Goal: Task Accomplishment & Management: Manage account settings

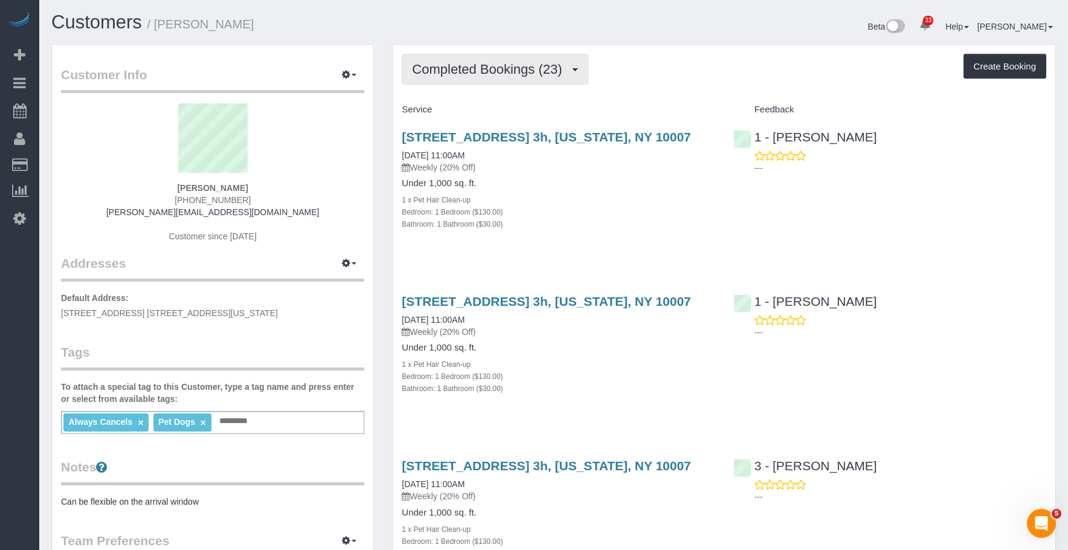
click at [449, 64] on span "Completed Bookings (23)" at bounding box center [490, 69] width 156 height 15
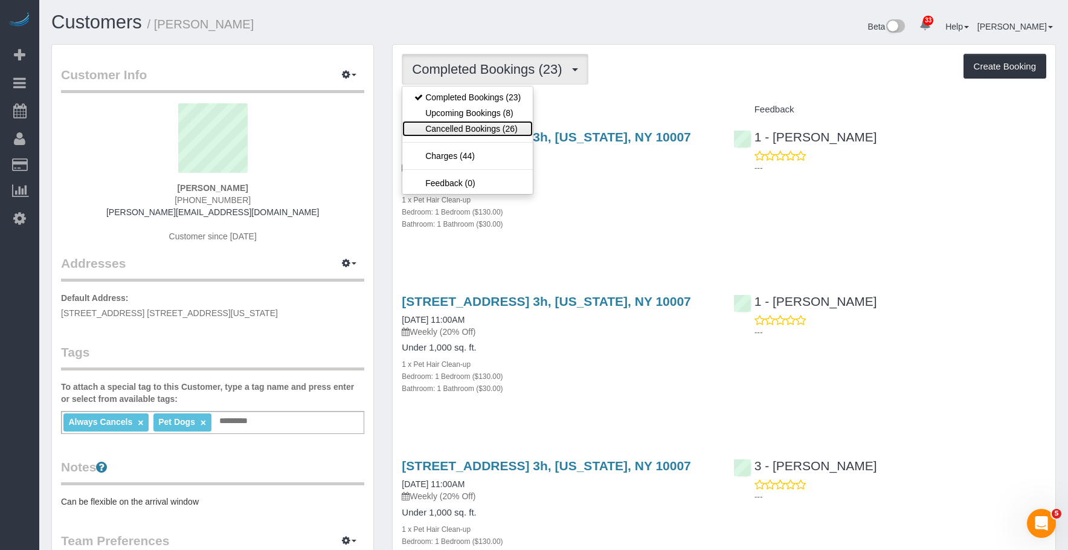
click at [446, 129] on link "Cancelled Bookings (26)" at bounding box center [467, 129] width 130 height 16
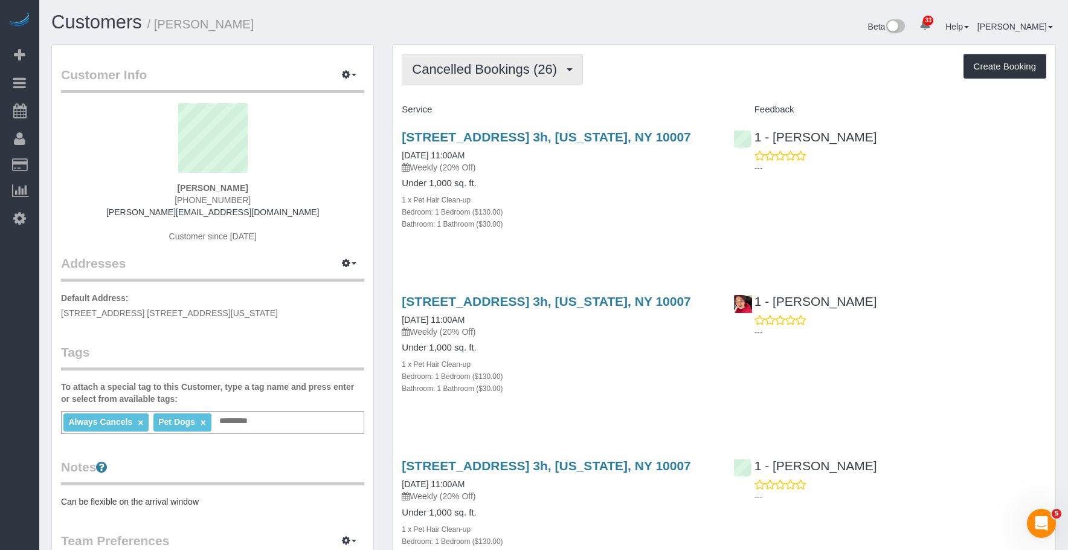
click at [473, 68] on span "Cancelled Bookings (26)" at bounding box center [487, 69] width 151 height 15
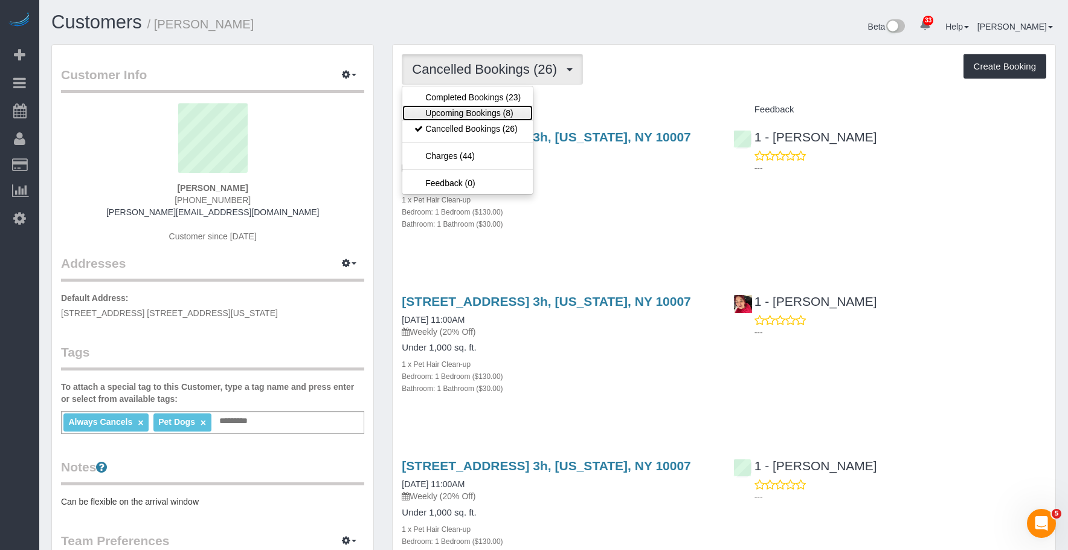
click at [463, 114] on link "Upcoming Bookings (8)" at bounding box center [467, 113] width 130 height 16
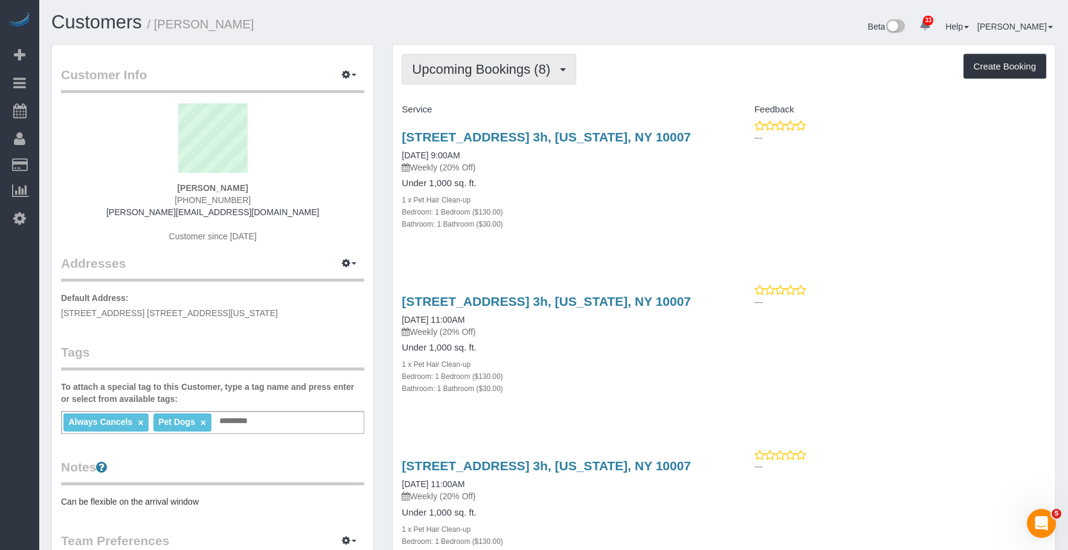
click at [470, 74] on span "Upcoming Bookings (8)" at bounding box center [484, 69] width 144 height 15
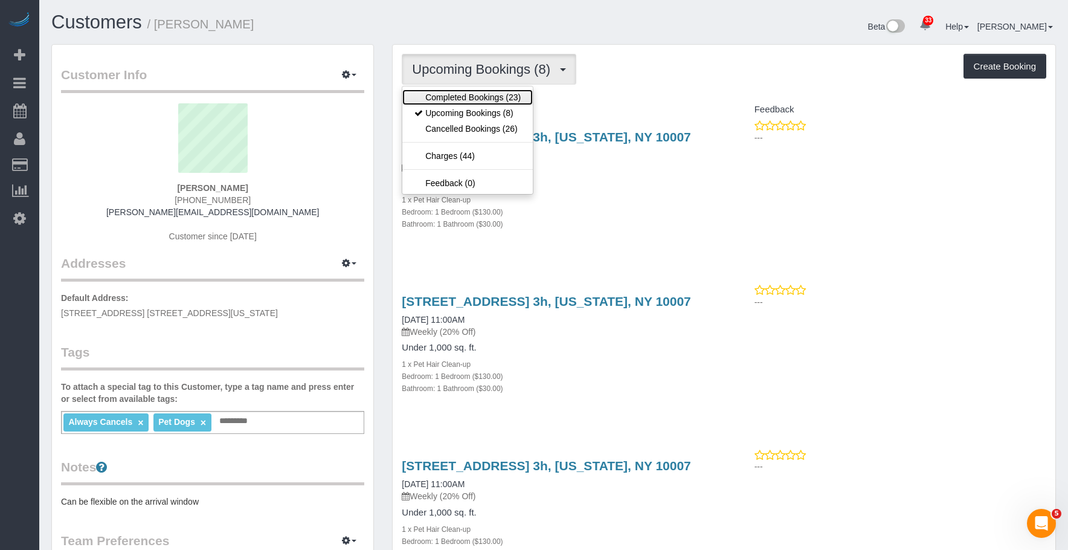
click at [460, 92] on link "Completed Bookings (23)" at bounding box center [467, 97] width 130 height 16
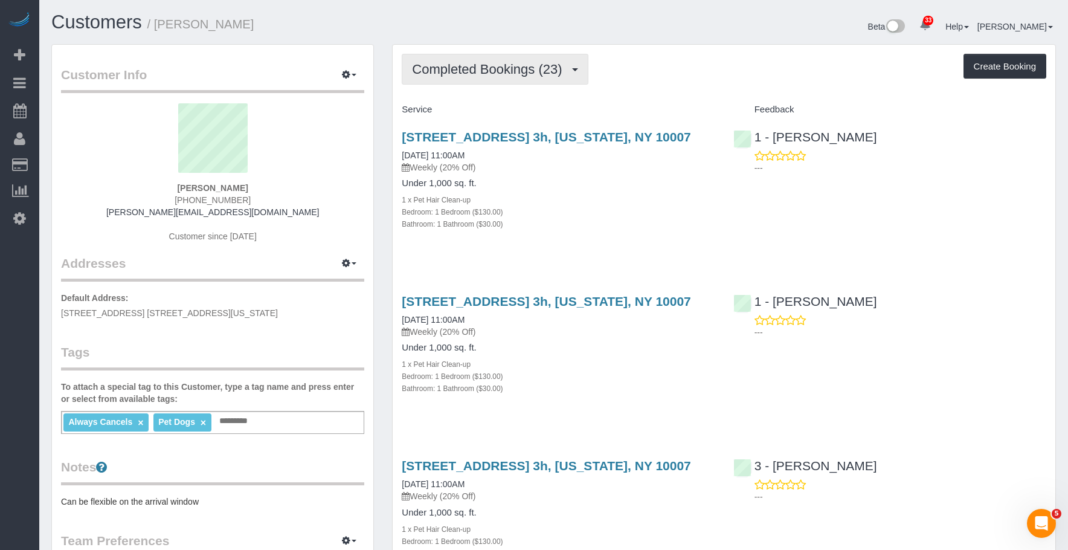
click at [487, 76] on span "Completed Bookings (23)" at bounding box center [490, 69] width 156 height 15
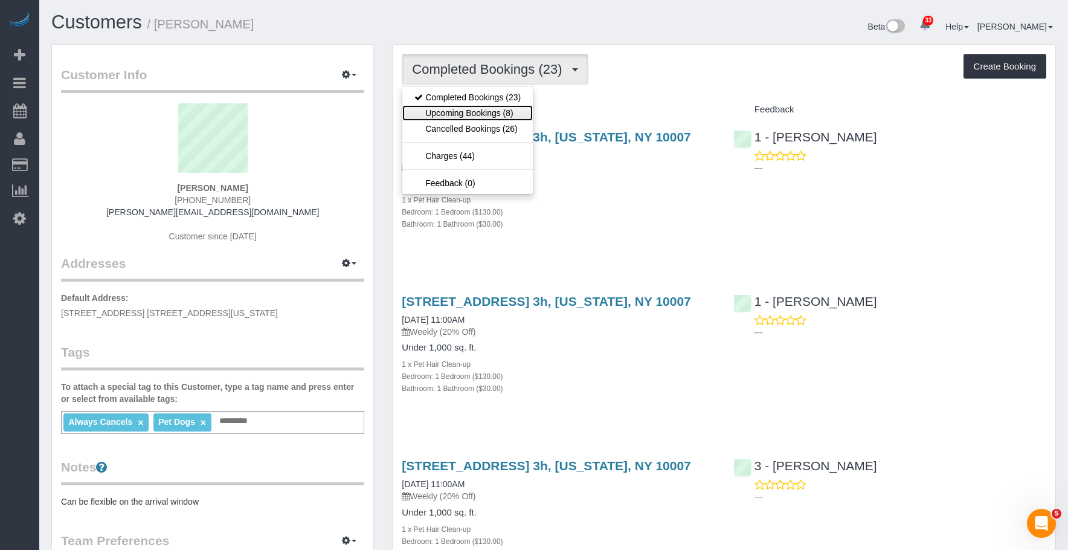
click at [479, 114] on link "Upcoming Bookings (8)" at bounding box center [467, 113] width 130 height 16
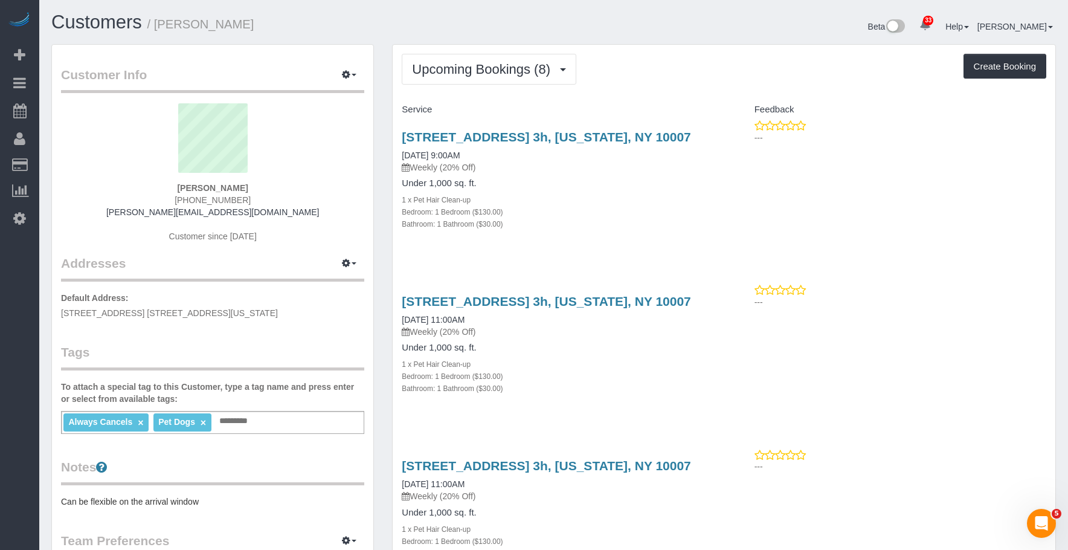
drag, startPoint x: 628, startPoint y: 200, endPoint x: 614, endPoint y: 167, distance: 35.8
click at [628, 200] on div "1 x Pet Hair Clean-up" at bounding box center [558, 199] width 313 height 12
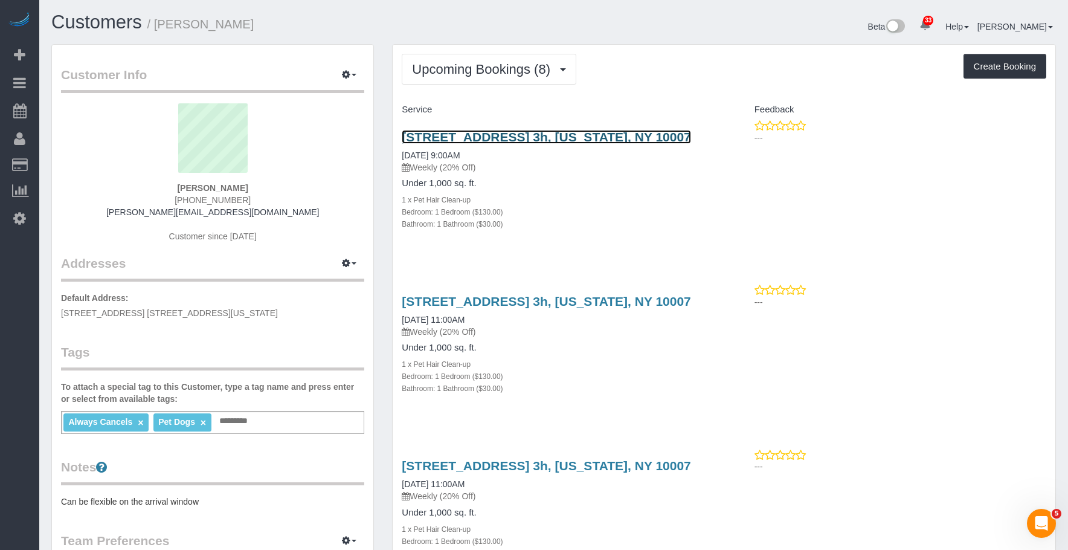
click at [621, 136] on link "275 Greenwich Street, Apt. 3h, New York, NY 10007" at bounding box center [546, 137] width 289 height 14
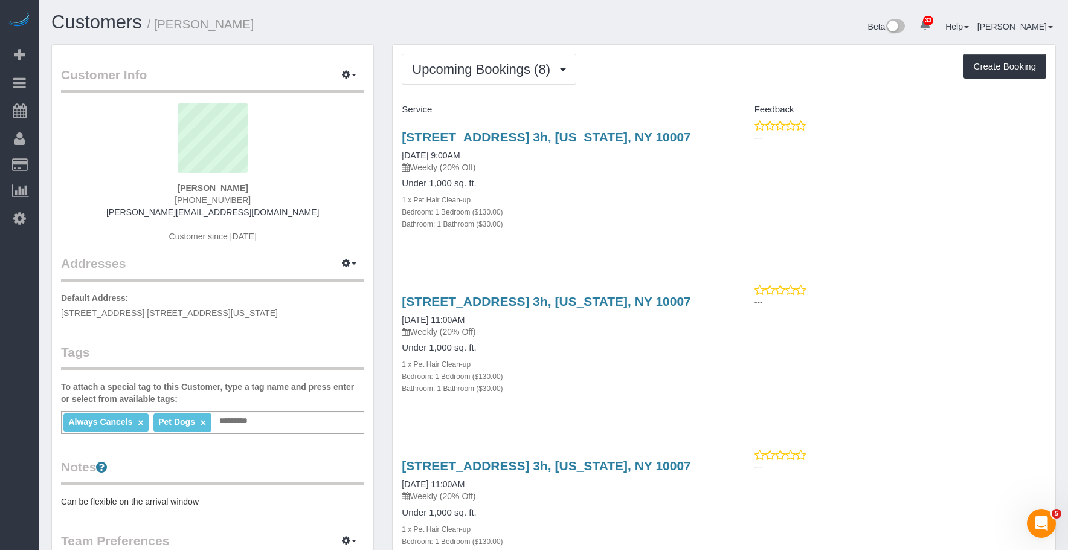
click at [645, 192] on div "Under 1,000 sq. ft. 1 x Pet Hair Clean-up Bedroom: 1 Bedroom ($130.00) Bathroom…" at bounding box center [558, 203] width 313 height 51
click at [462, 72] on span "Upcoming Bookings (8)" at bounding box center [484, 69] width 144 height 15
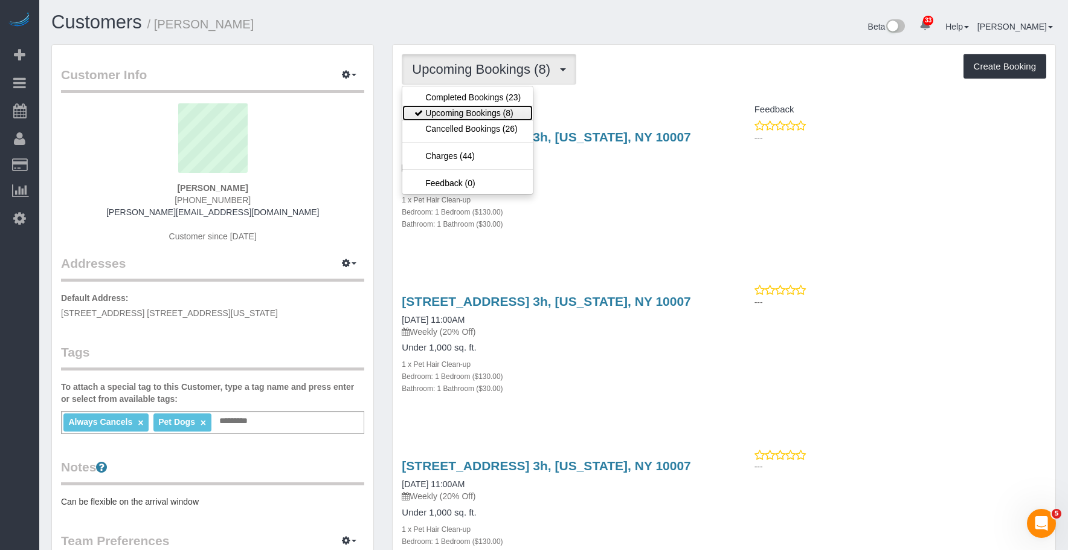
click at [459, 105] on link "Upcoming Bookings (8)" at bounding box center [467, 113] width 130 height 16
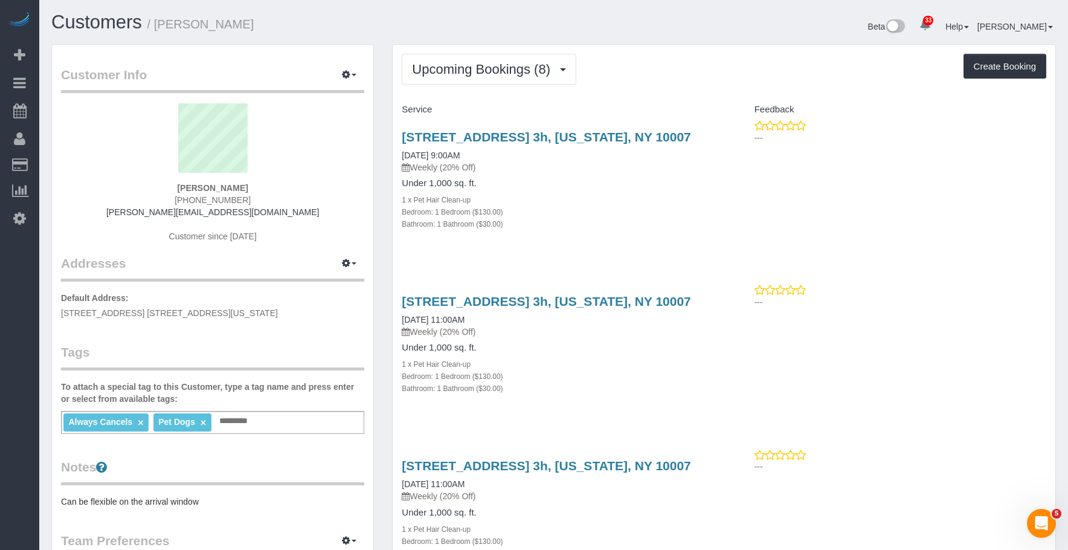
click at [601, 249] on div "275 Greenwich Street, Apt. 3h, New York, NY 10007 10/07/2025 9:00AM Weekly (20%…" at bounding box center [558, 187] width 331 height 134
drag, startPoint x: 565, startPoint y: 363, endPoint x: 598, endPoint y: 313, distance: 59.8
click at [567, 360] on div "1 x Pet Hair Clean-up" at bounding box center [558, 364] width 313 height 12
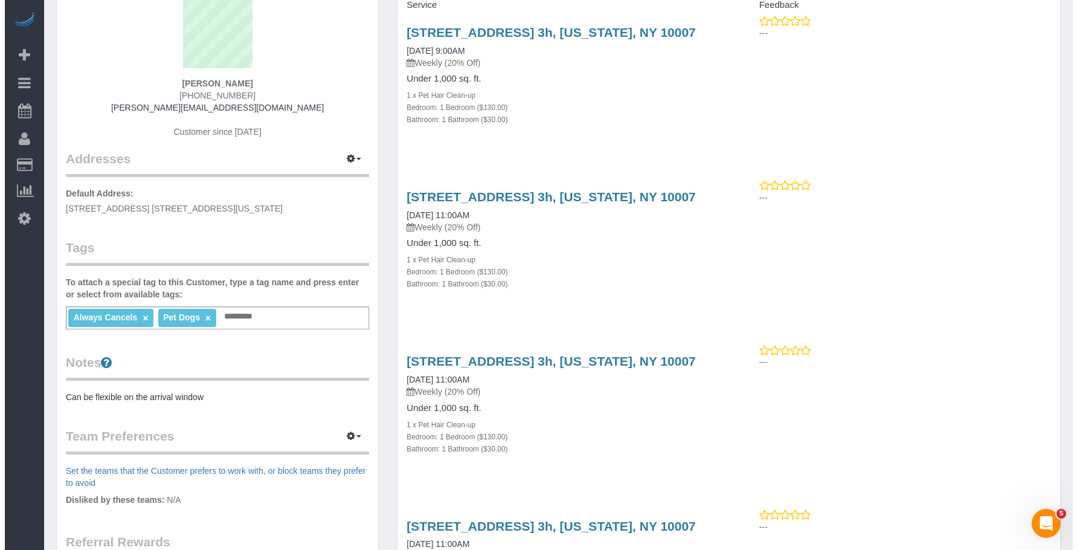
scroll to position [242, 0]
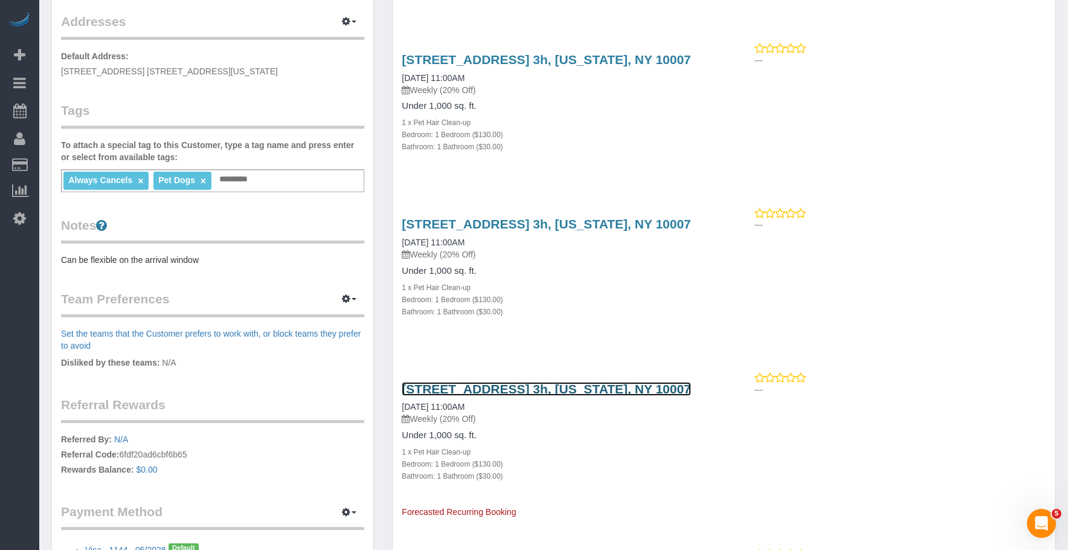
click at [583, 385] on link "275 Greenwich Street, Apt. 3h, New York, NY 10007" at bounding box center [546, 389] width 289 height 14
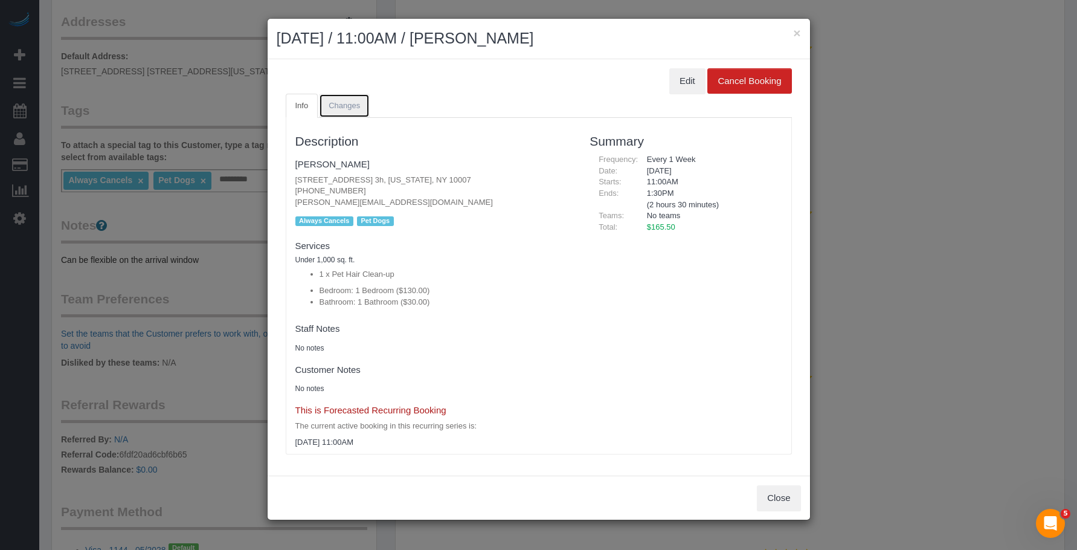
click at [347, 109] on span "Changes" at bounding box center [344, 105] width 31 height 9
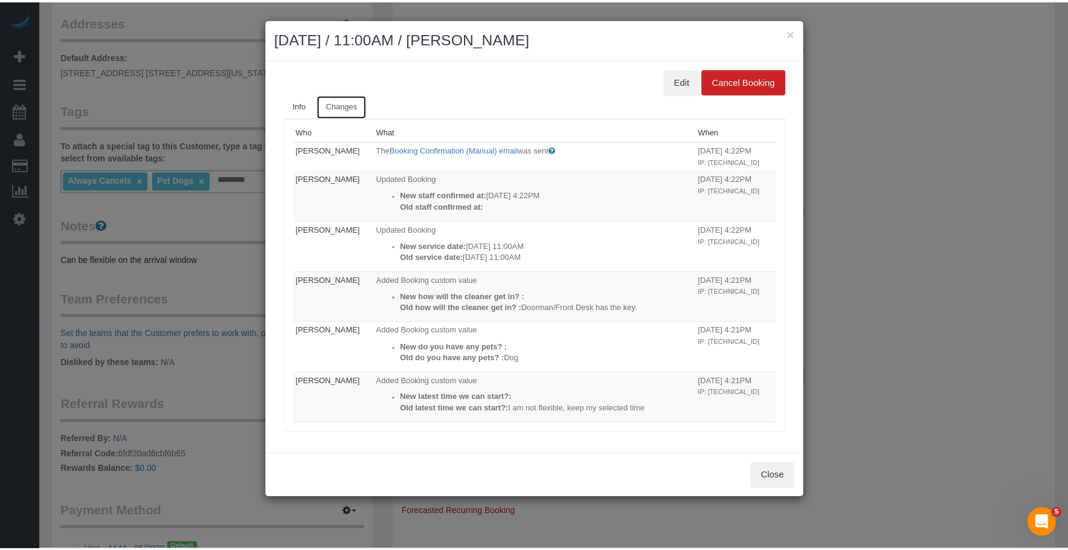
scroll to position [0, 0]
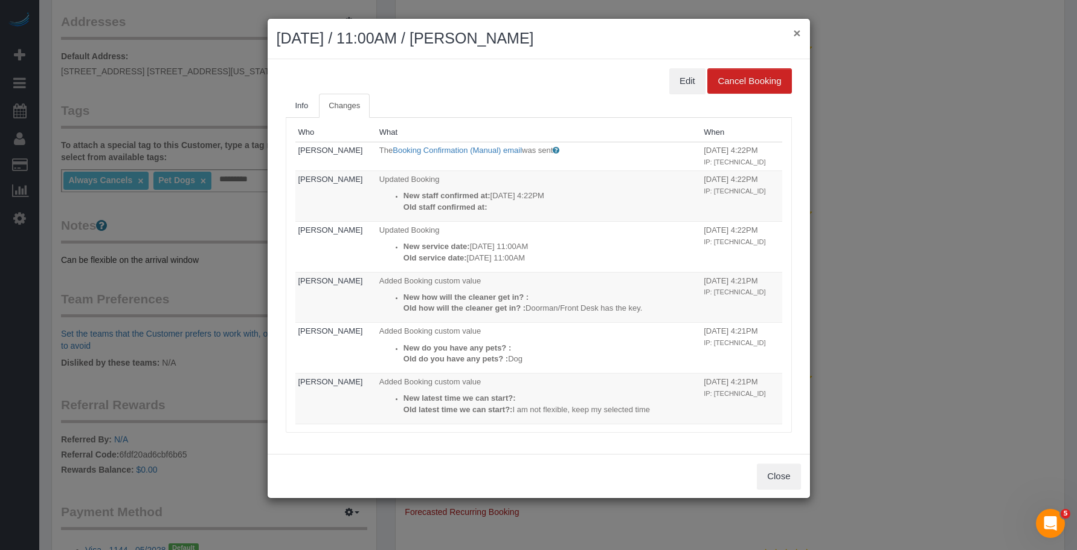
click at [798, 35] on button "×" at bounding box center [796, 33] width 7 height 13
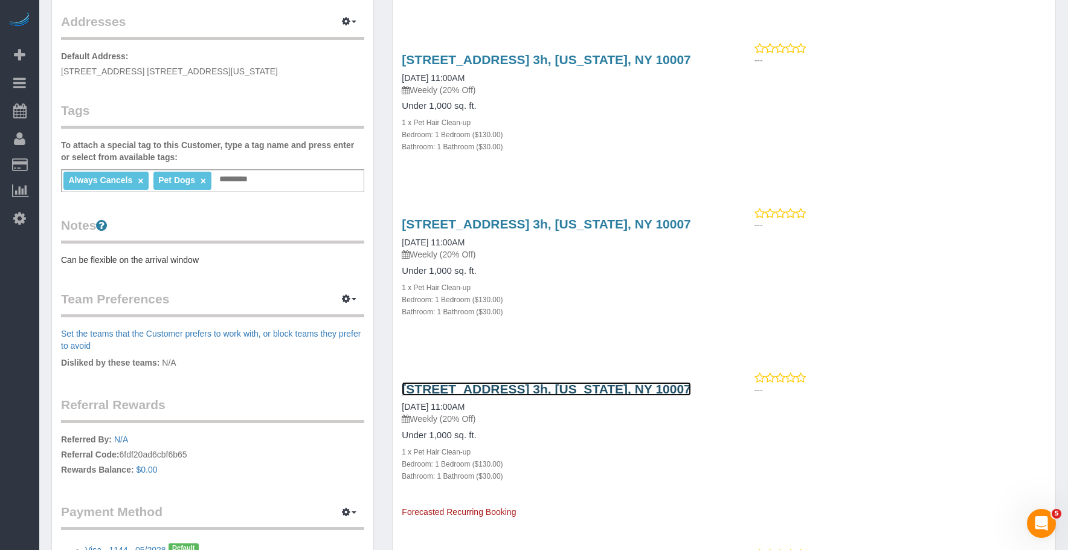
scroll to position [181, 0]
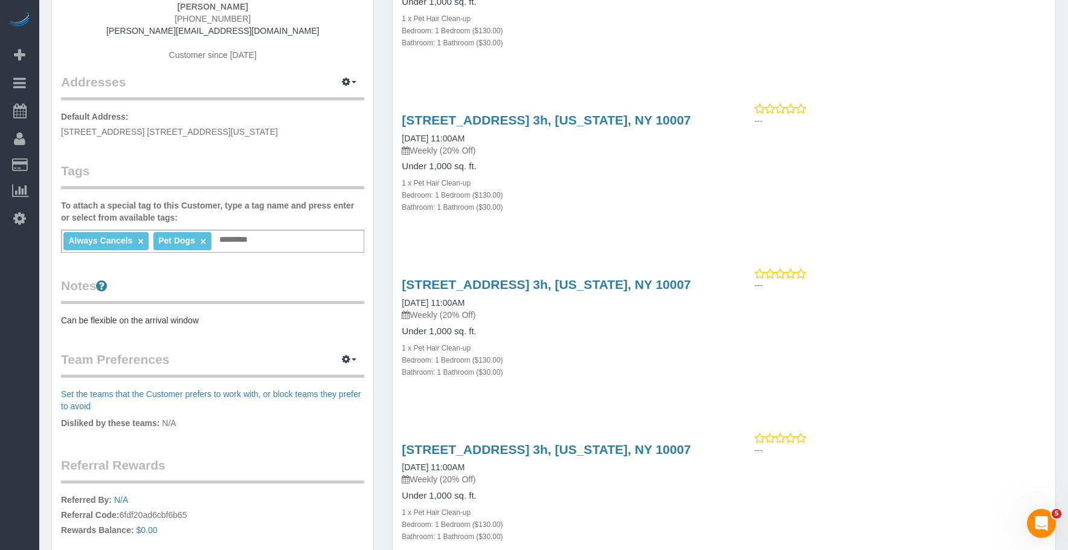
click at [620, 356] on div "Bedroom: 1 Bedroom ($130.00)" at bounding box center [558, 359] width 313 height 12
click at [604, 210] on div "Bathroom: 1 Bathroom ($30.00)" at bounding box center [558, 207] width 313 height 12
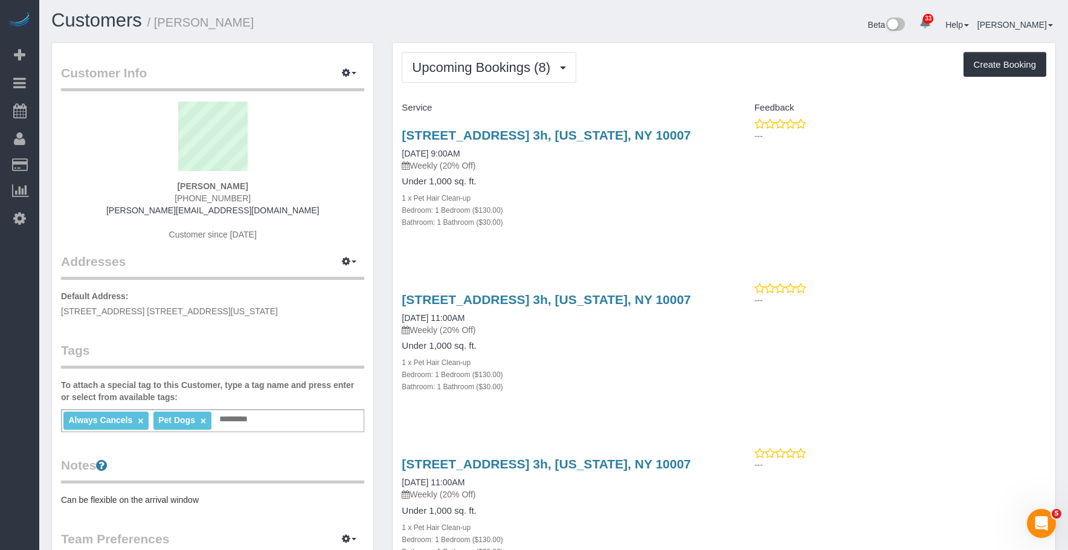
scroll to position [0, 0]
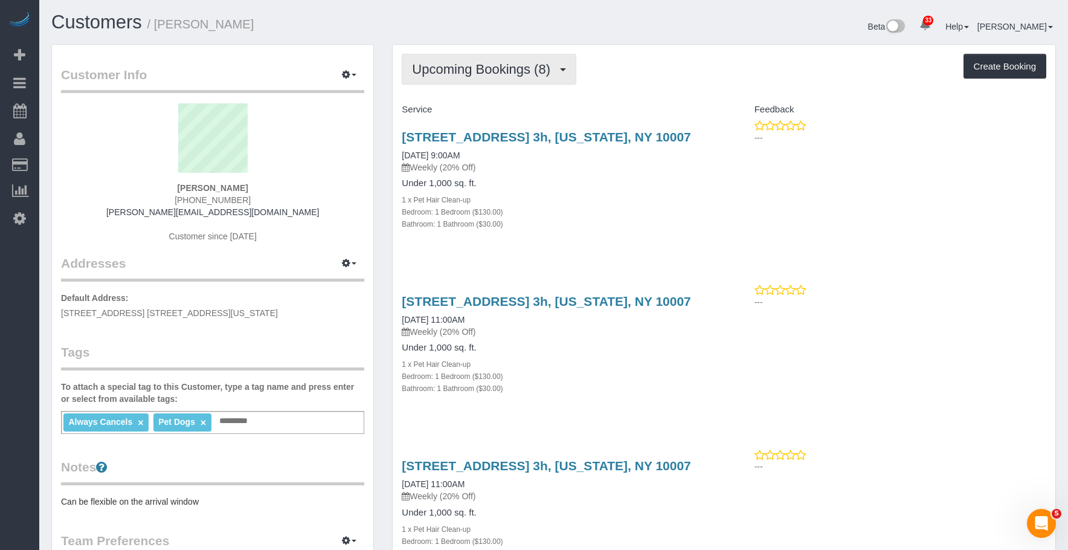
click at [509, 66] on span "Upcoming Bookings (8)" at bounding box center [484, 69] width 144 height 15
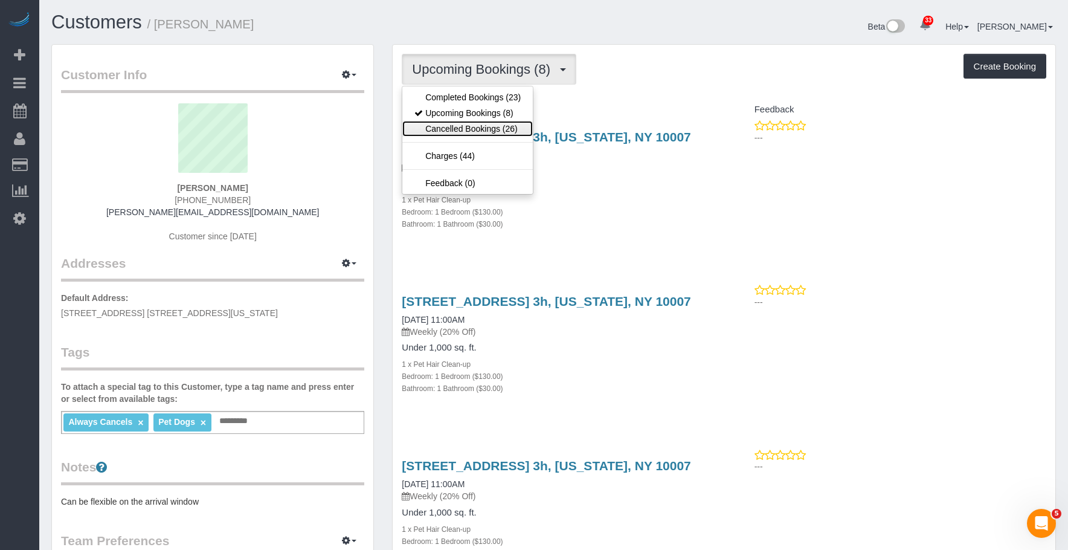
click at [485, 128] on link "Cancelled Bookings (26)" at bounding box center [467, 129] width 130 height 16
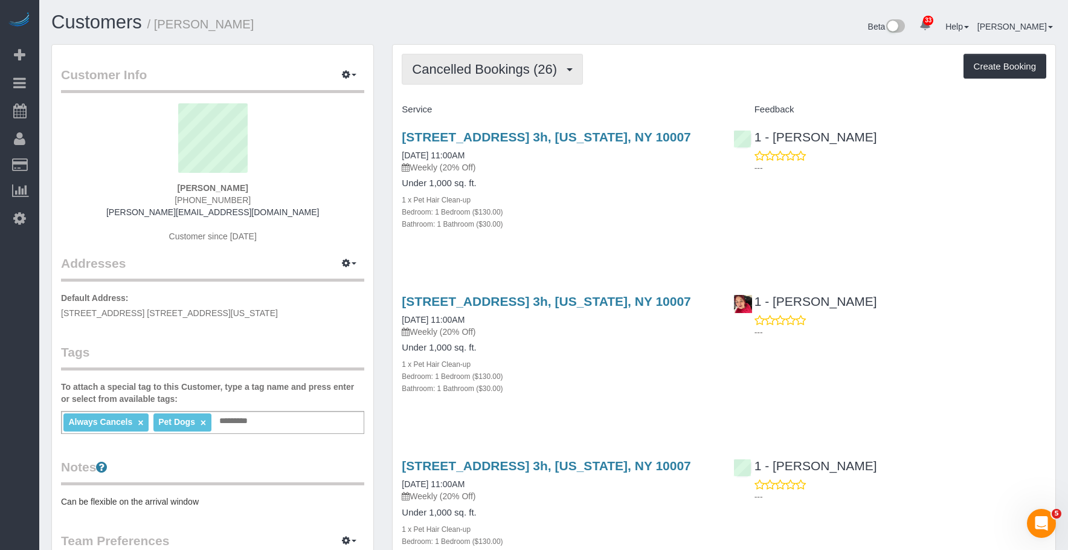
click at [486, 63] on span "Cancelled Bookings (26)" at bounding box center [487, 69] width 151 height 15
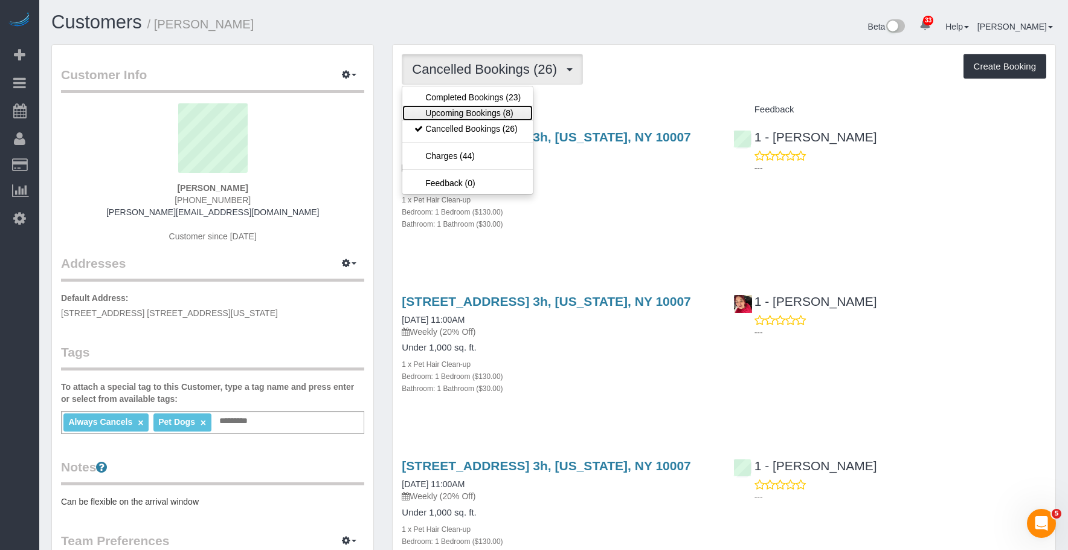
click at [468, 115] on link "Upcoming Bookings (8)" at bounding box center [467, 113] width 130 height 16
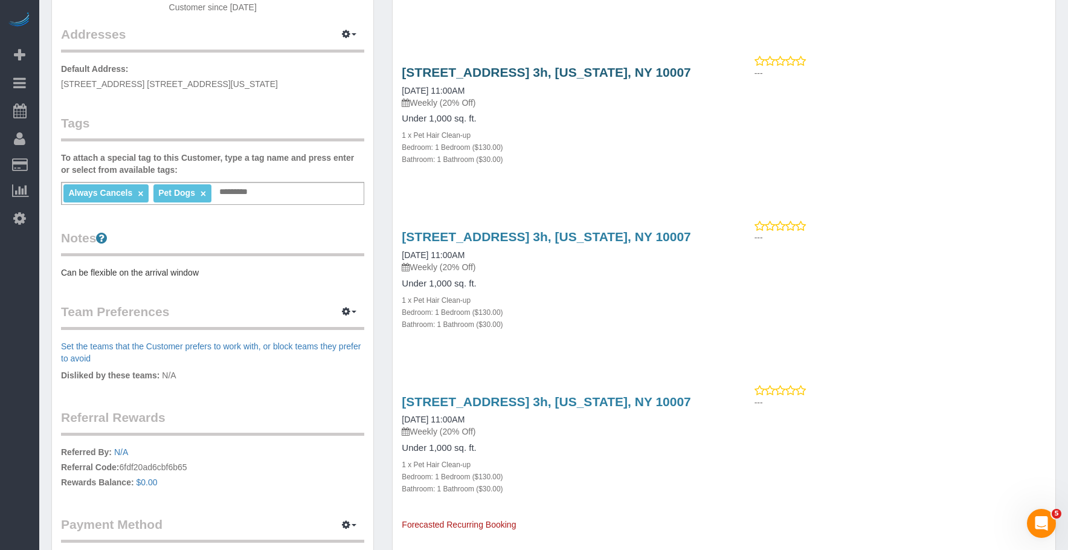
scroll to position [242, 0]
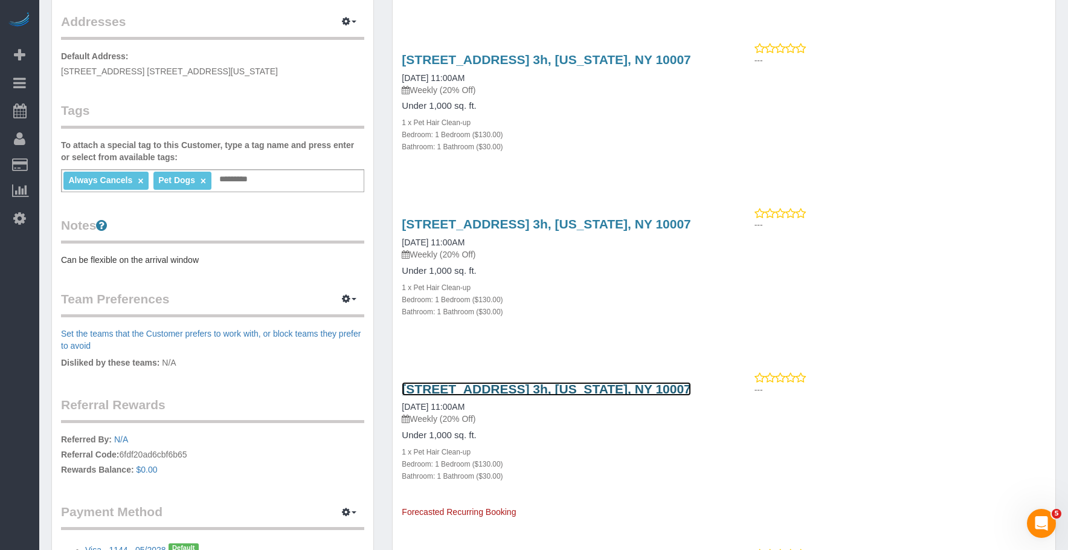
click at [589, 385] on link "275 Greenwich Street, Apt. 3h, New York, NY 10007" at bounding box center [546, 389] width 289 height 14
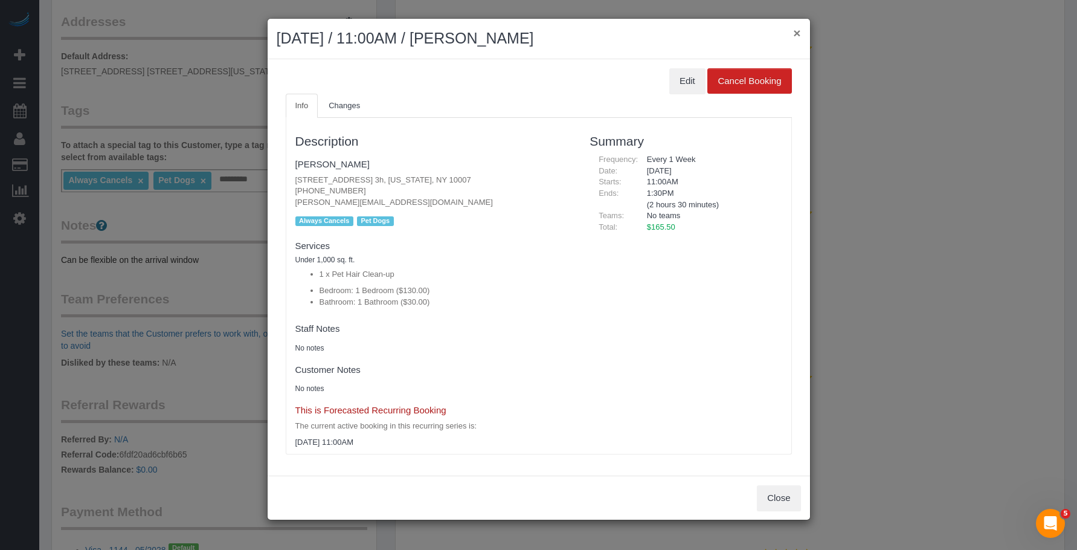
click at [800, 29] on button "×" at bounding box center [796, 33] width 7 height 13
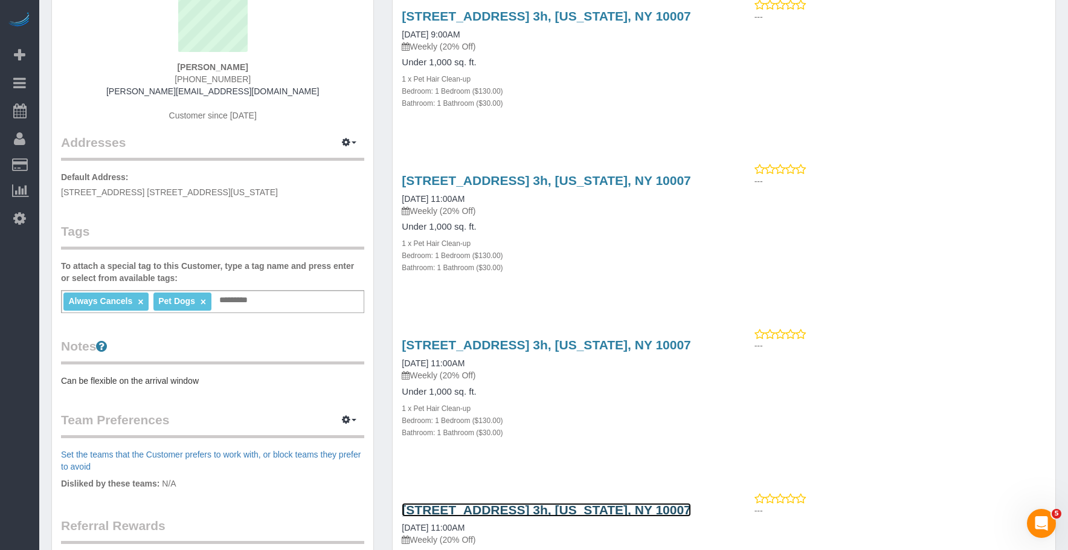
scroll to position [60, 0]
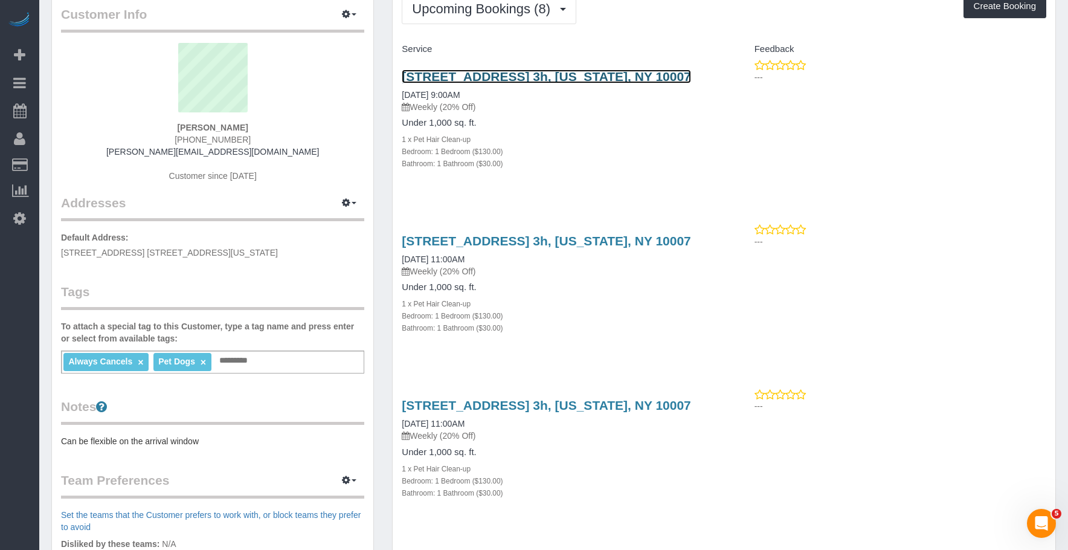
click at [575, 73] on link "275 Greenwich Street, Apt. 3h, New York, NY 10007" at bounding box center [546, 76] width 289 height 14
click at [597, 272] on p "Weekly (20% Off)" at bounding box center [558, 271] width 313 height 12
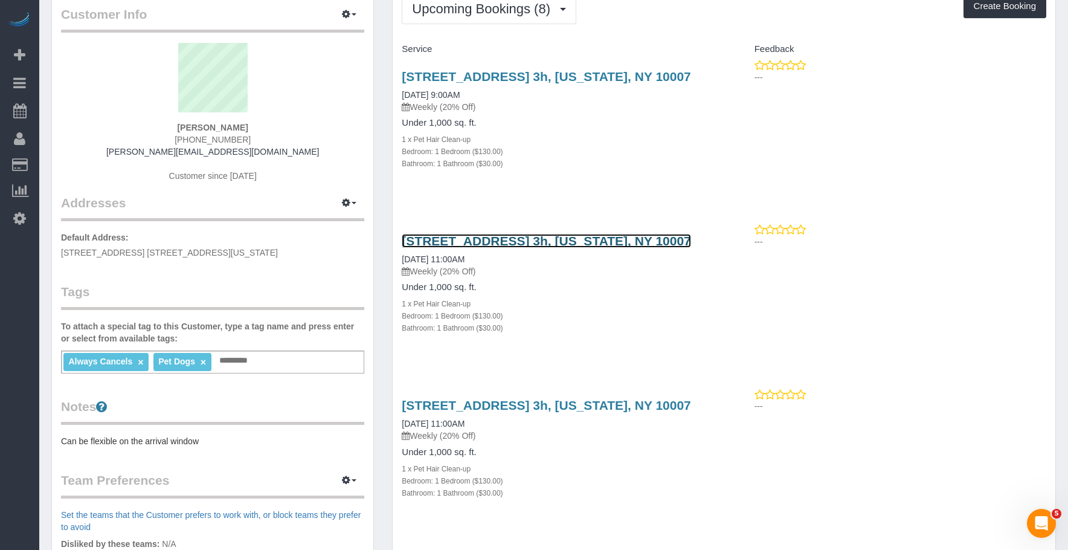
click at [640, 237] on link "275 Greenwich Street, Apt. 3h, New York, NY 10007" at bounding box center [546, 241] width 289 height 14
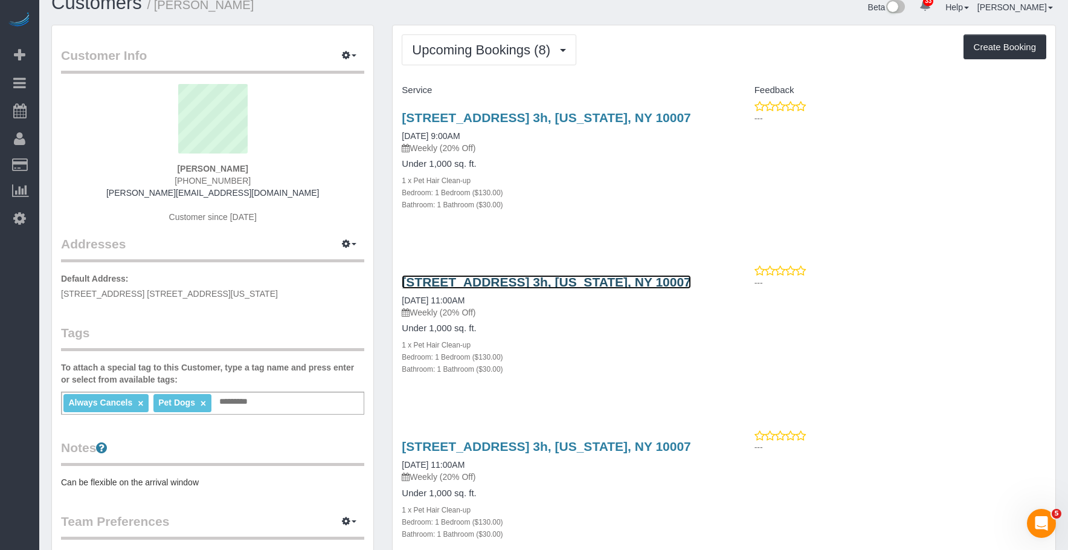
scroll to position [0, 0]
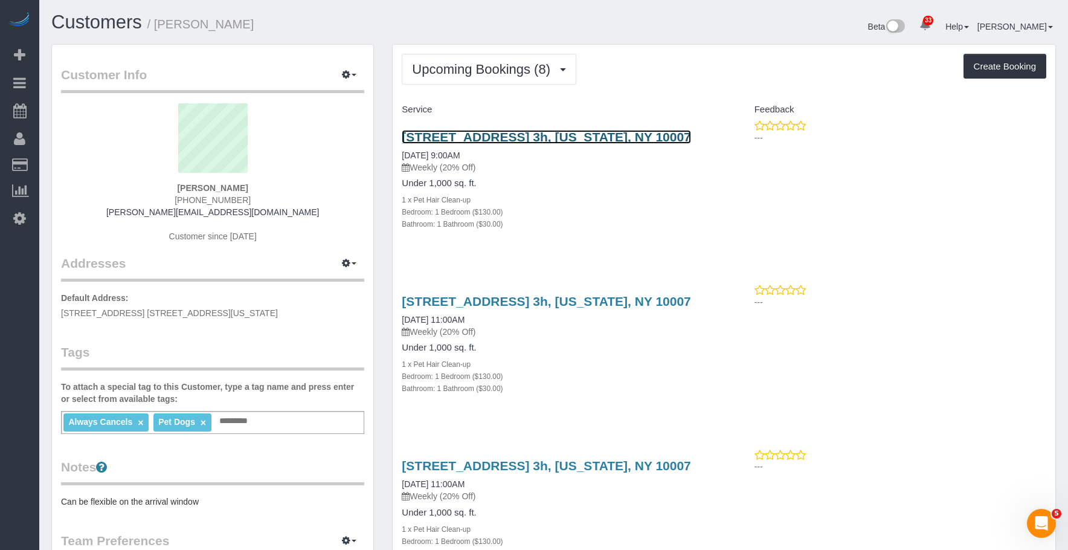
click at [679, 138] on link "275 Greenwich Street, Apt. 3h, New York, NY 10007" at bounding box center [546, 137] width 289 height 14
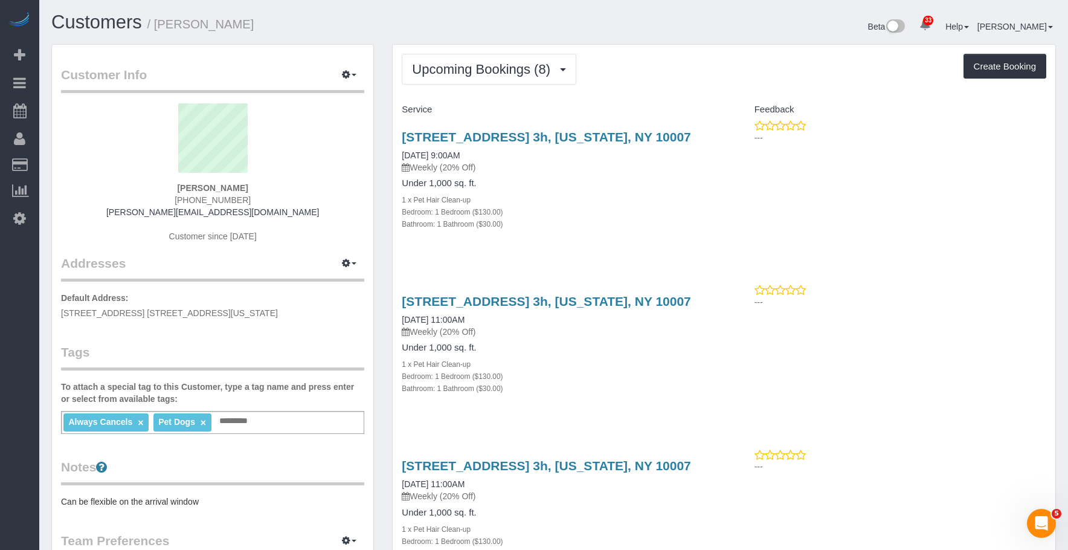
click at [706, 251] on div "275 Greenwich Street, Apt. 3h, New York, NY 10007 10/07/2025 9:00AM Weekly (20%…" at bounding box center [558, 187] width 331 height 134
click at [581, 382] on div "Bathroom: 1 Bathroom ($30.00)" at bounding box center [558, 388] width 313 height 12
click at [554, 205] on div "Under 1,000 sq. ft. 1 x Pet Hair Clean-up Bedroom: 1 Bedroom ($130.00) Bathroom…" at bounding box center [558, 203] width 313 height 51
click at [657, 184] on h4 "Under 1,000 sq. ft." at bounding box center [558, 183] width 313 height 10
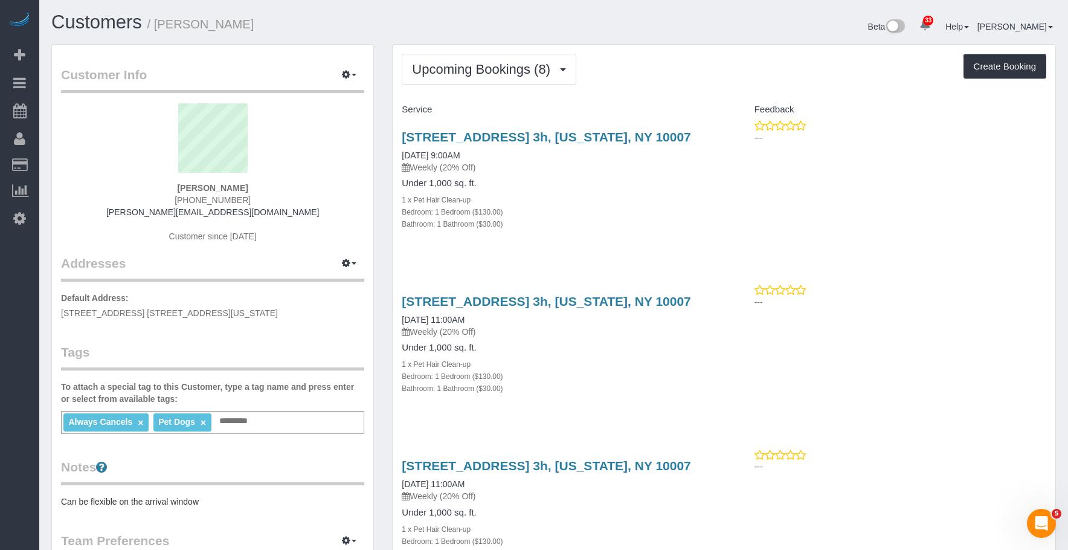
click at [324, 423] on div "Always Cancels × Pet Dogs × Add a tag" at bounding box center [212, 422] width 303 height 23
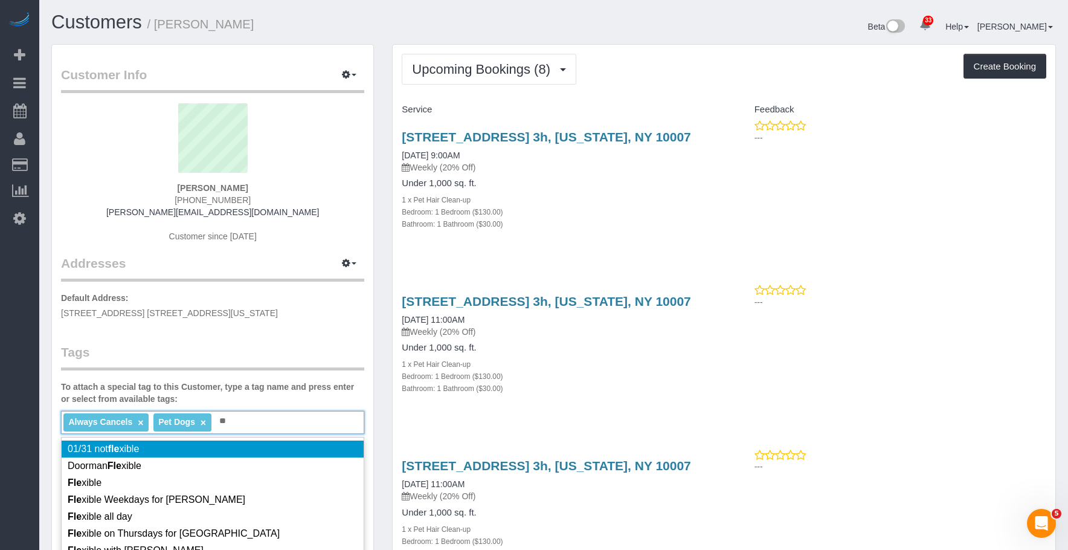
type input "*"
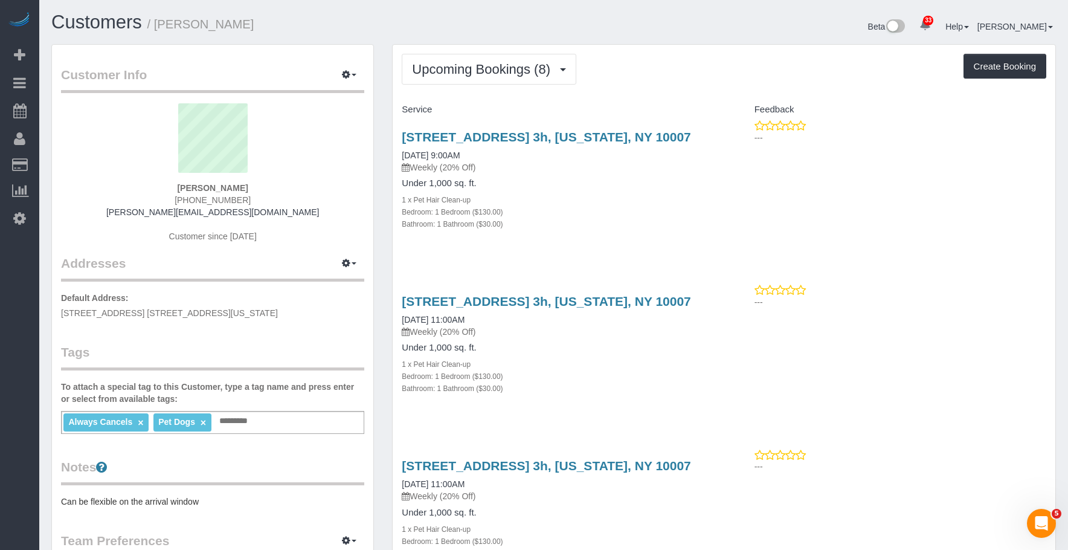
click at [600, 233] on div "275 Greenwich Street, Apt. 3h, New York, NY 10007 10/07/2025 9:00AM Weekly (20%…" at bounding box center [558, 187] width 331 height 134
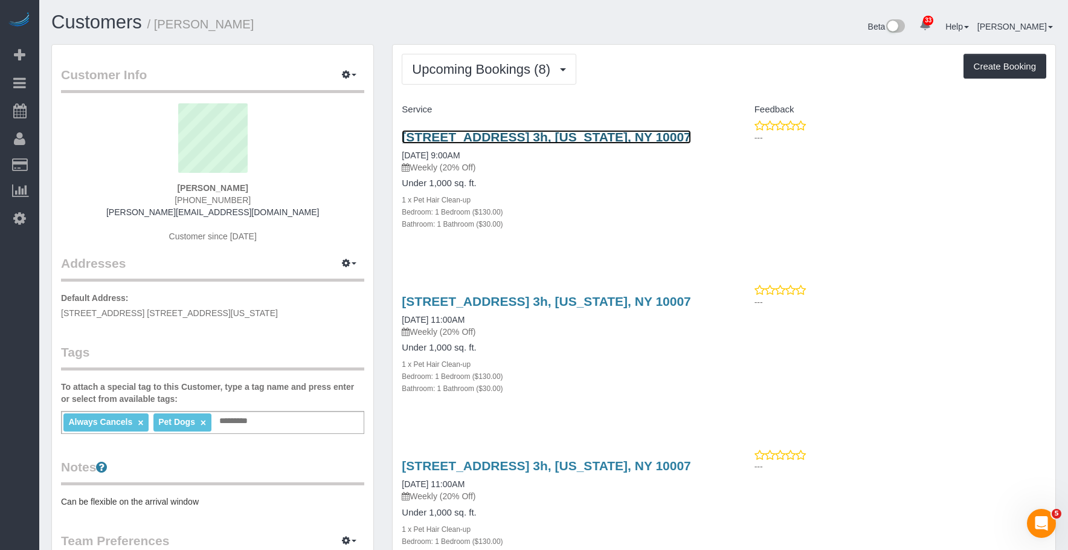
click at [481, 140] on link "275 Greenwich Street, Apt. 3h, New York, NY 10007" at bounding box center [546, 137] width 289 height 14
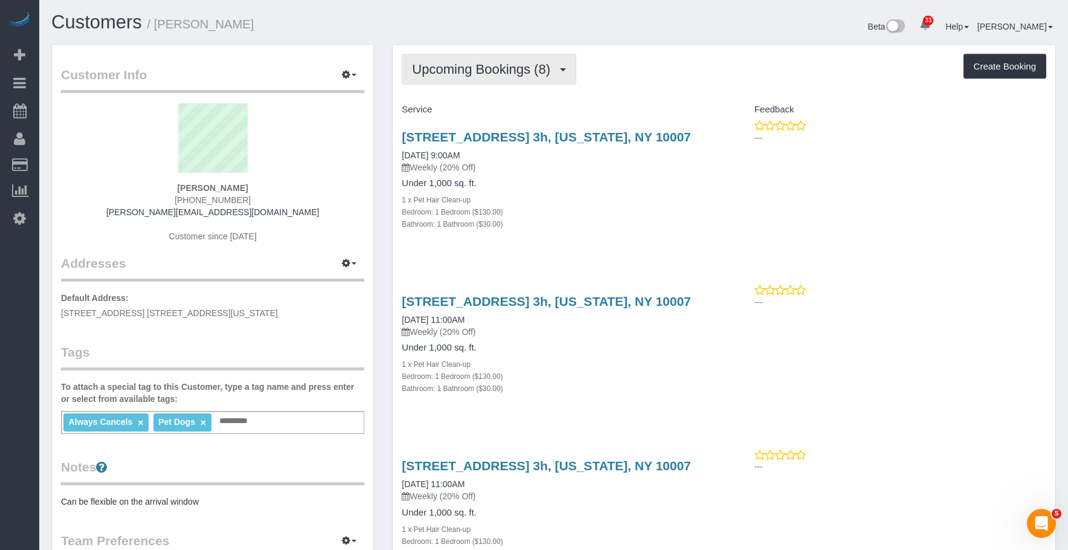
click at [466, 54] on button "Upcoming Bookings (8)" at bounding box center [489, 69] width 175 height 31
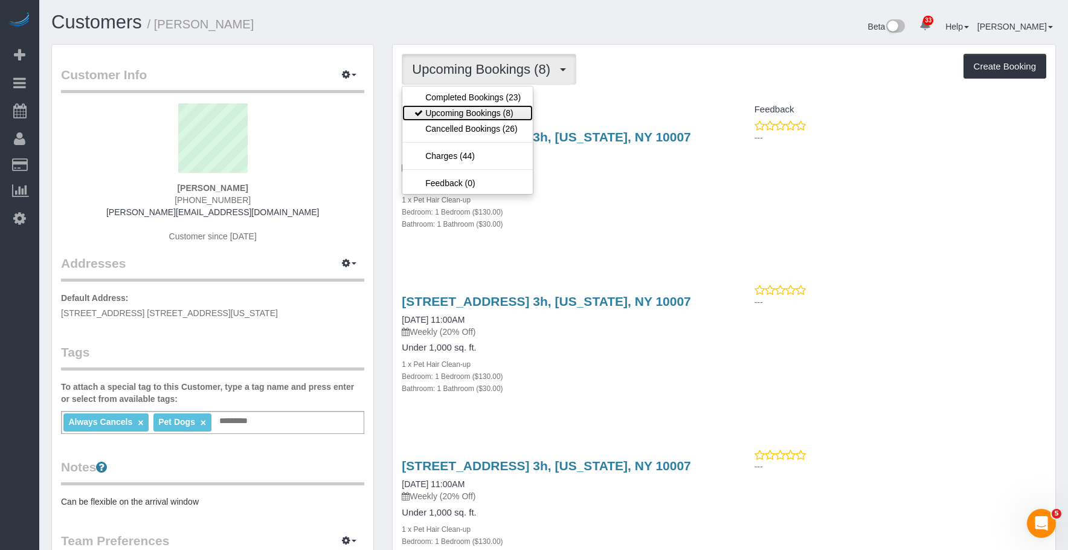
click at [463, 114] on link "Upcoming Bookings (8)" at bounding box center [467, 113] width 130 height 16
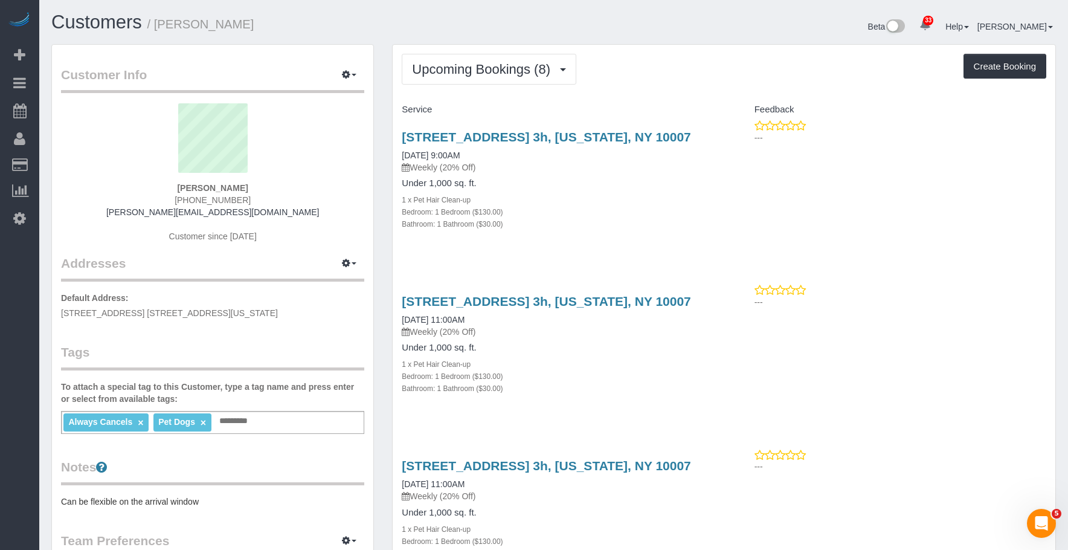
drag, startPoint x: 660, startPoint y: 232, endPoint x: 639, endPoint y: 232, distance: 21.1
click at [660, 232] on div "275 Greenwich Street, Apt. 3h, New York, NY 10007 10/07/2025 9:00AM Weekly (20%…" at bounding box center [558, 187] width 331 height 134
click at [613, 204] on div "1 x Pet Hair Clean-up" at bounding box center [558, 199] width 313 height 12
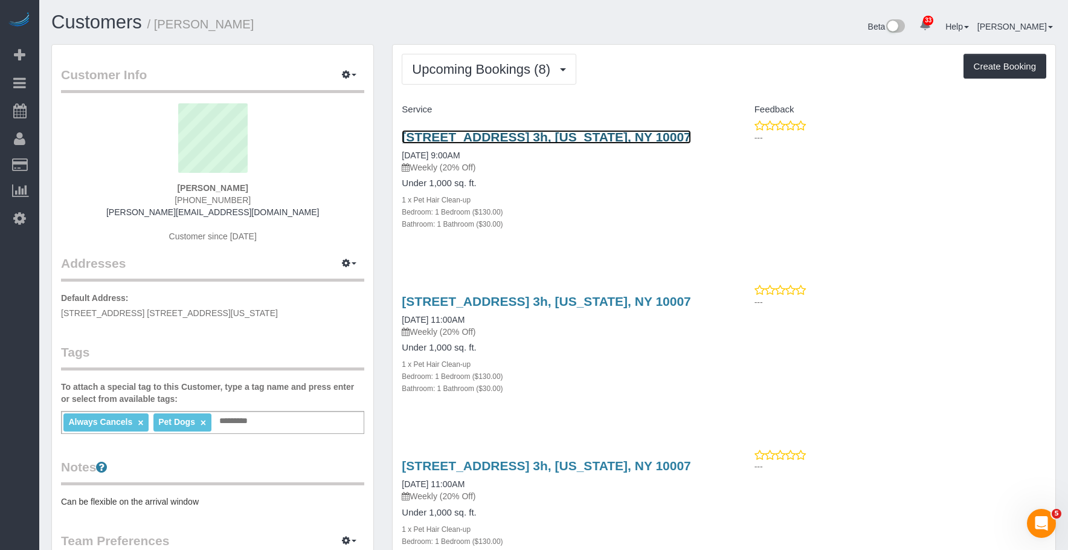
click at [629, 135] on link "275 Greenwich Street, Apt. 3h, New York, NY 10007" at bounding box center [546, 137] width 289 height 14
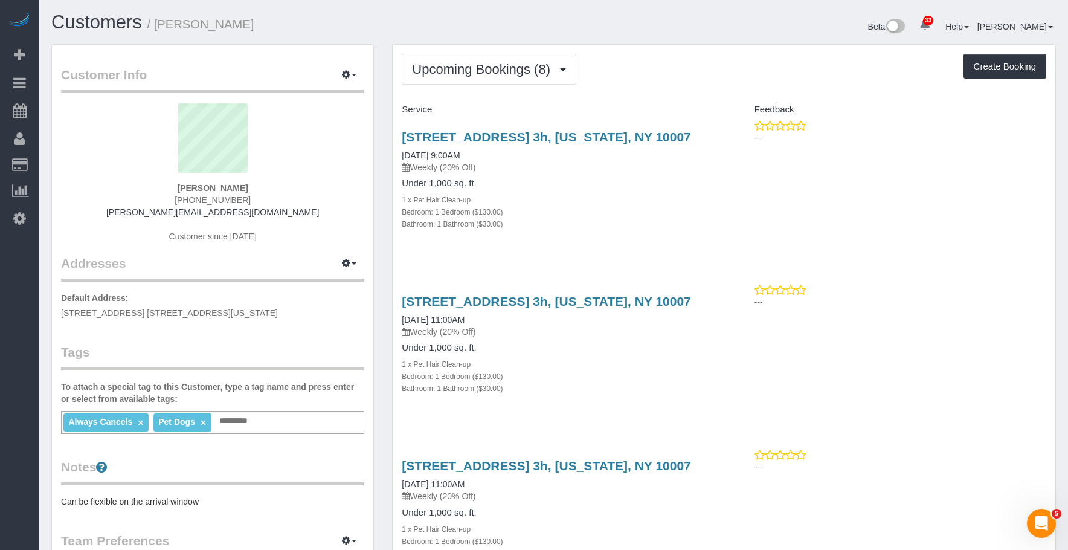
click at [611, 224] on div "Bathroom: 1 Bathroom ($30.00)" at bounding box center [558, 223] width 313 height 12
click at [548, 355] on div "Under 1,000 sq. ft. 1 x Pet Hair Clean-up Bedroom: 1 Bedroom ($130.00) Bathroom…" at bounding box center [558, 368] width 313 height 51
click at [585, 294] on div "275 Greenwich Street, Apt. 3h, New York, NY 10007 10/24/2025 11:00AM Weekly (20…" at bounding box center [558, 351] width 331 height 134
click at [675, 301] on link "275 Greenwich Street, Apt. 3h, New York, NY 10007" at bounding box center [546, 301] width 289 height 14
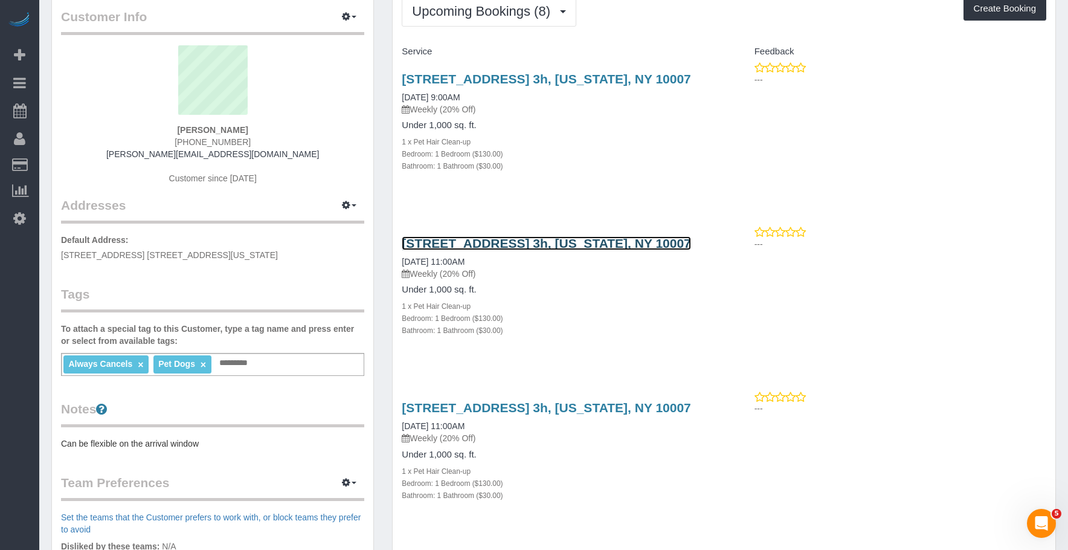
scroll to position [121, 0]
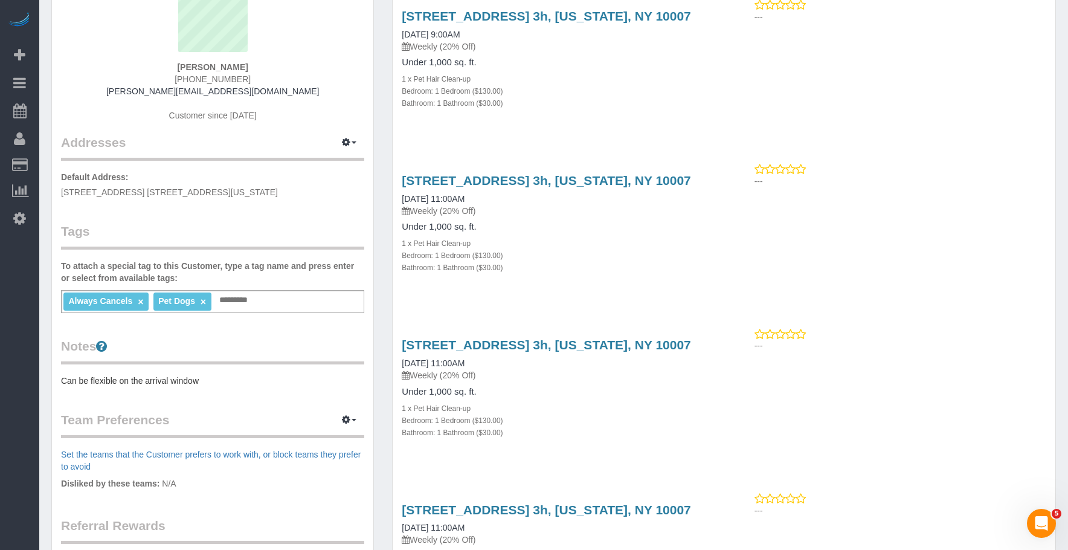
click at [671, 242] on div "1 x Pet Hair Clean-up" at bounding box center [558, 243] width 313 height 12
drag, startPoint x: 586, startPoint y: 383, endPoint x: 599, endPoint y: 345, distance: 40.3
click at [587, 383] on div "275 Greenwich Street, Apt. 3h, New York, NY 10007 11/01/2025 11:00AM Weekly (20…" at bounding box center [558, 394] width 331 height 134
click at [627, 346] on link "275 Greenwich Street, Apt. 3h, New York, NY 10007" at bounding box center [546, 345] width 289 height 14
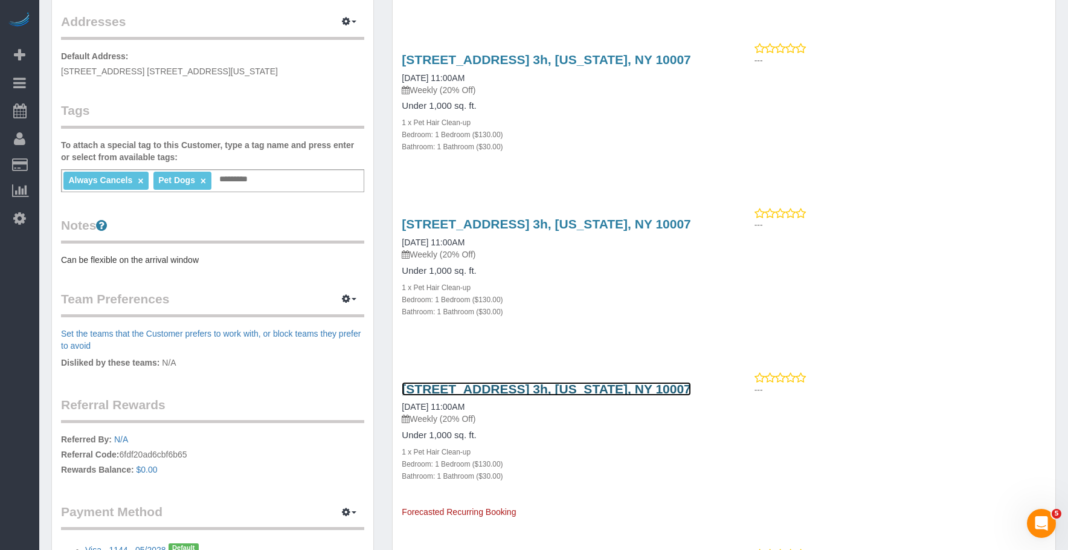
click at [609, 393] on link "275 Greenwich Street, Apt. 3h, New York, NY 10007" at bounding box center [546, 389] width 289 height 14
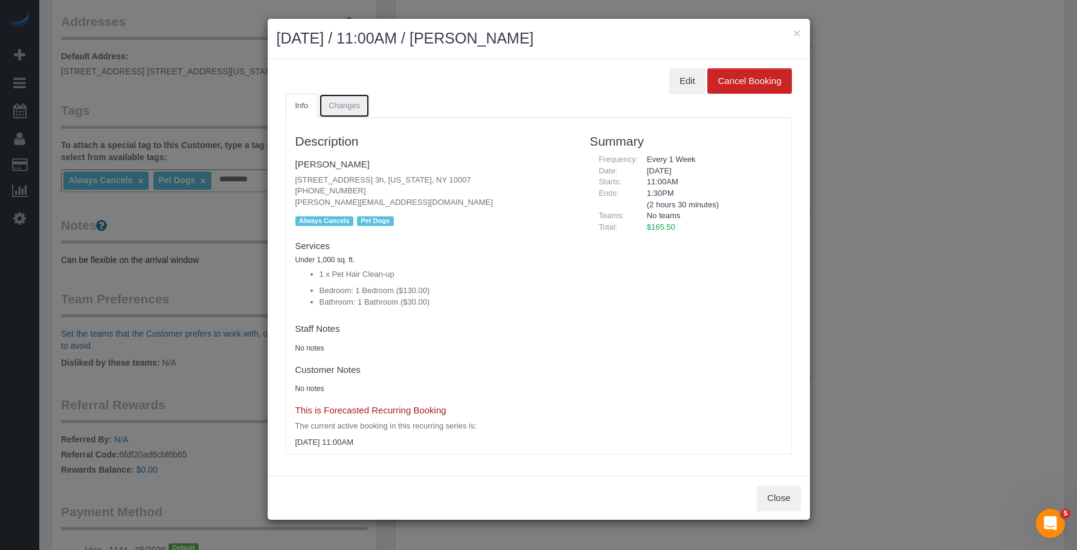
click at [338, 97] on link "Changes" at bounding box center [344, 106] width 51 height 25
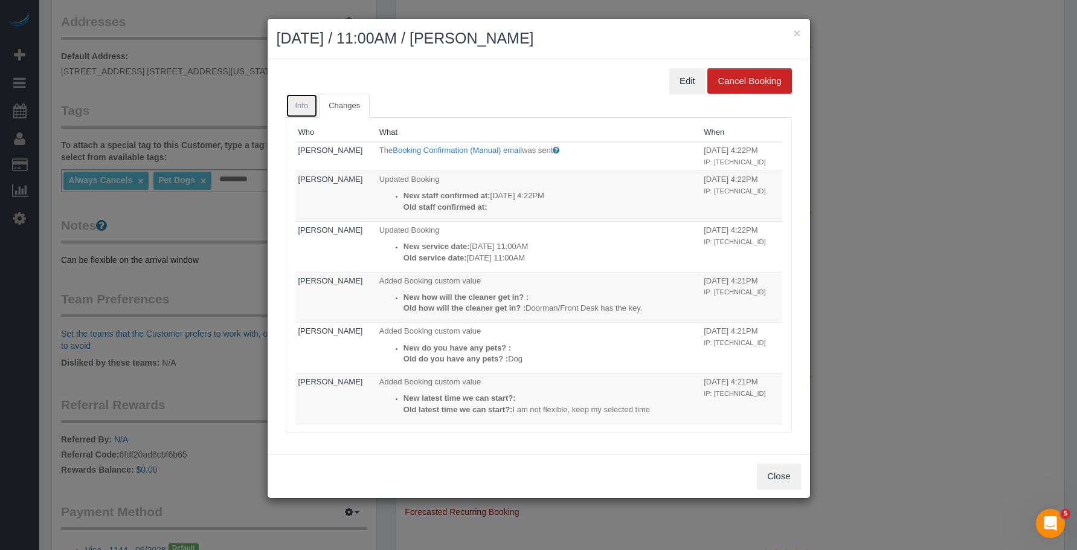
click at [304, 109] on span "Info" at bounding box center [301, 105] width 13 height 9
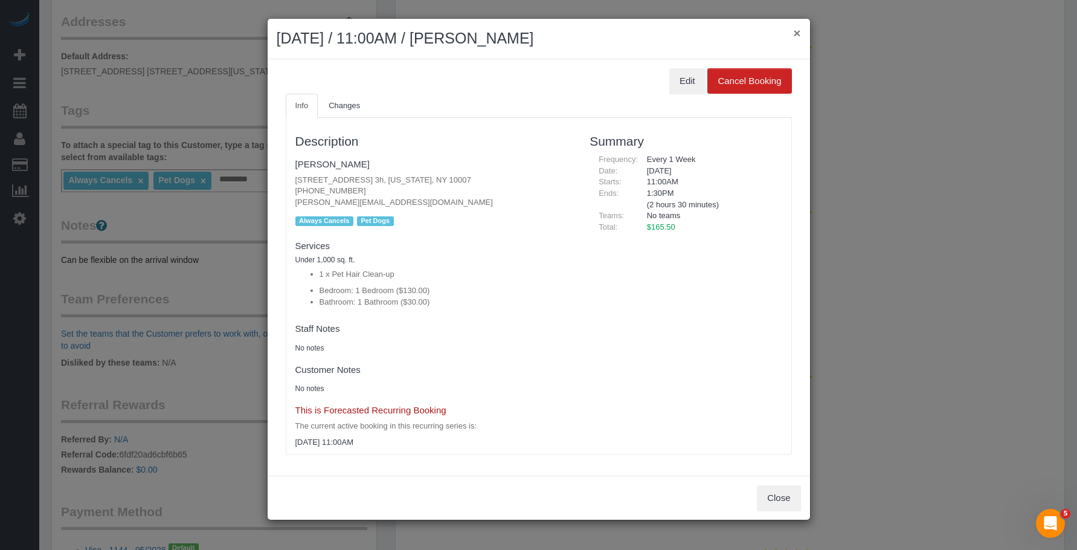
click at [797, 30] on button "×" at bounding box center [796, 33] width 7 height 13
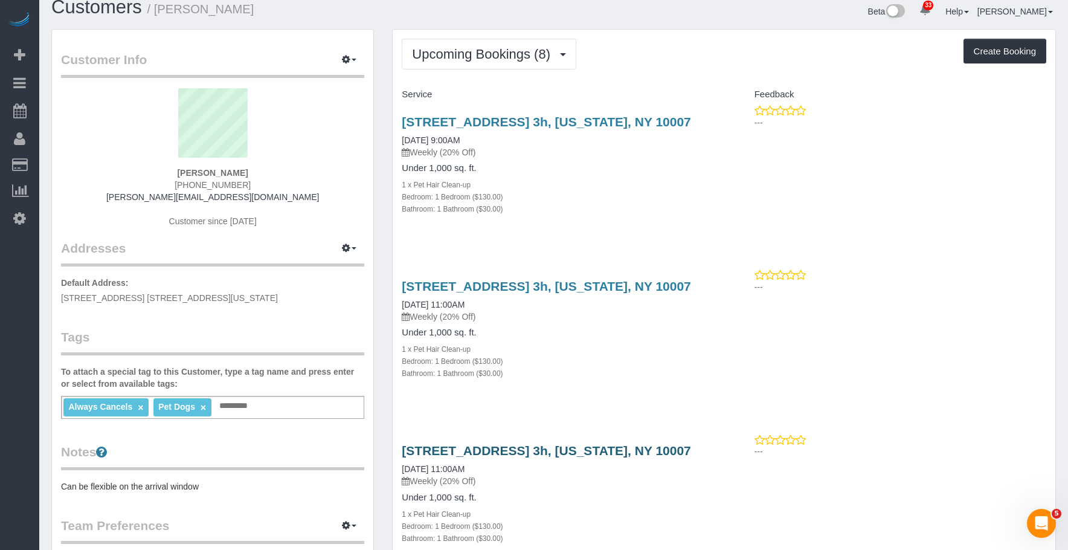
scroll to position [0, 0]
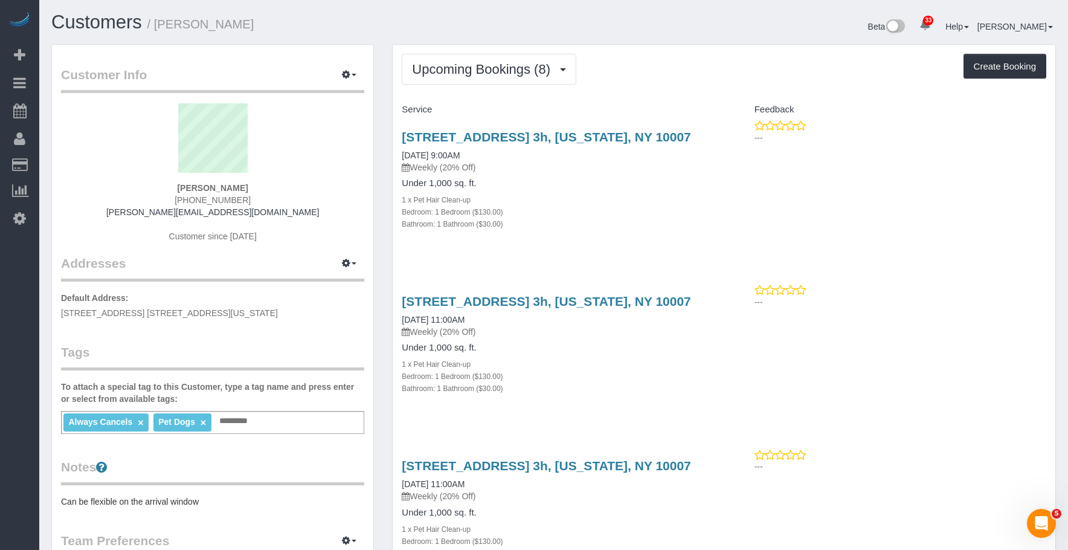
click at [640, 211] on div "Bedroom: 1 Bedroom ($130.00)" at bounding box center [558, 211] width 313 height 12
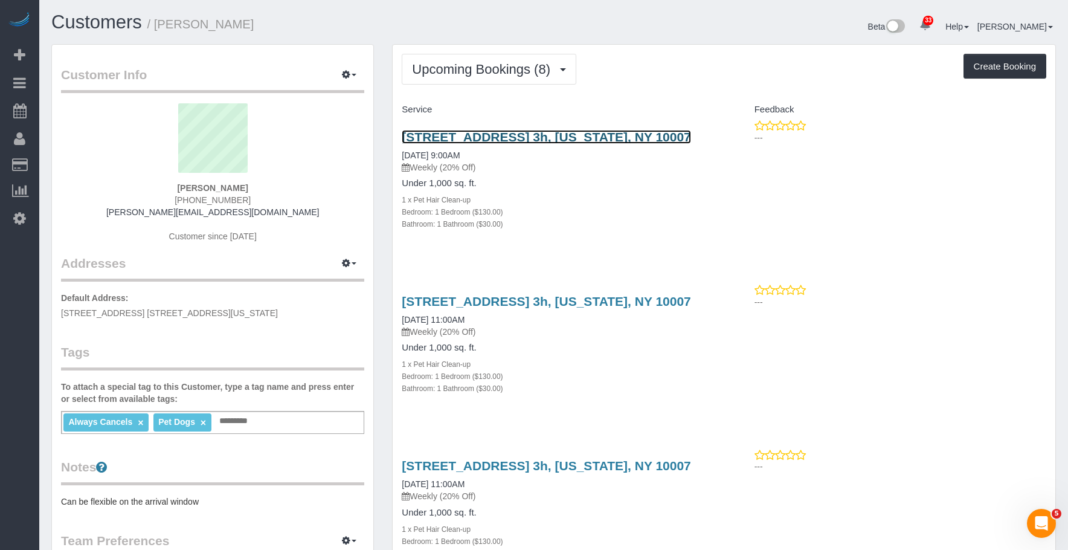
click at [627, 135] on link "275 Greenwich Street, Apt. 3h, New York, NY 10007" at bounding box center [546, 137] width 289 height 14
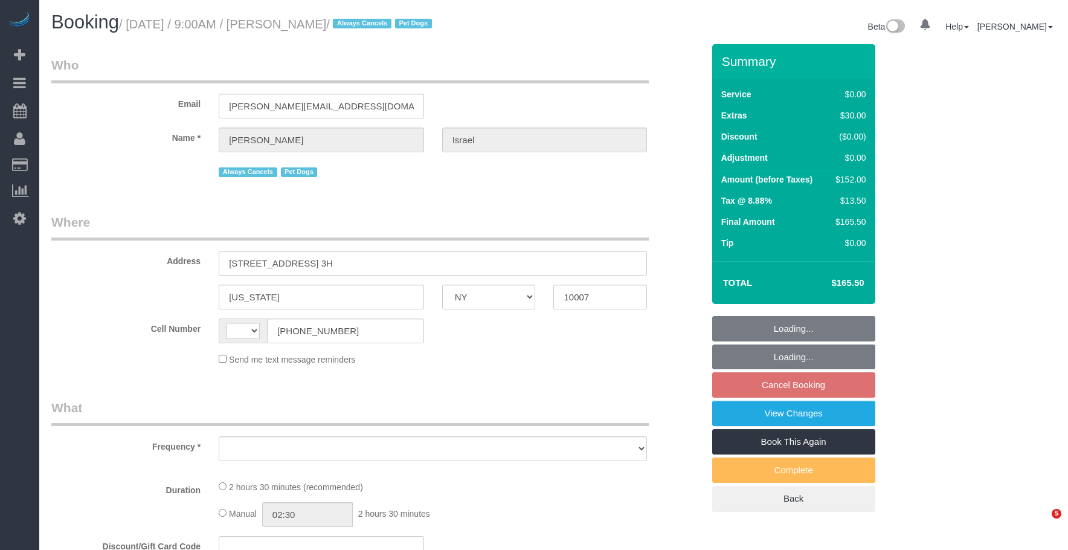
select select "NY"
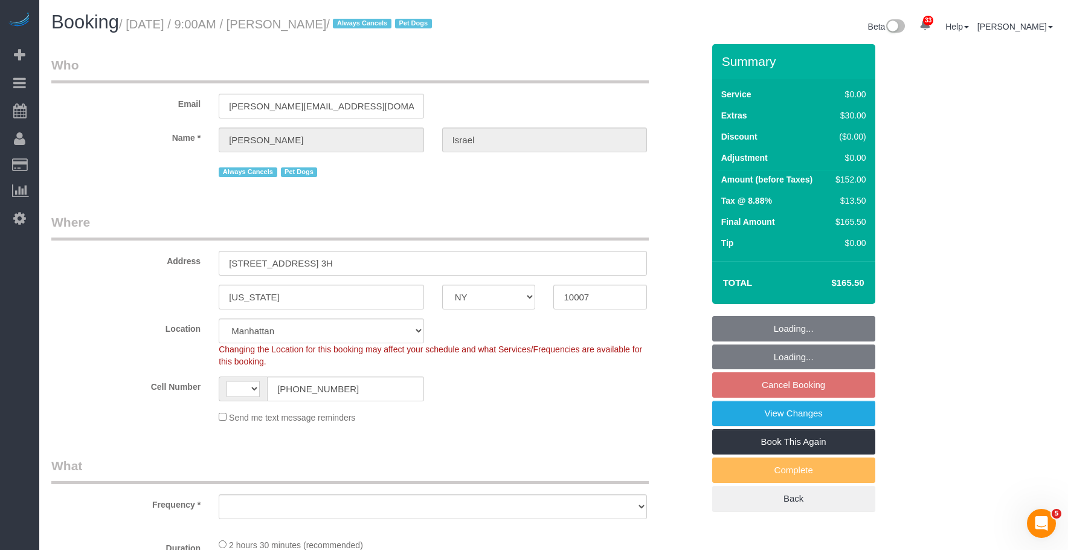
click at [535, 62] on legend "Who" at bounding box center [349, 69] width 597 height 27
select select "string:[GEOGRAPHIC_DATA]"
select select "object:960"
select select "string:stripe-pm_1QEtfF4VGloSiKo765AopLp7"
select select "1"
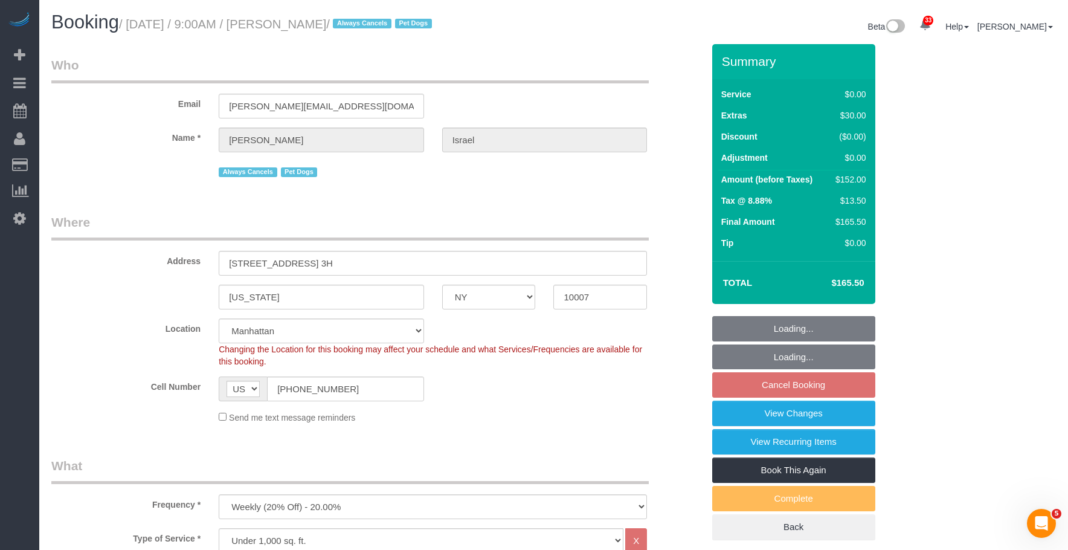
select select "spot2"
select select "number:89"
select select "number:90"
select select "number:13"
select select "number:6"
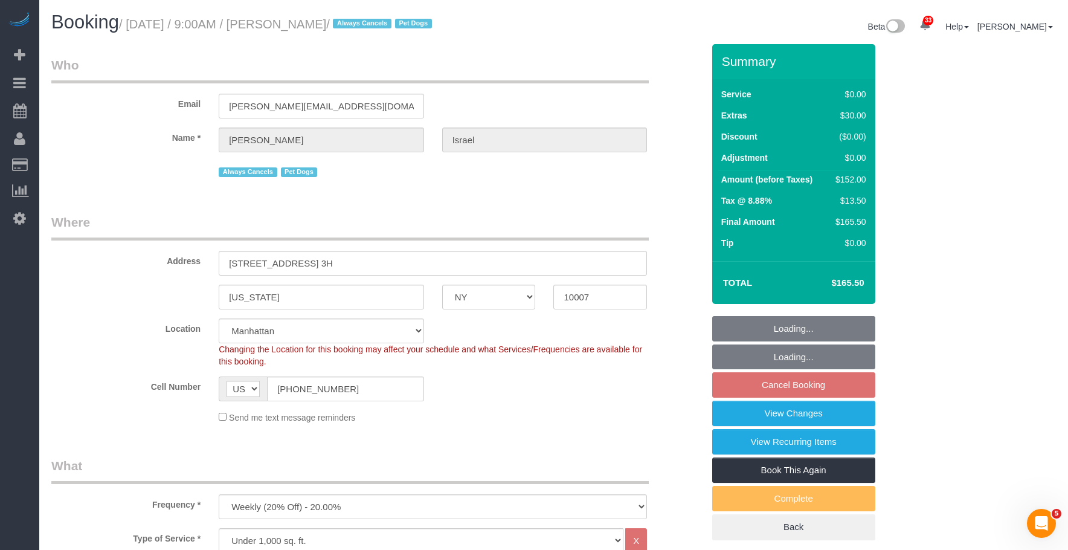
select select "object:1494"
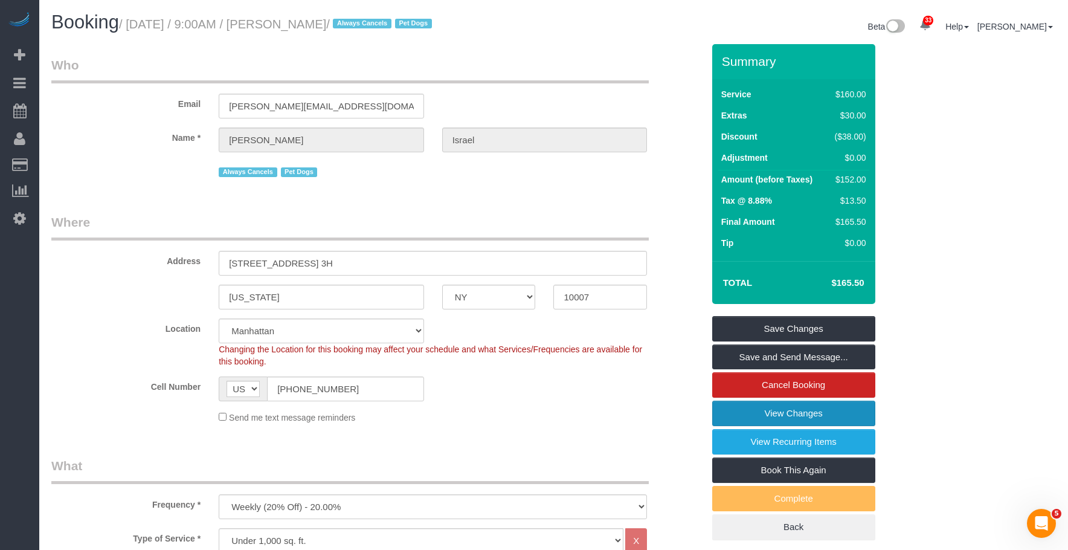
click at [756, 413] on link "View Changes" at bounding box center [793, 413] width 163 height 25
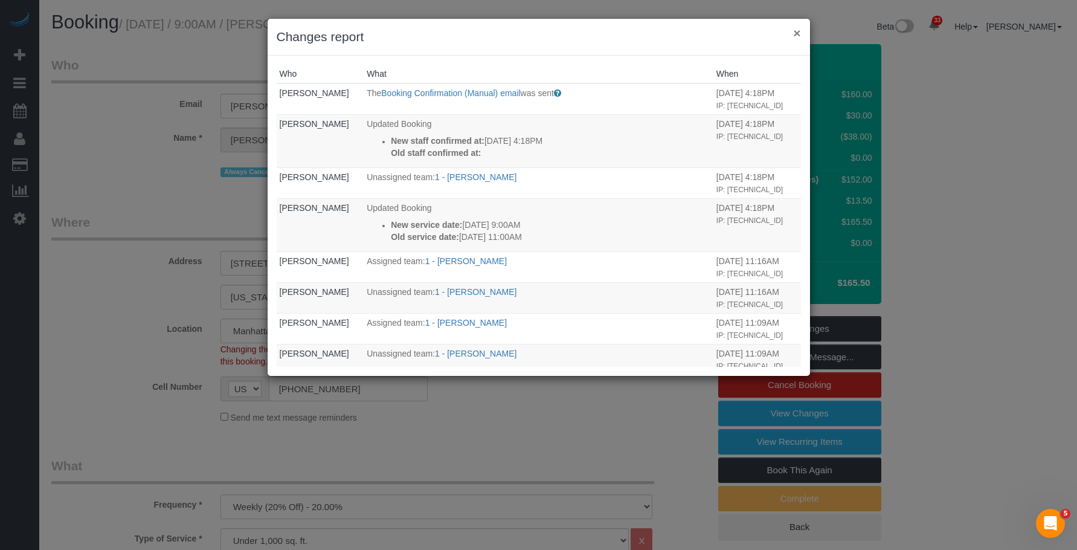
drag, startPoint x: 799, startPoint y: 33, endPoint x: 767, endPoint y: 33, distance: 32.6
click at [799, 33] on button "×" at bounding box center [796, 33] width 7 height 13
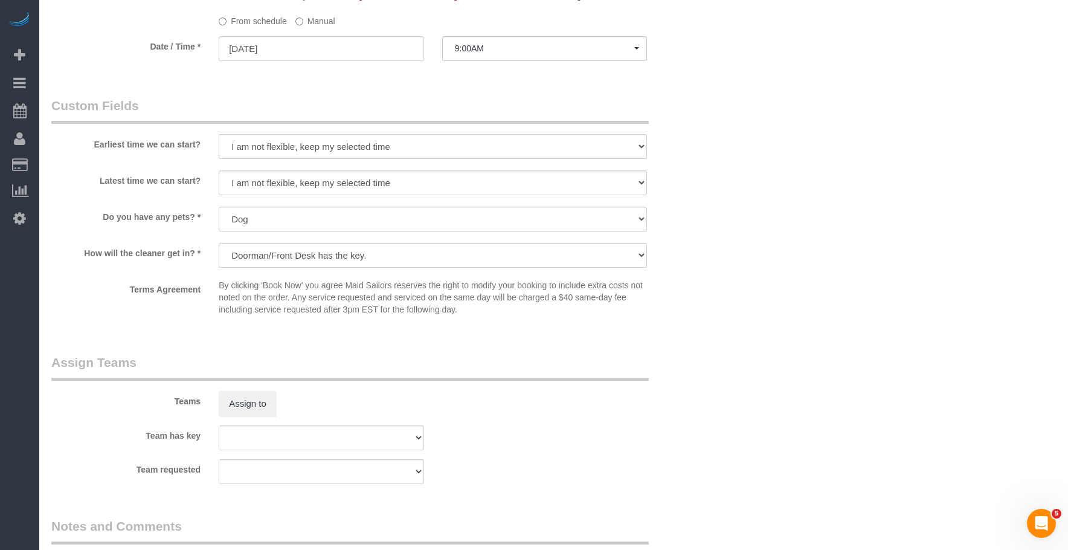
scroll to position [1510, 0]
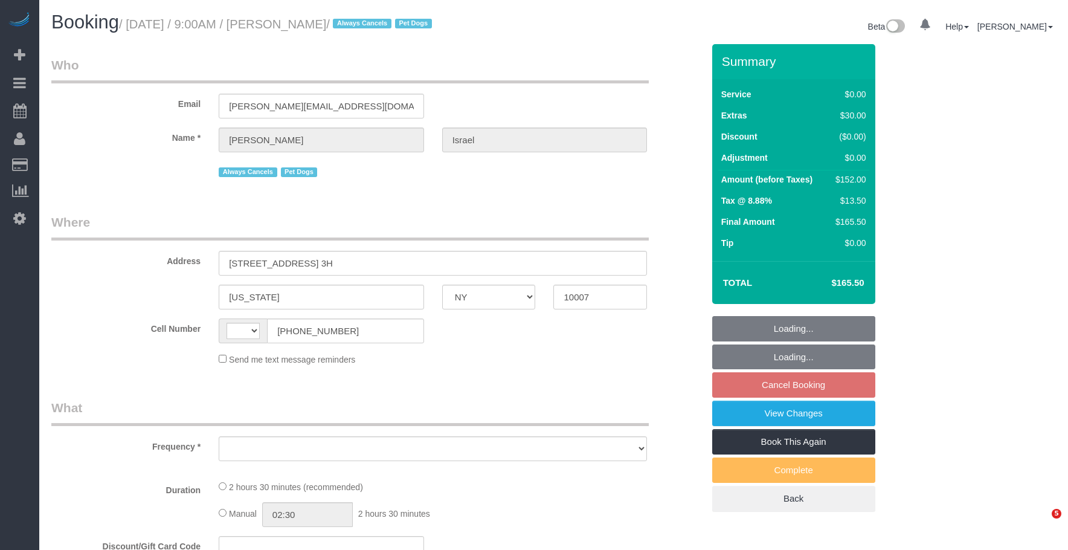
select select "NY"
select select "object:566"
select select "number:89"
select select "number:90"
select select "number:13"
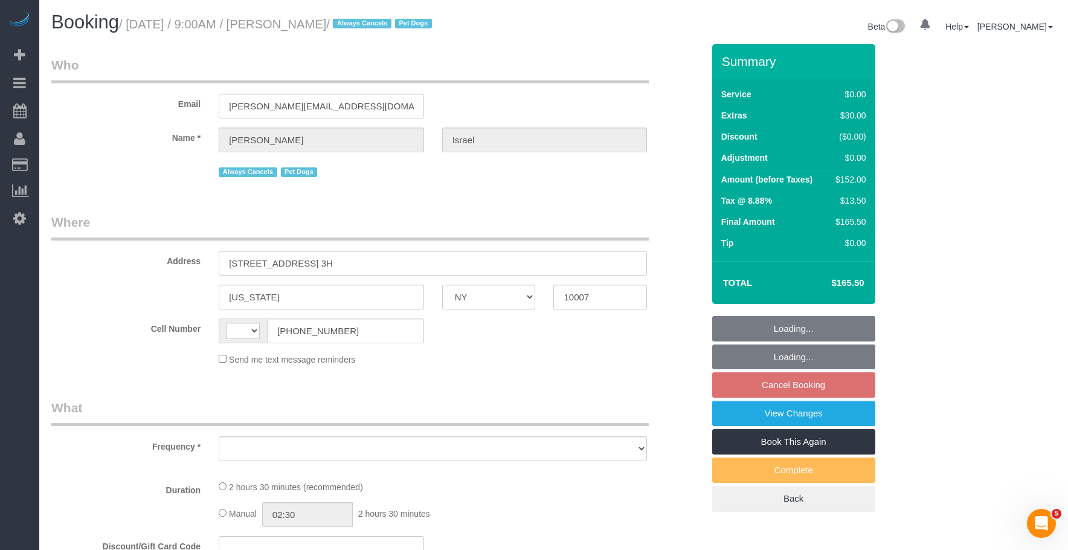
select select "number:6"
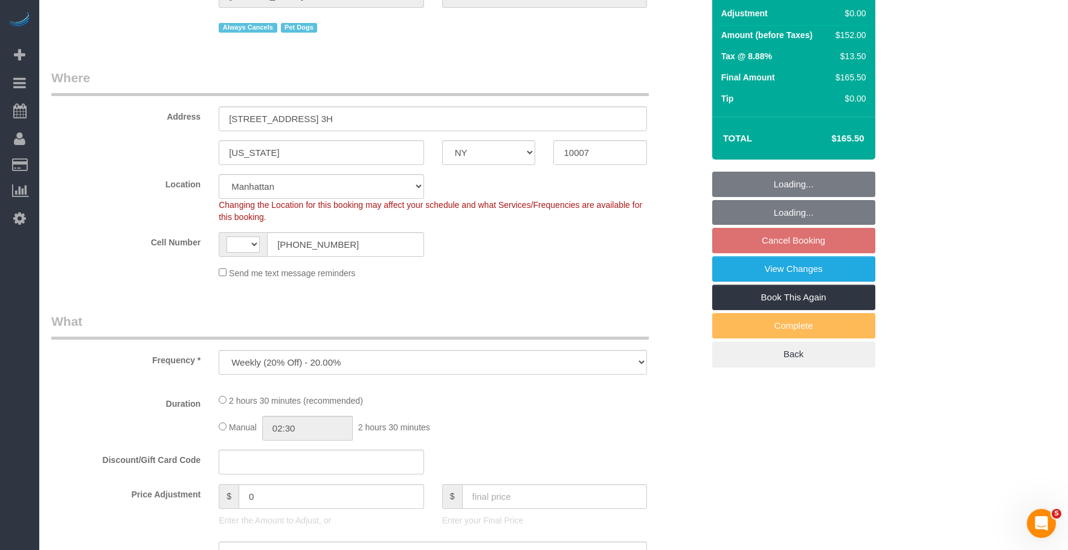
select select "object:721"
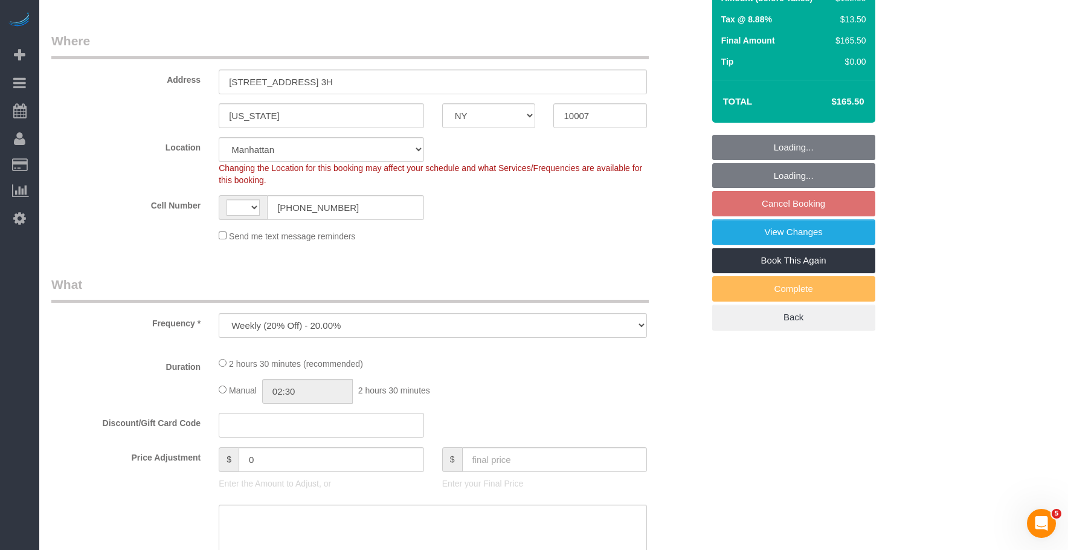
select select "string:US"
select select "string:stripe-pm_1QEtfF4VGloSiKo765AopLp7"
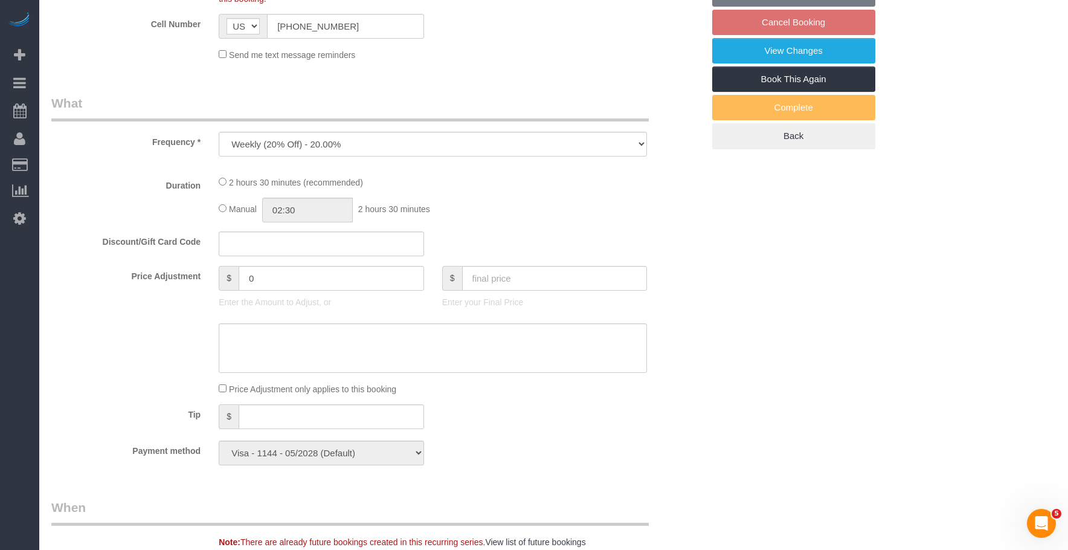
select select "spot2"
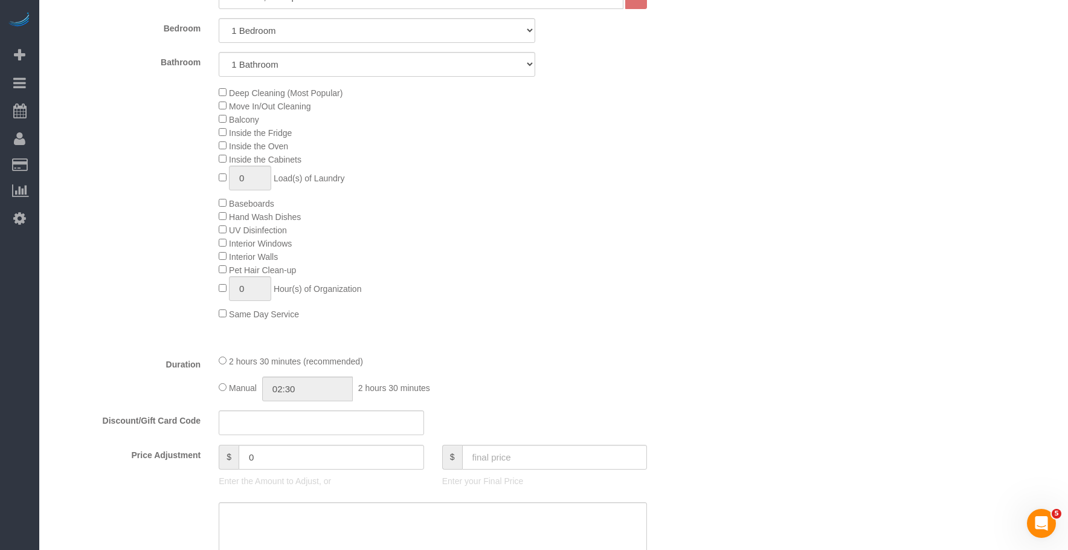
select select "1"
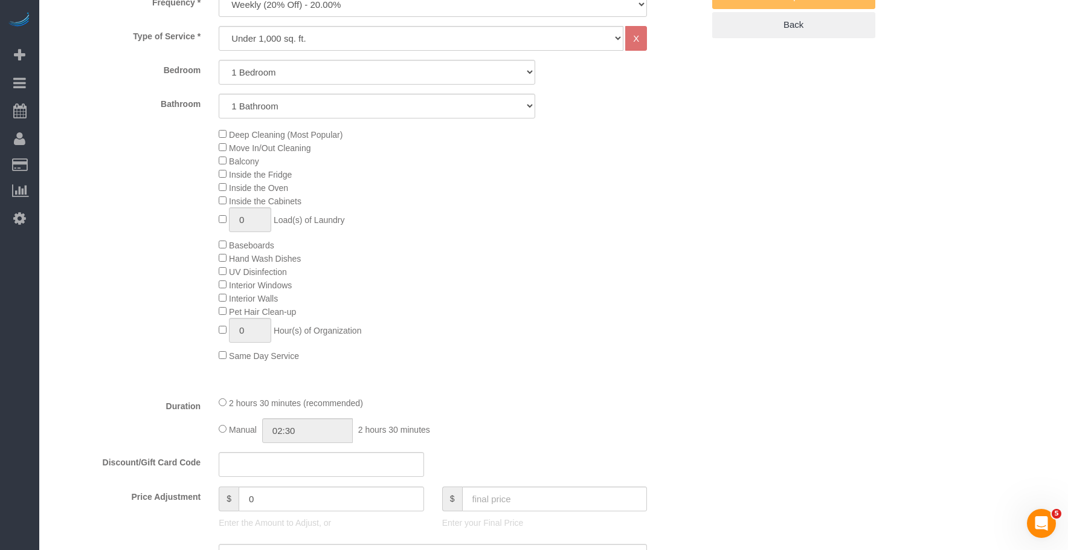
scroll to position [362, 0]
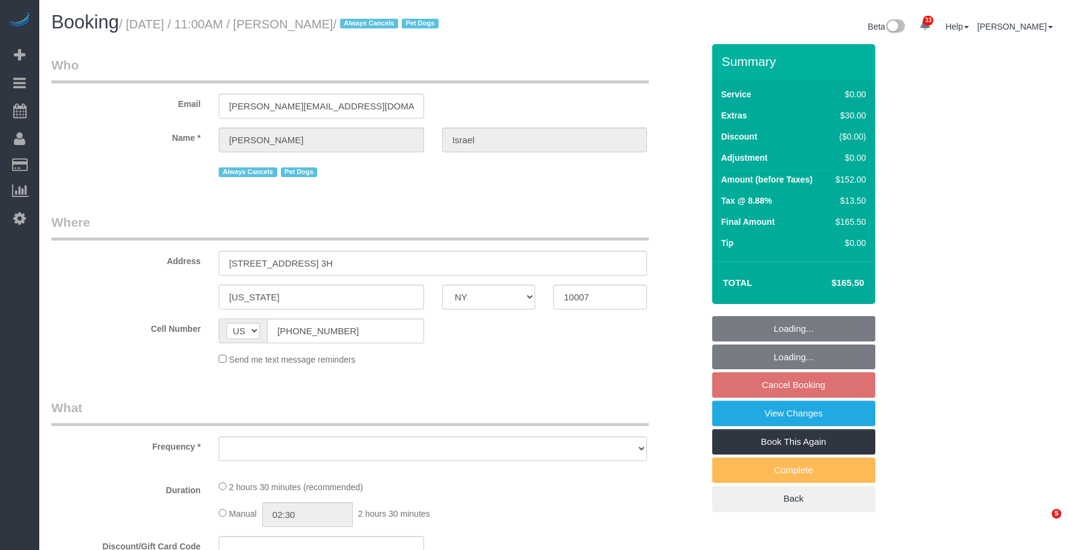
select select "NY"
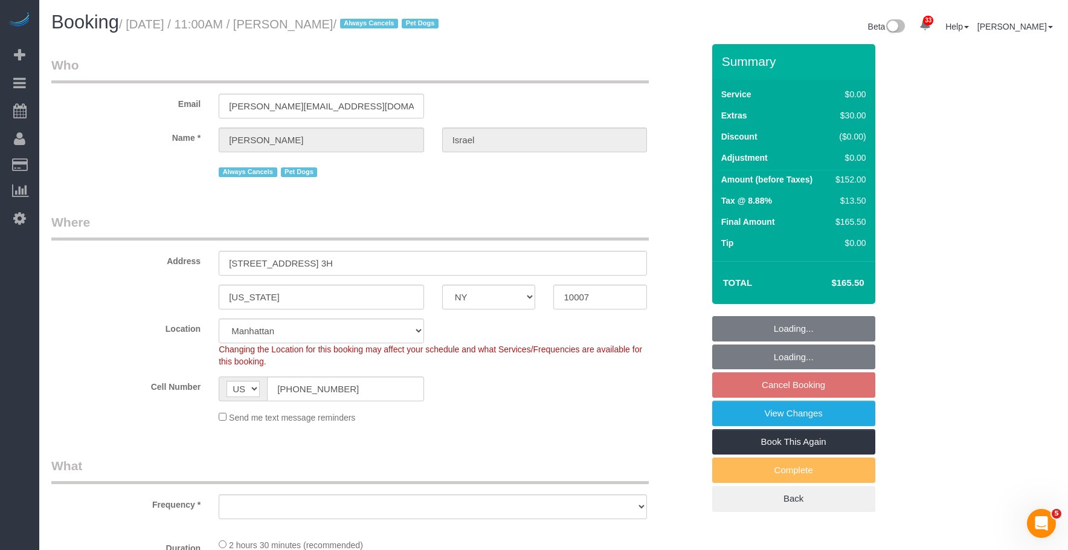
select select "string:stripe-pm_1QEtfF4VGloSiKo765AopLp7"
select select "1"
select select "number:89"
select select "number:90"
select select "number:13"
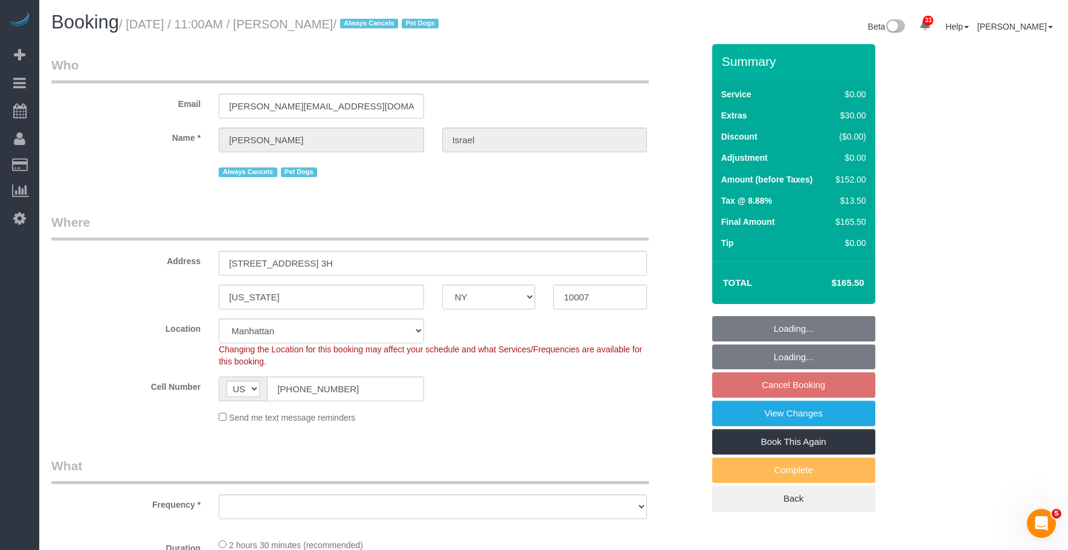
select select "number:6"
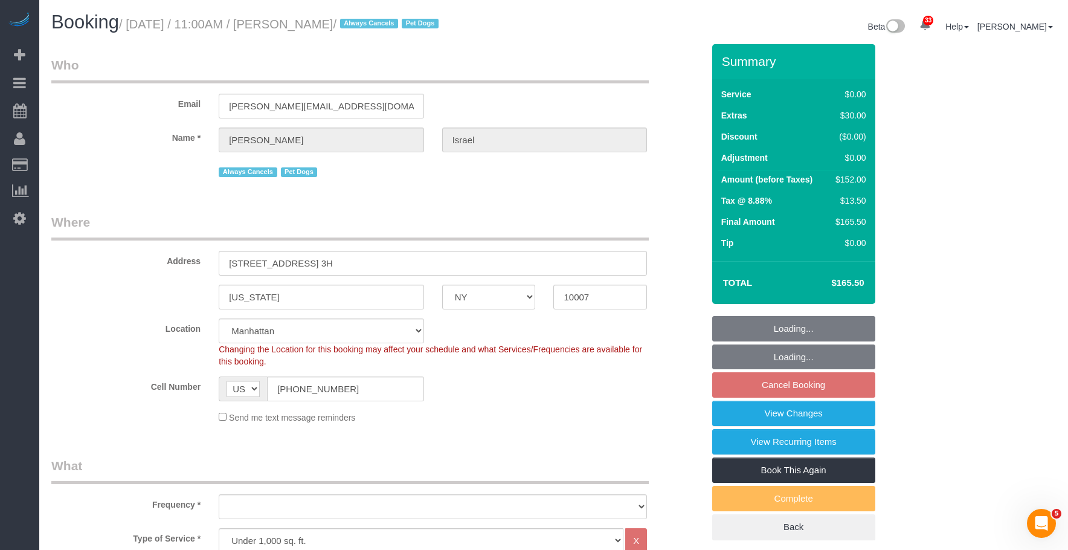
select select "object:1065"
select select "1"
select select "object:1110"
select select "spot4"
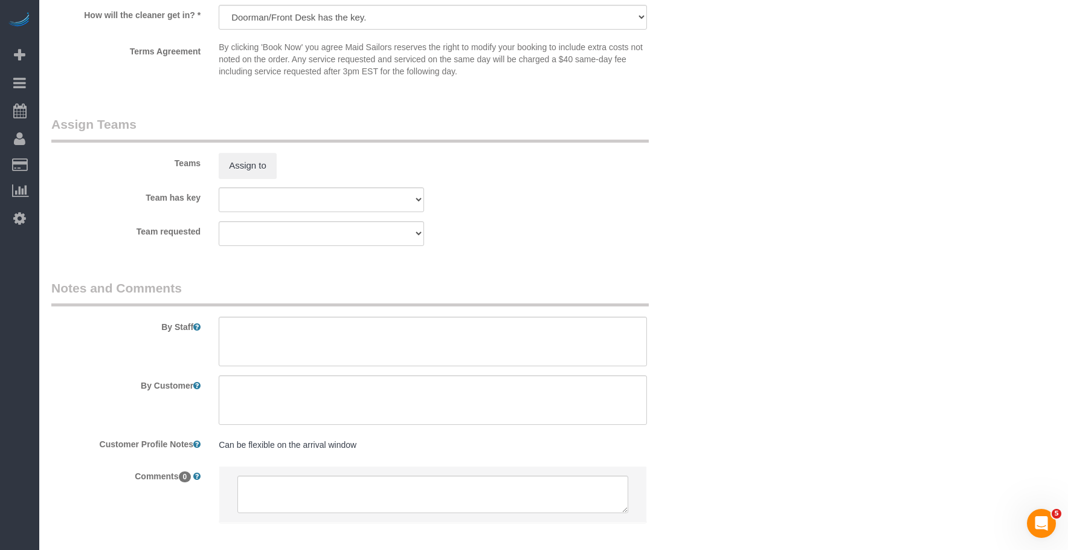
scroll to position [1510, 0]
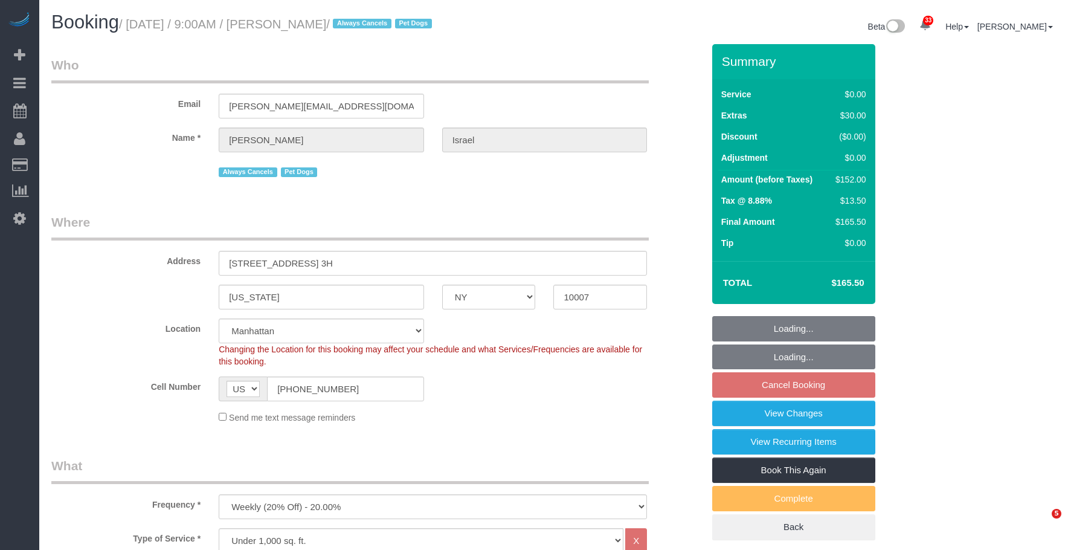
select select "NY"
select select "1"
select select "spot2"
select select "number:89"
select select "number:90"
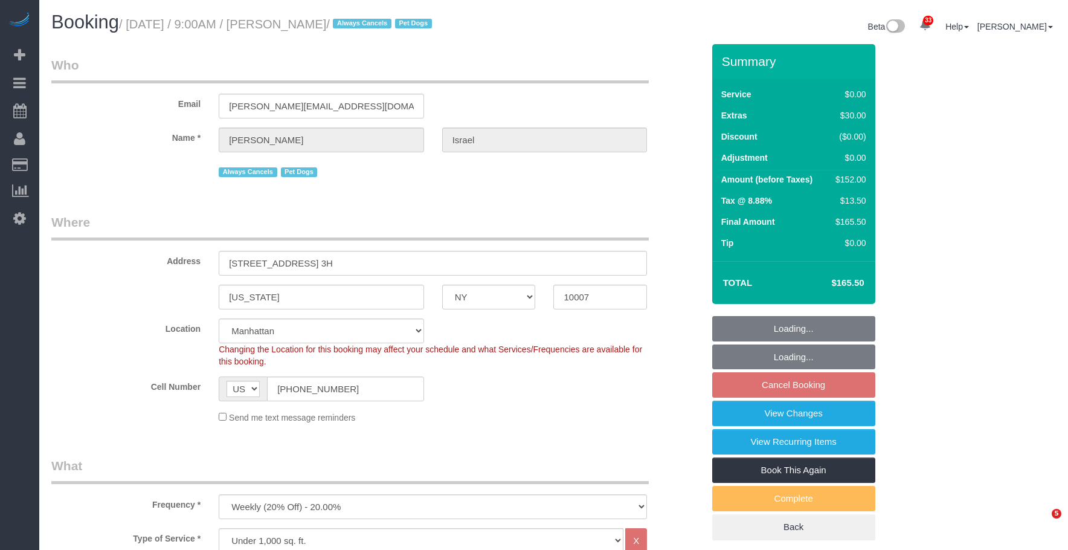
select select "number:13"
select select "number:6"
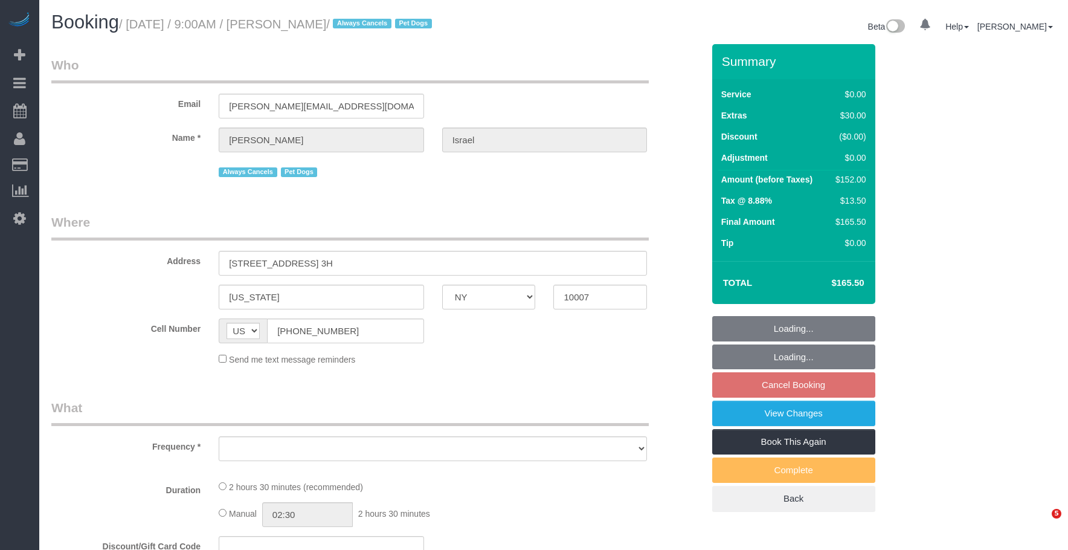
select select "NY"
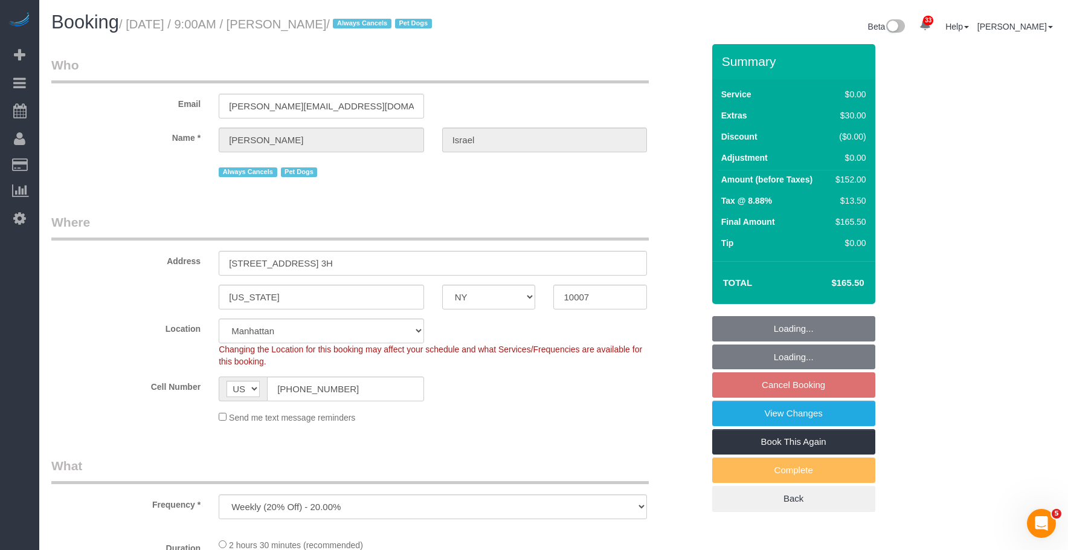
select select "object:823"
select select "string:stripe-pm_1QEtfF4VGloSiKo765AopLp7"
select select "spot2"
select select "number:89"
select select "number:90"
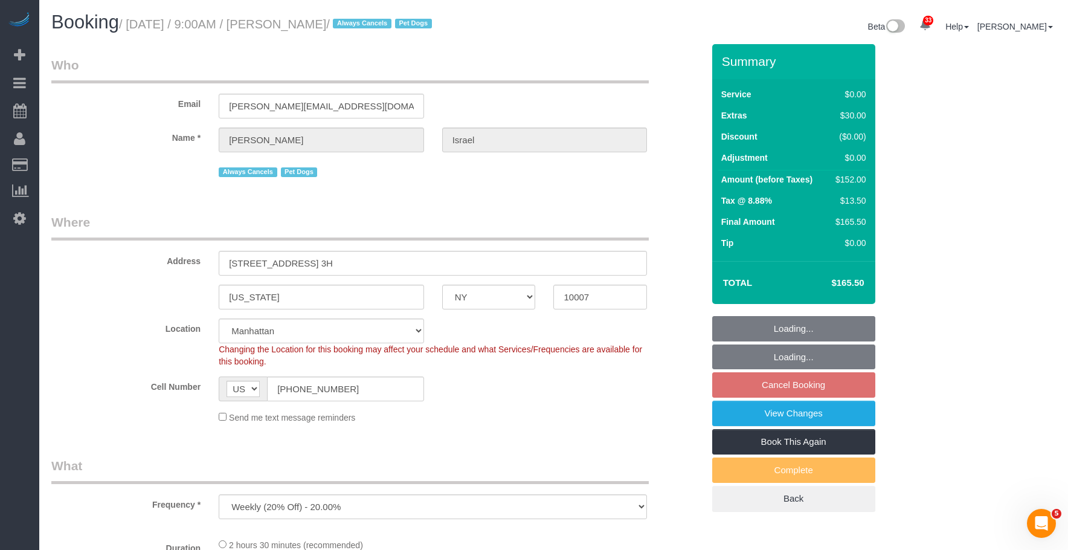
select select "number:13"
select select "number:6"
select select "1"
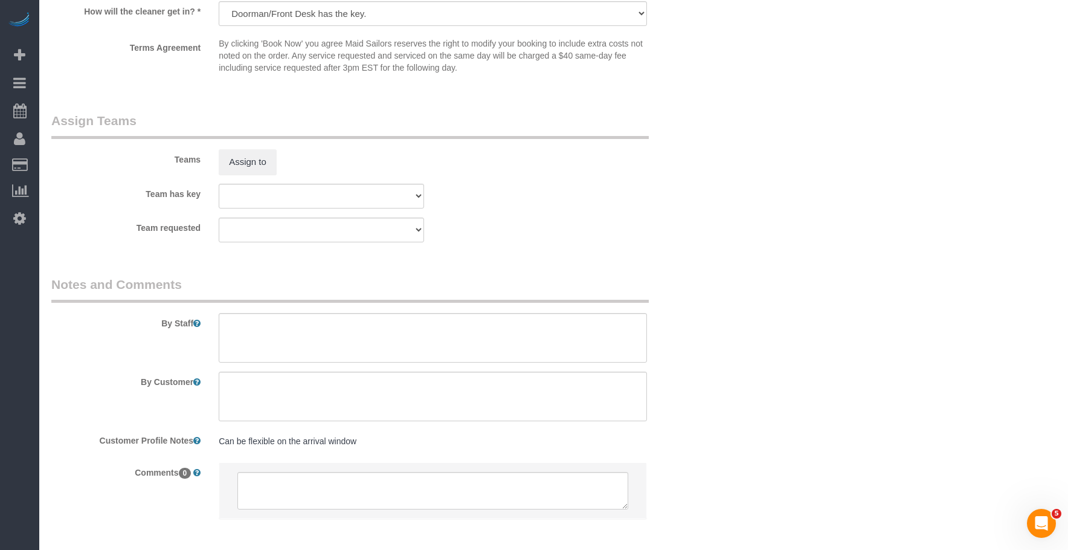
scroll to position [1567, 0]
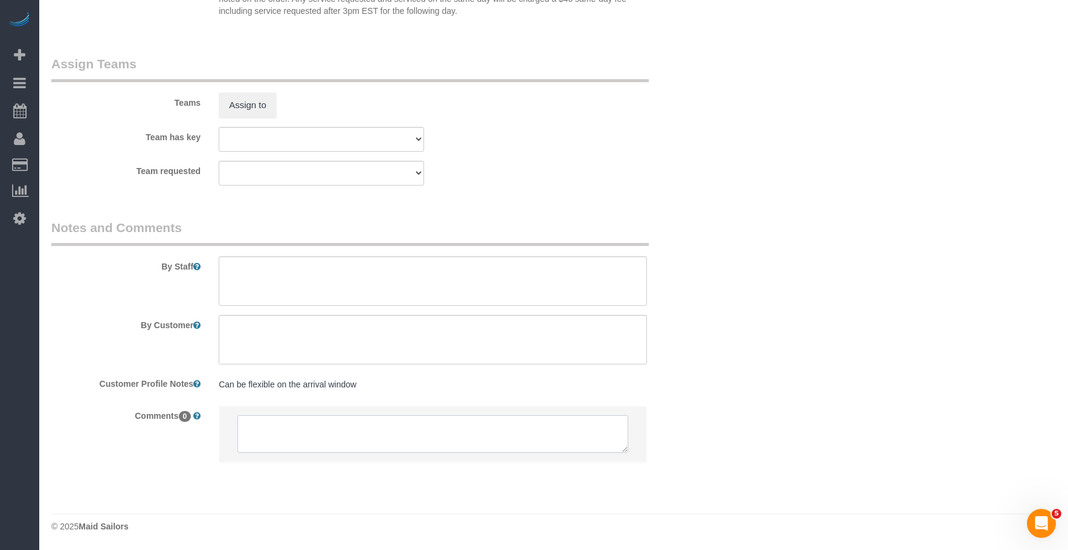
click at [315, 440] on textarea at bounding box center [432, 433] width 391 height 37
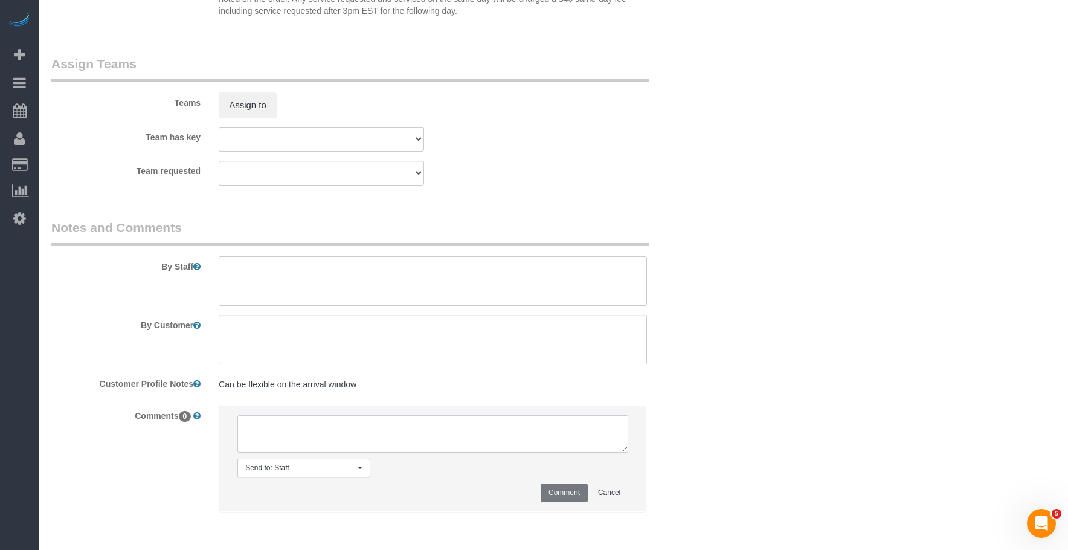
paste textarea "Client can do any time [DATE] or [DATE]."
type textarea "Client can do any time [DATE] or [DATE]."
click at [565, 494] on button "Comment" at bounding box center [564, 492] width 47 height 19
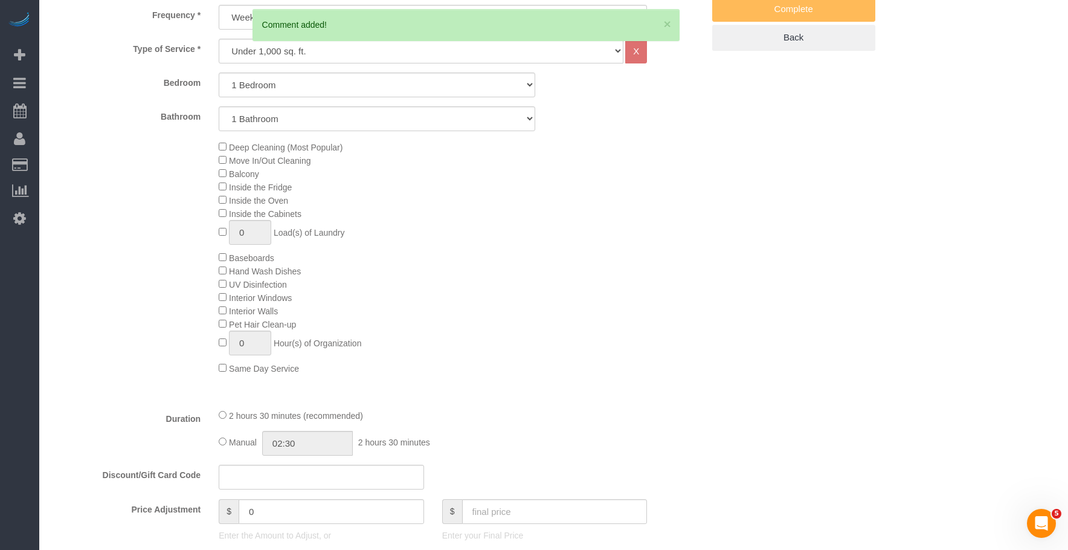
scroll to position [419, 0]
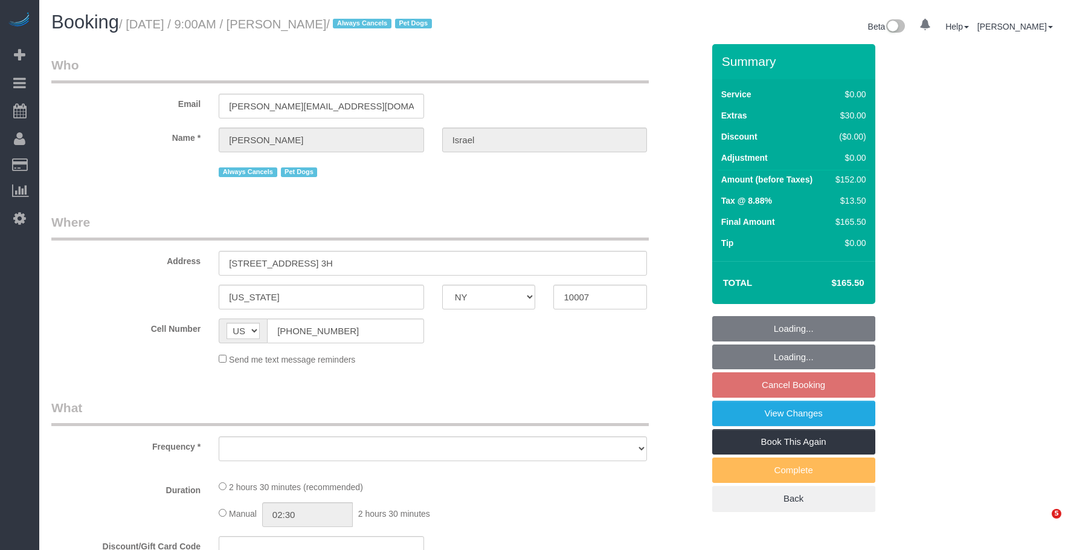
select select "NY"
select select "object:834"
select select "number:89"
select select "number:90"
select select "number:13"
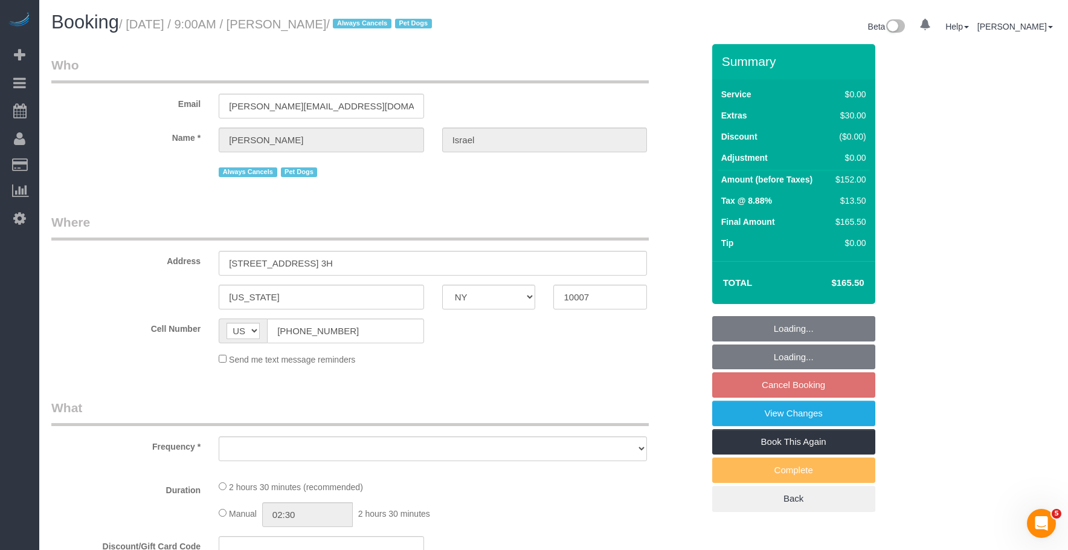
select select "number:6"
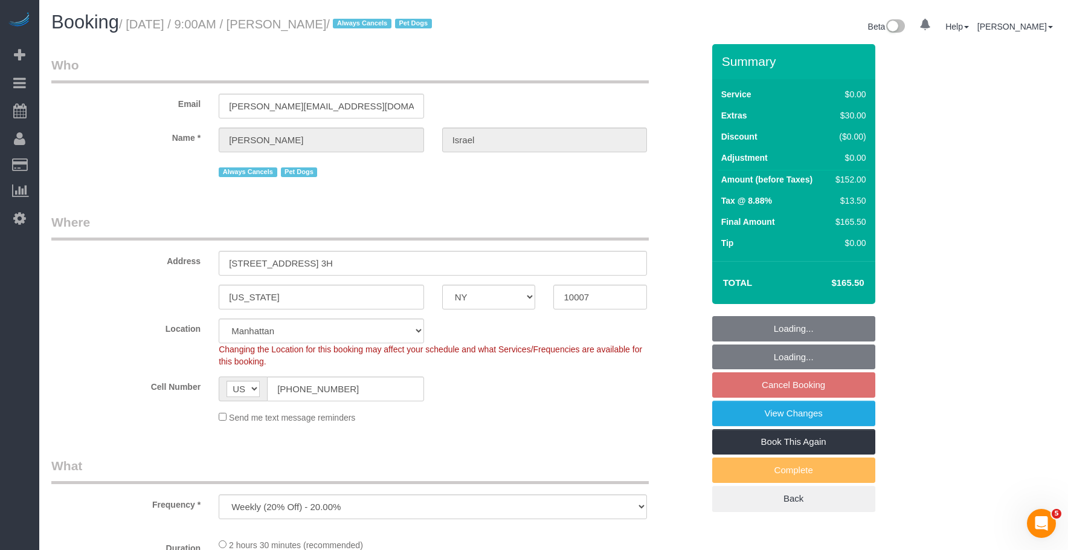
select select "object:1094"
click at [478, 216] on legend "Where" at bounding box center [349, 226] width 597 height 27
select select "string:stripe-pm_1QEtfF4VGloSiKo765AopLp7"
select select "1"
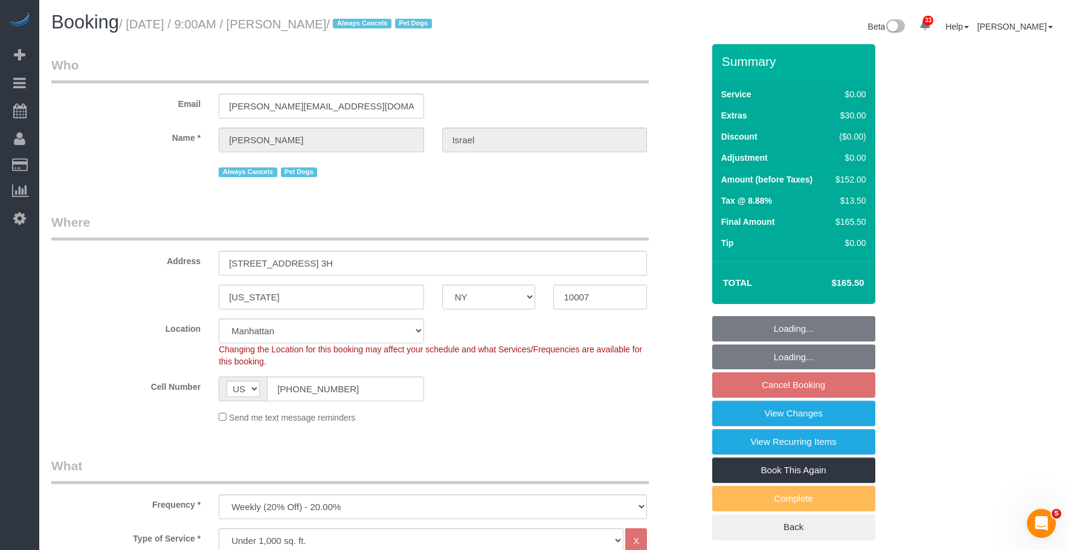
select select "spot2"
select select "1"
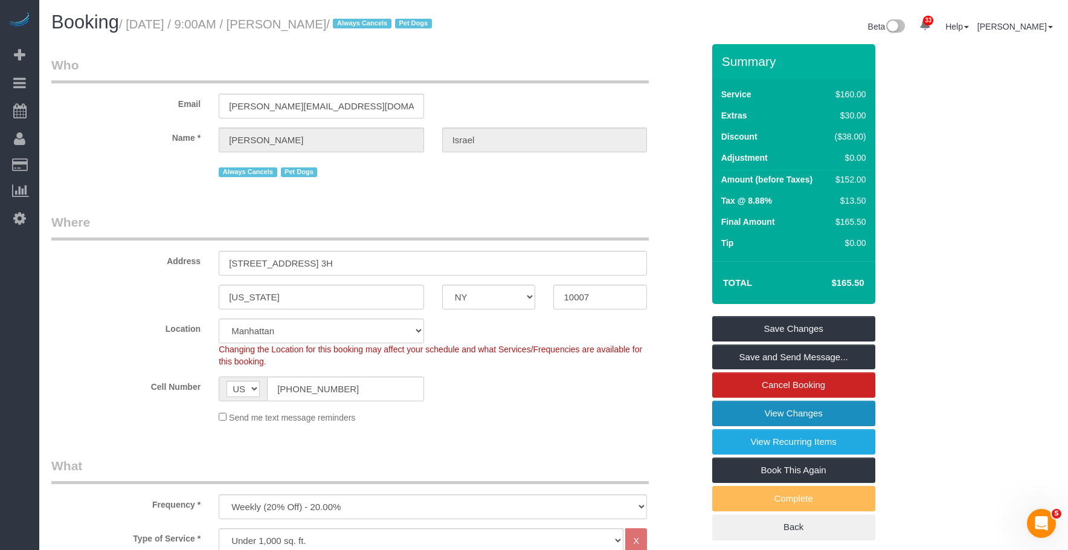
click at [752, 415] on link "View Changes" at bounding box center [793, 413] width 163 height 25
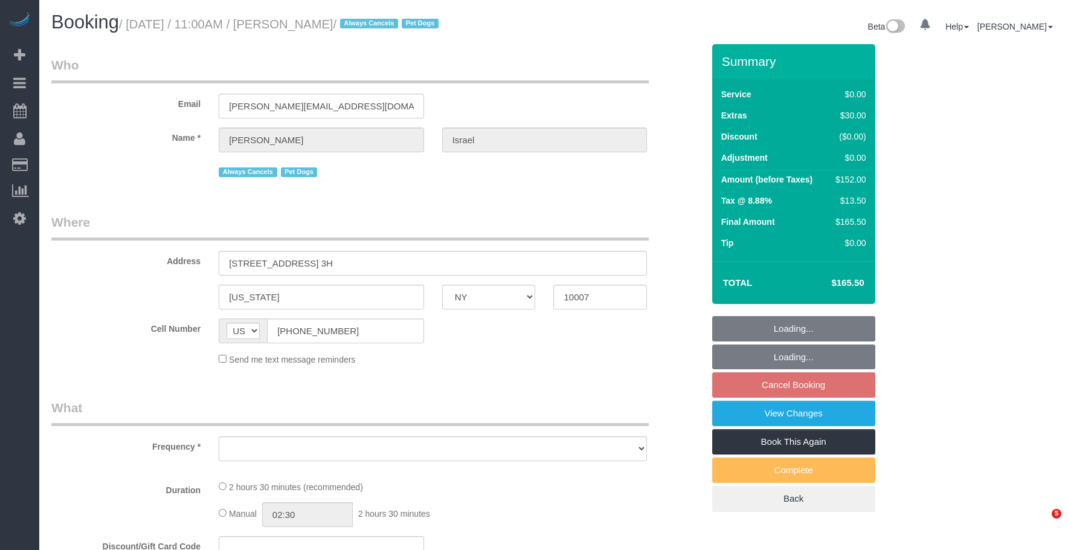
select select "NY"
select select "string:stripe-pm_1QEtfF4VGloSiKo765AopLp7"
select select "number:89"
select select "number:90"
select select "number:13"
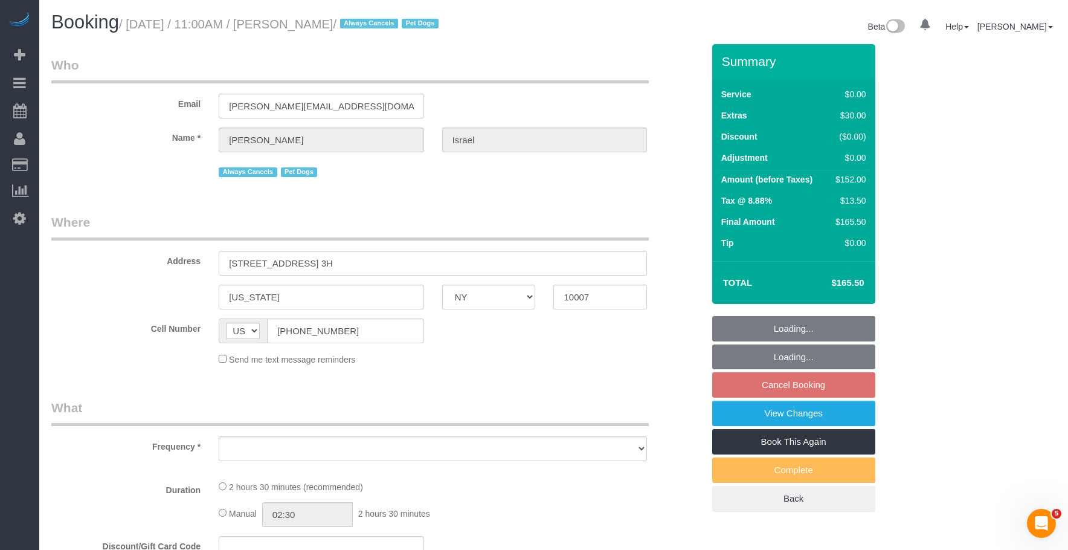
select select "number:6"
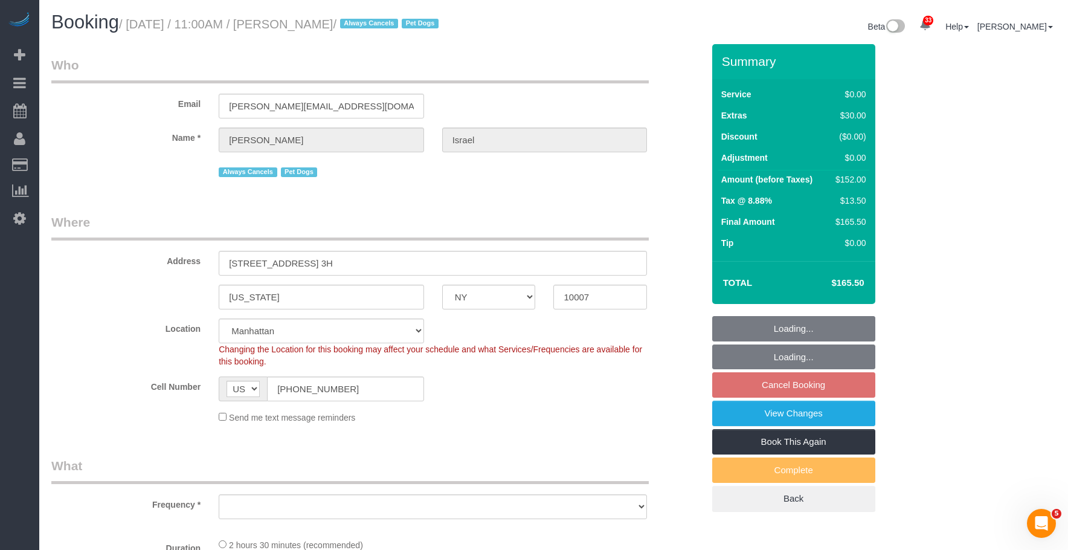
drag, startPoint x: 587, startPoint y: 64, endPoint x: 573, endPoint y: 132, distance: 69.0
click at [587, 64] on legend "Who" at bounding box center [349, 69] width 597 height 27
select select "object:964"
select select "spot4"
select select "object:1353"
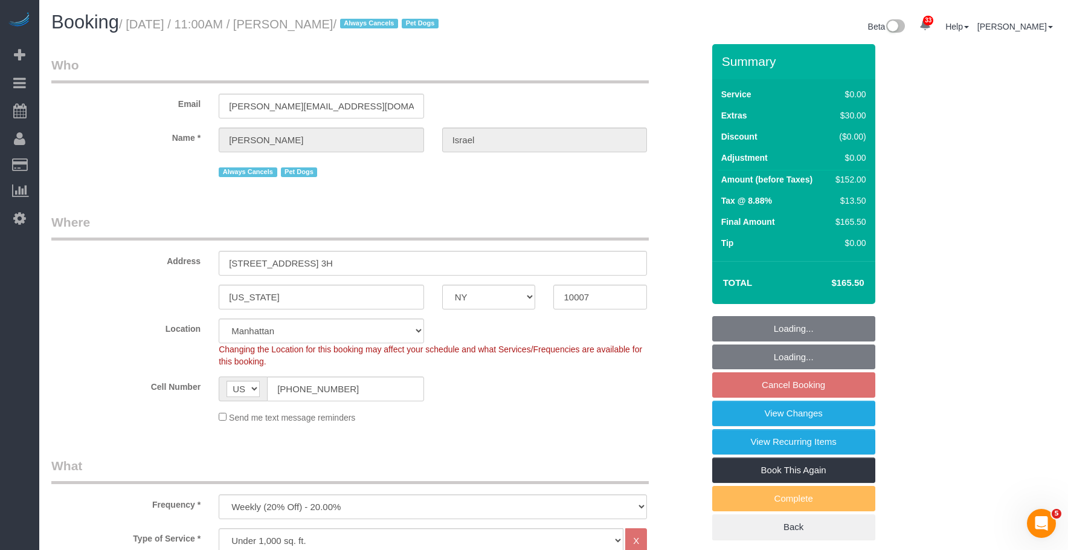
select select "1"
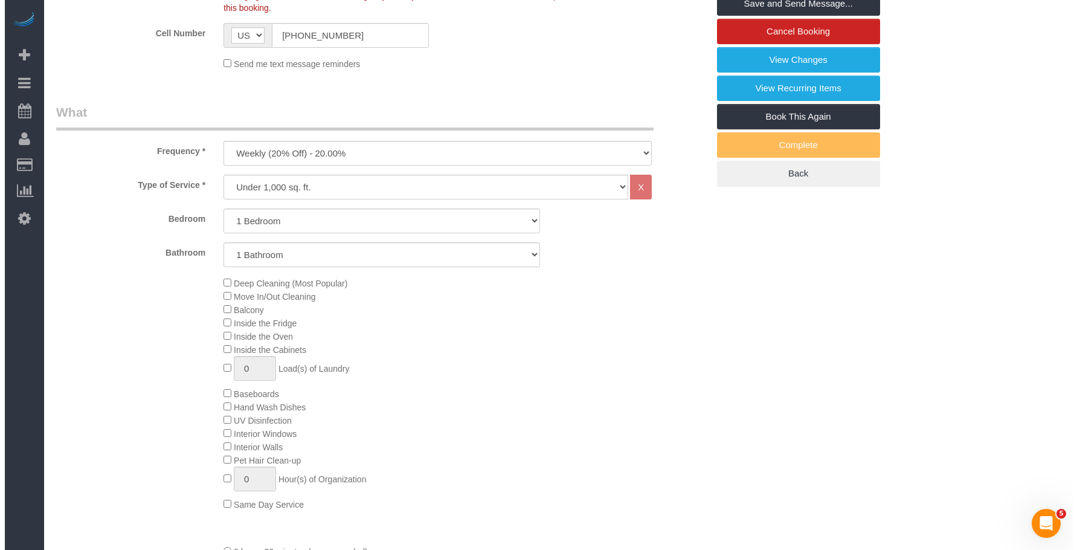
scroll to position [121, 0]
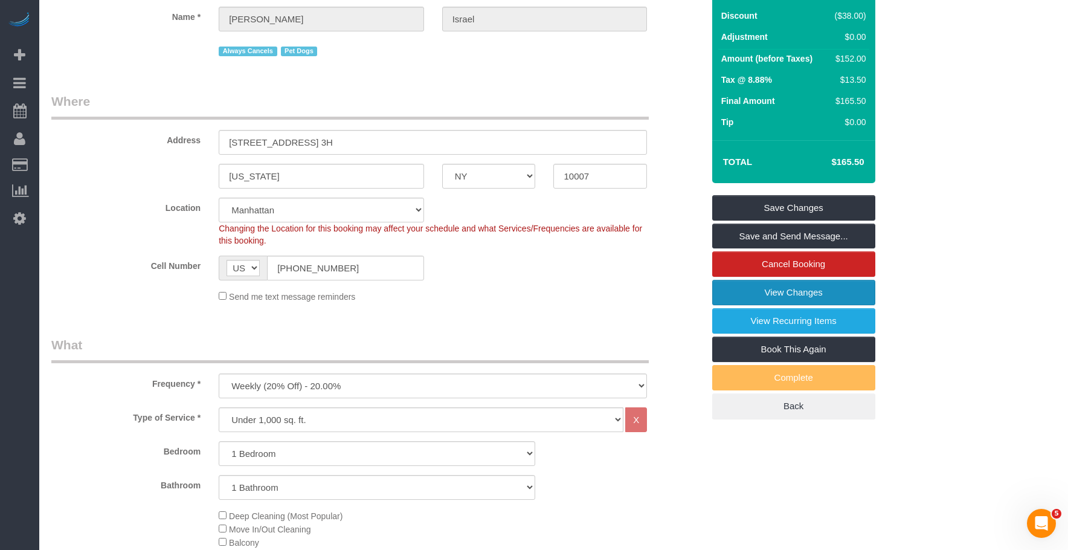
click at [779, 289] on link "View Changes" at bounding box center [793, 292] width 163 height 25
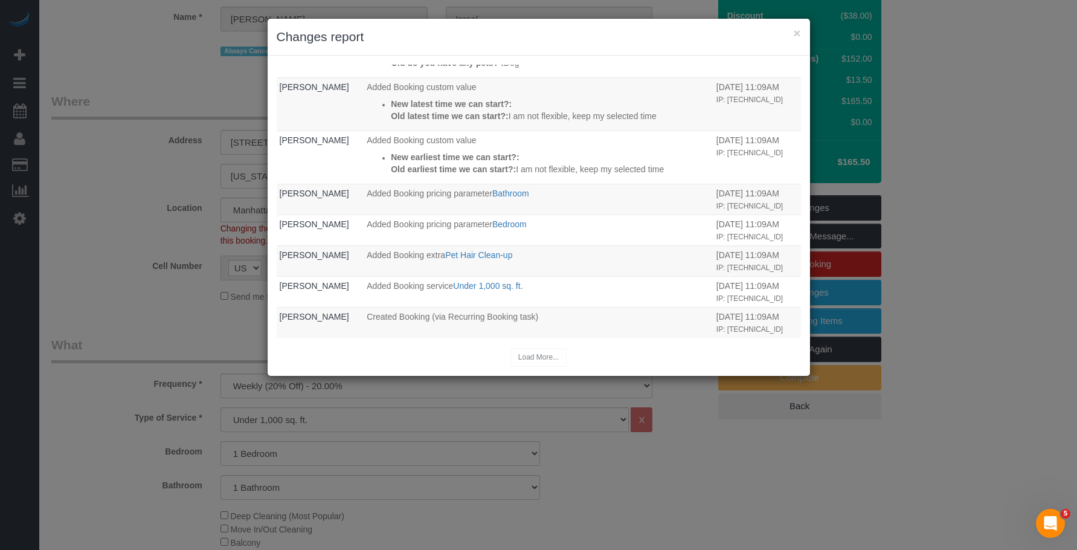
scroll to position [0, 0]
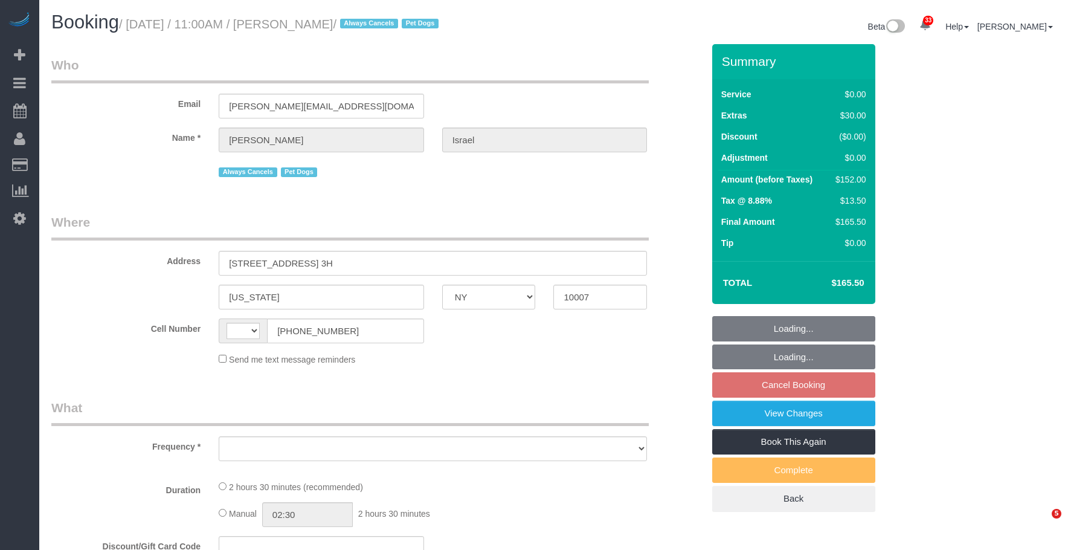
select select "NY"
select select "string:[GEOGRAPHIC_DATA]"
select select "1"
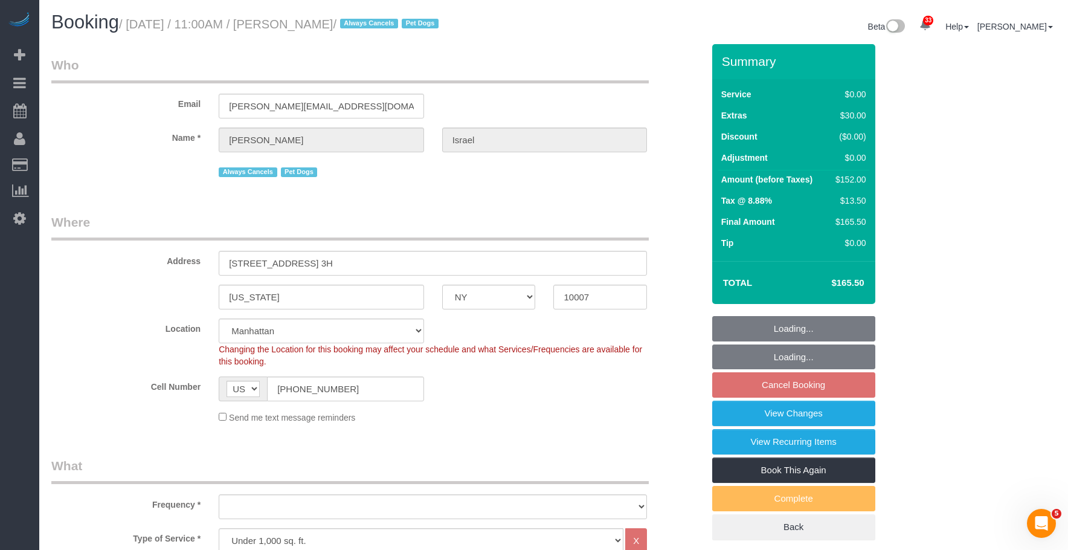
select select "object:920"
select select "string:stripe-pm_1QEtfF4VGloSiKo765AopLp7"
select select "object:960"
select select "1"
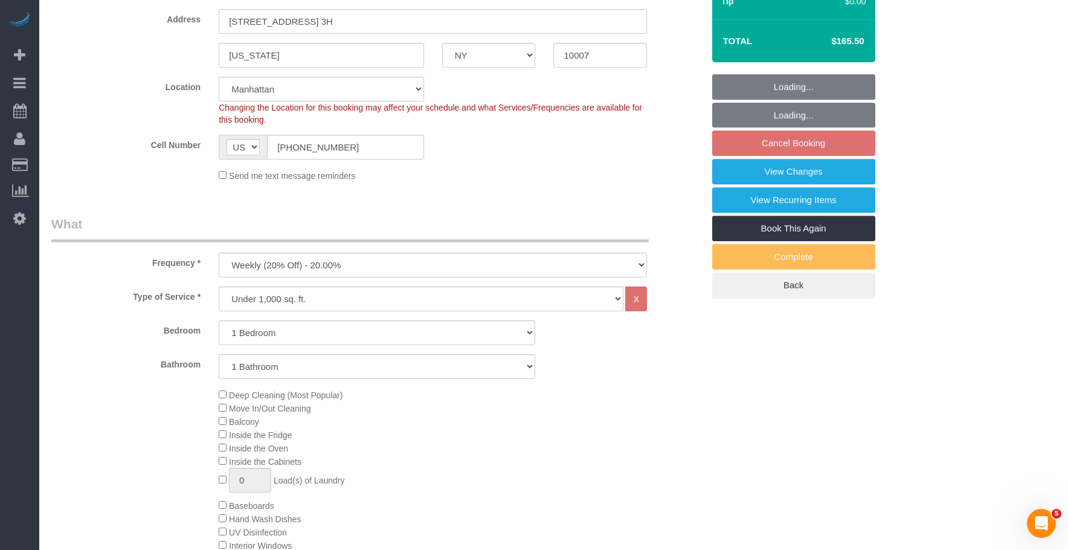
select select "spot3"
select select "number:89"
select select "number:90"
select select "number:13"
select select "number:6"
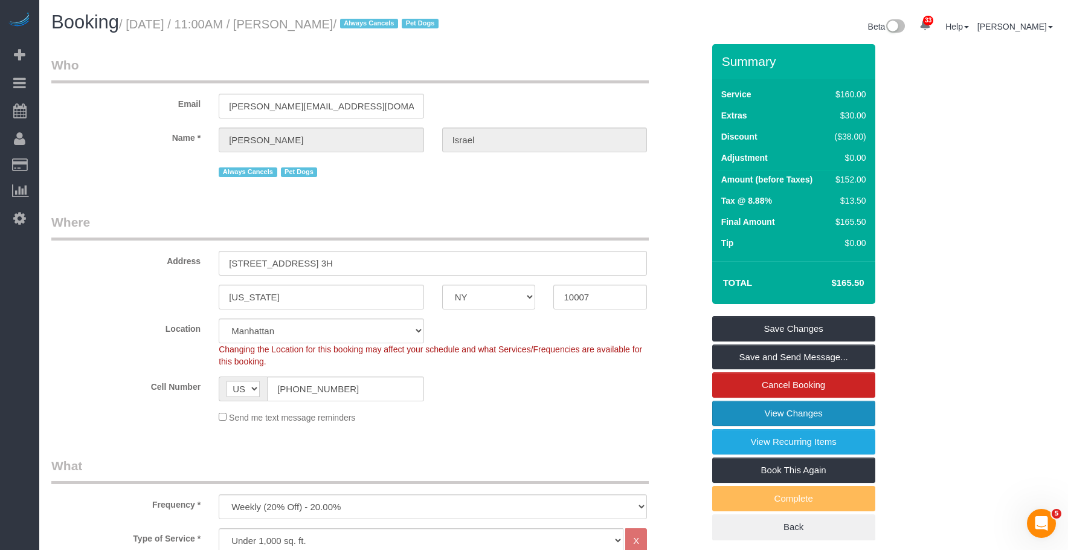
click at [782, 412] on link "View Changes" at bounding box center [793, 413] width 163 height 25
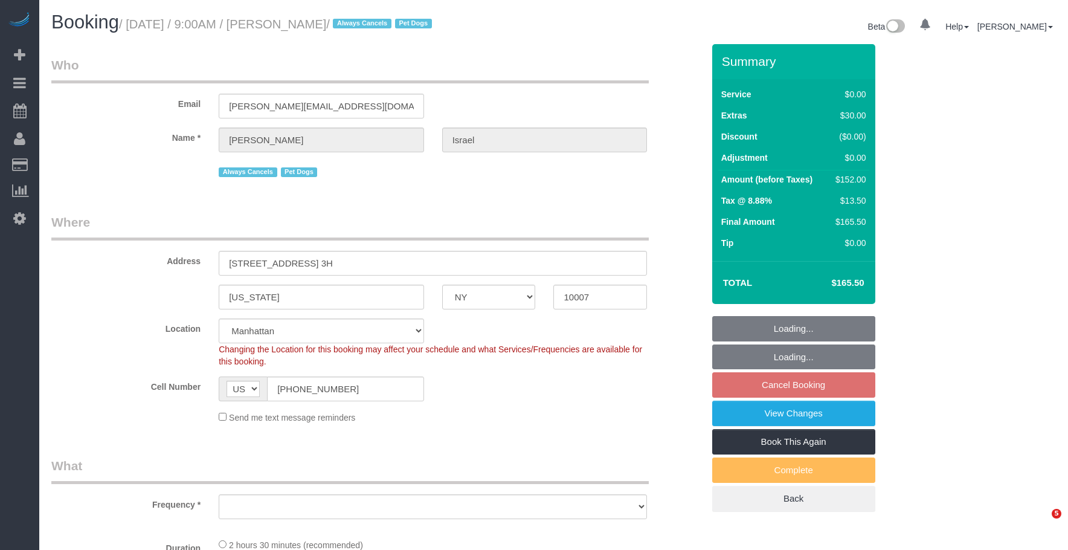
select select "NY"
select select "string:stripe-pm_1QEtfF4VGloSiKo765AopLp7"
select select "number:89"
select select "number:90"
select select "number:13"
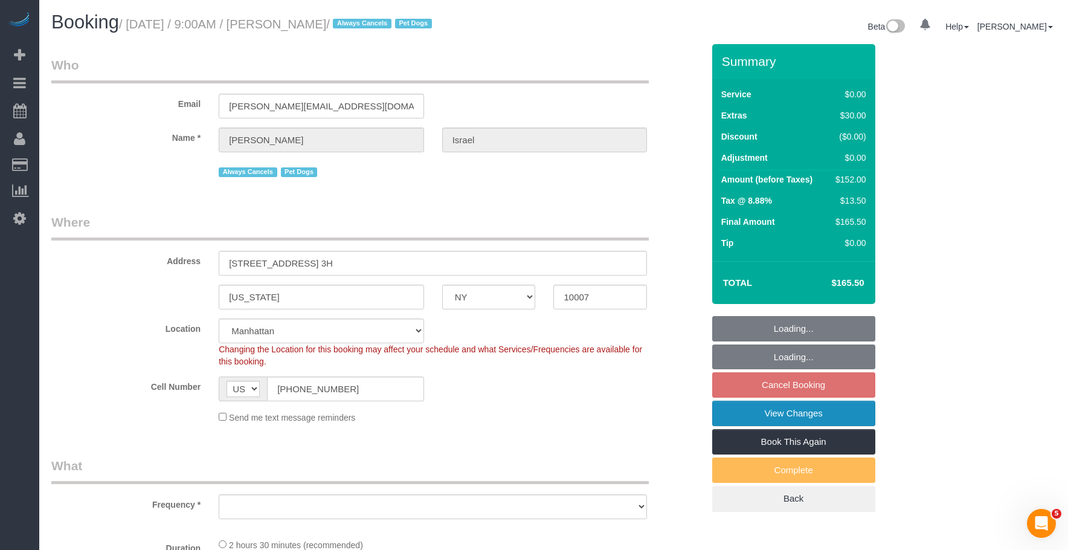
select select "number:6"
select select "object:985"
click at [747, 413] on link "View Changes" at bounding box center [793, 413] width 163 height 25
select select "1"
select select "spot2"
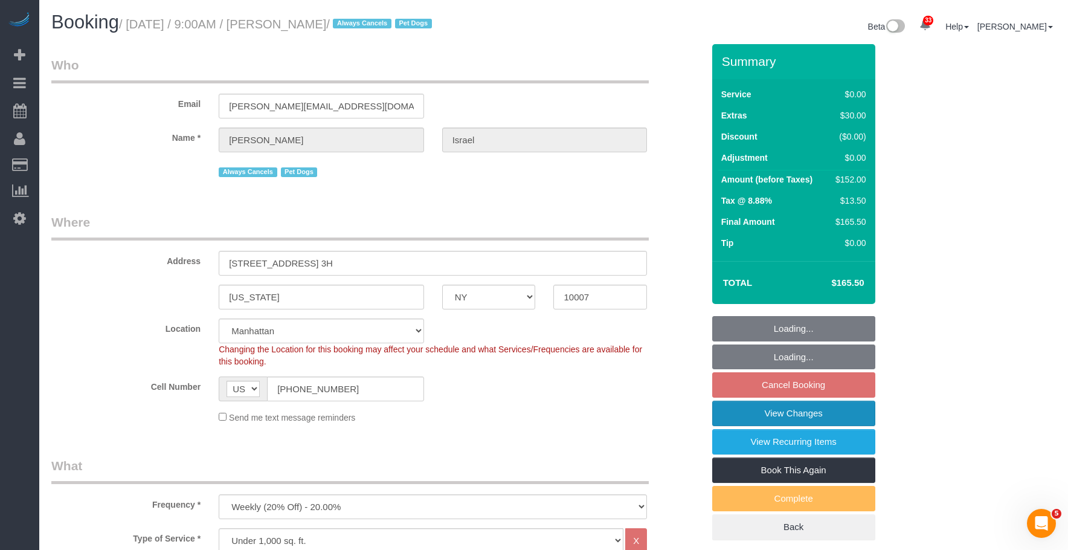
select select "object:1483"
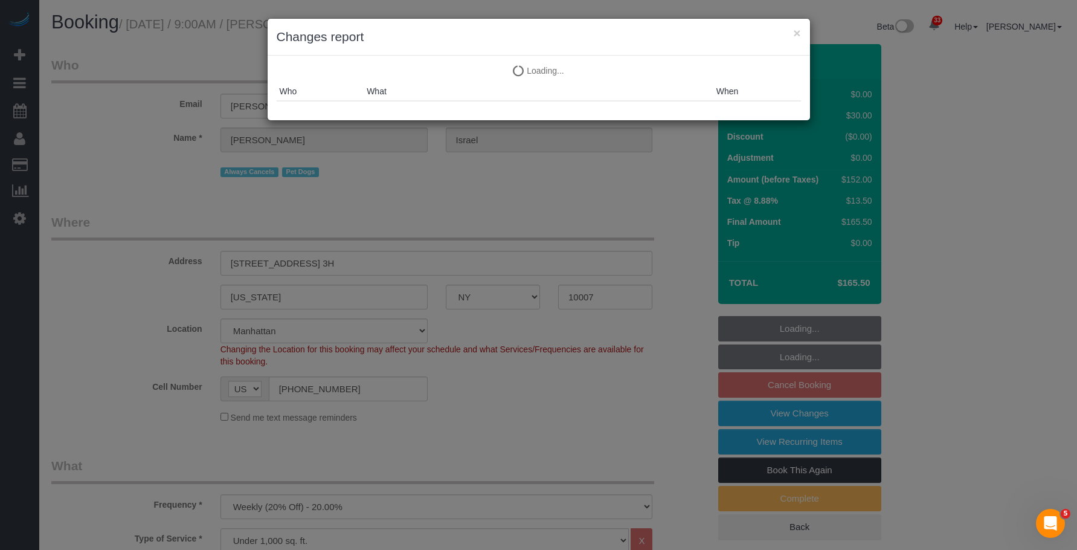
select select "1"
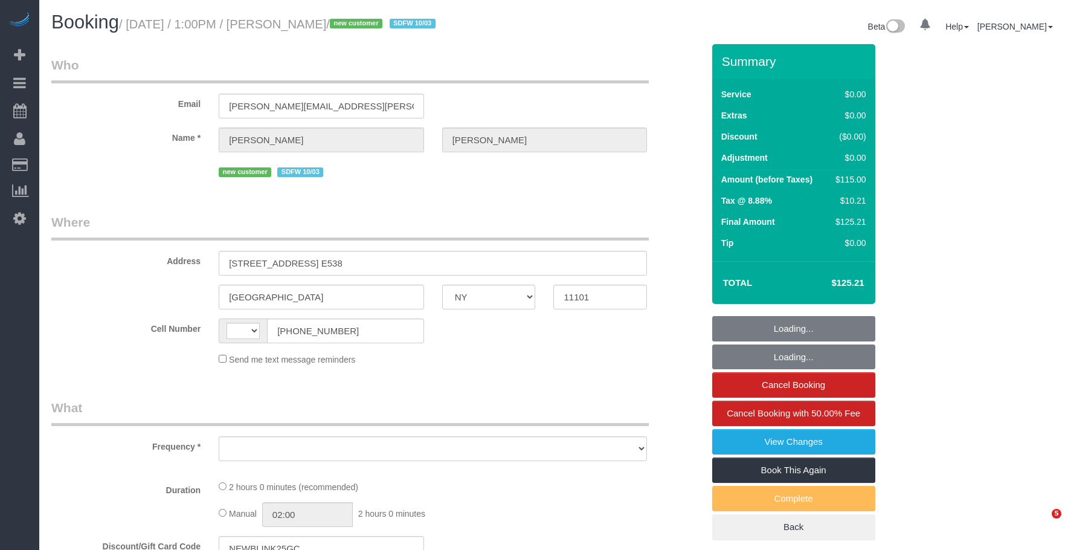
select select "NY"
select select "string:US"
select select "object:825"
select select "number:89"
select select "number:90"
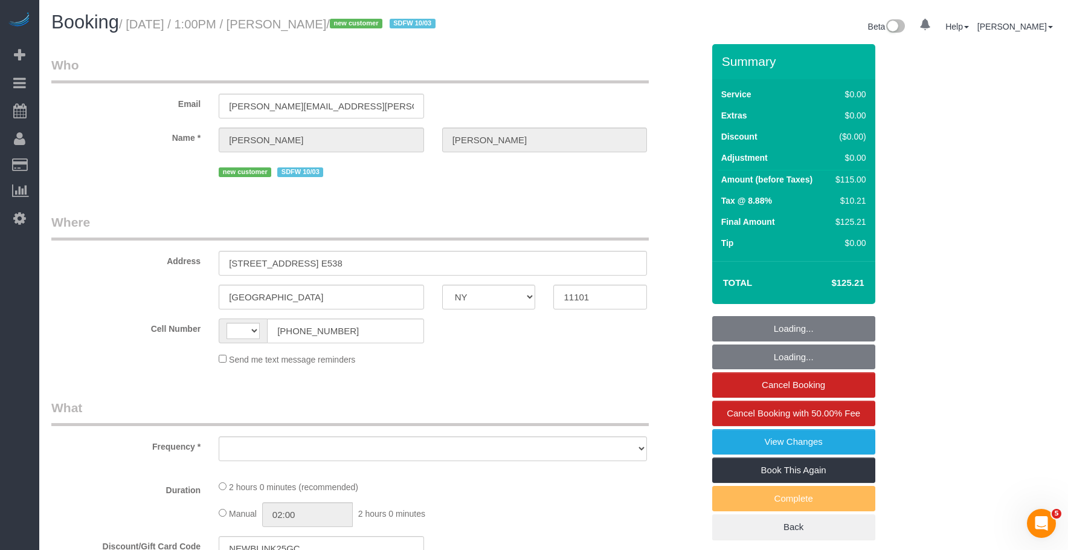
select select "number:15"
select select "number:5"
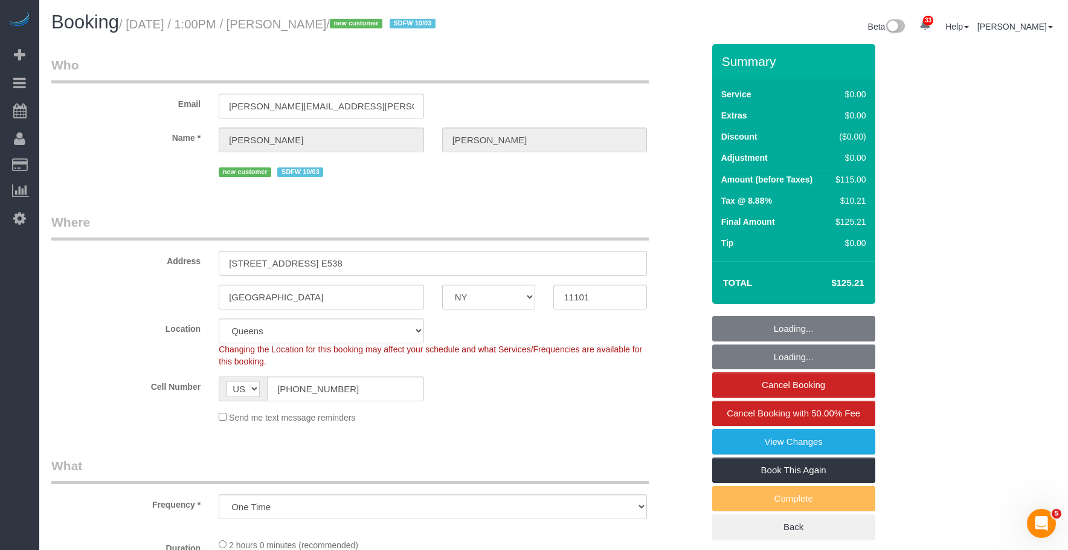
select select "object:974"
select select "string:stripe-pm_1SE8WV4VGloSiKo7XuRhH0Cw"
select select "1"
select select "spot1"
select select "1"
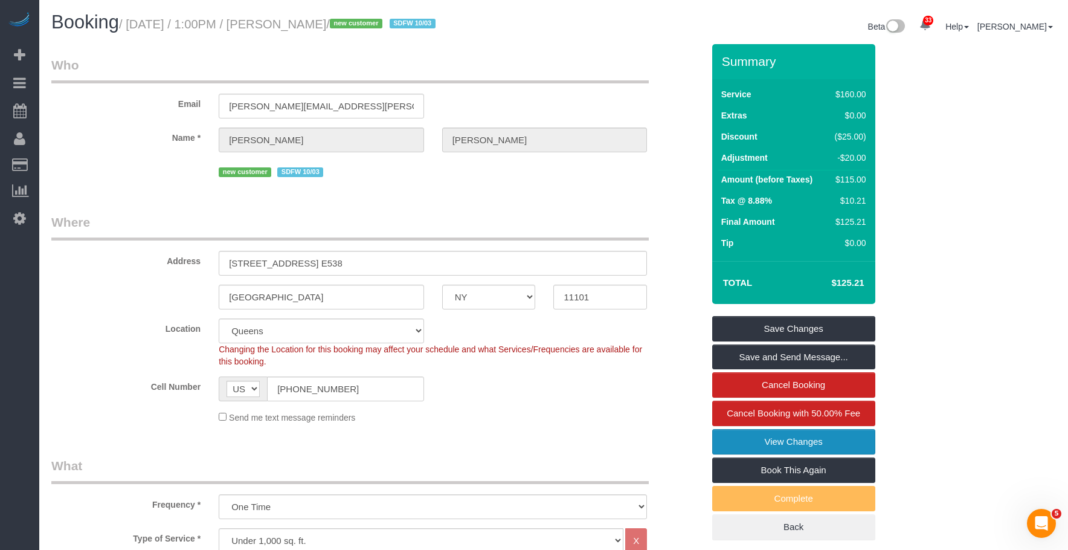
click at [755, 440] on link "View Changes" at bounding box center [793, 441] width 163 height 25
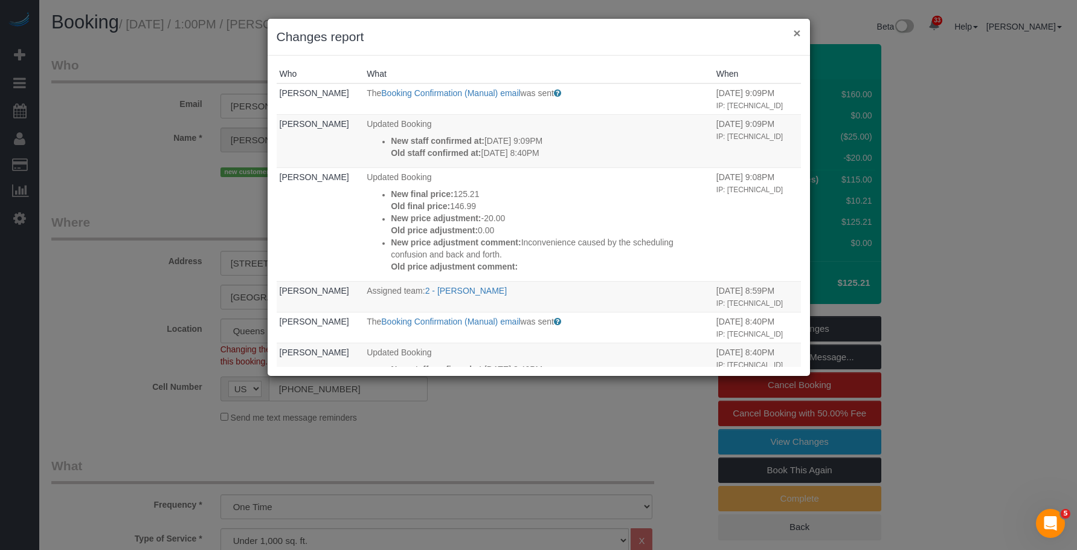
click at [798, 31] on button "×" at bounding box center [796, 33] width 7 height 13
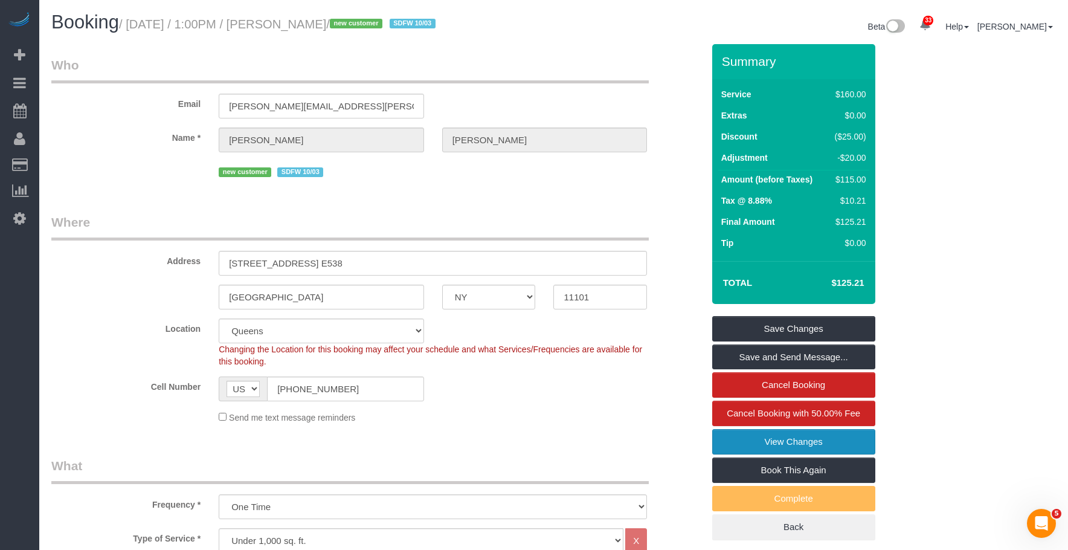
click at [756, 442] on link "View Changes" at bounding box center [793, 441] width 163 height 25
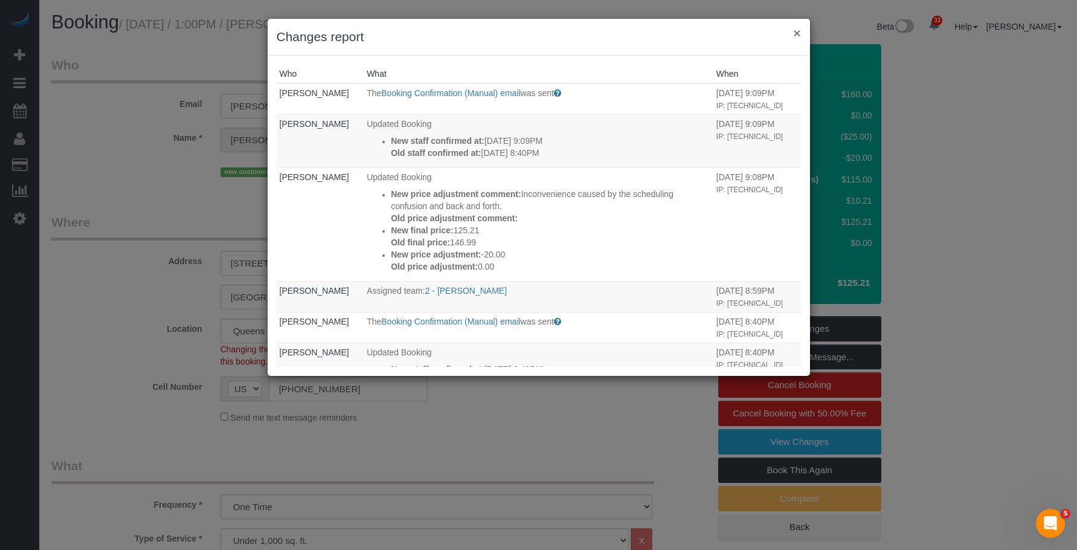
click at [800, 33] on button "×" at bounding box center [796, 33] width 7 height 13
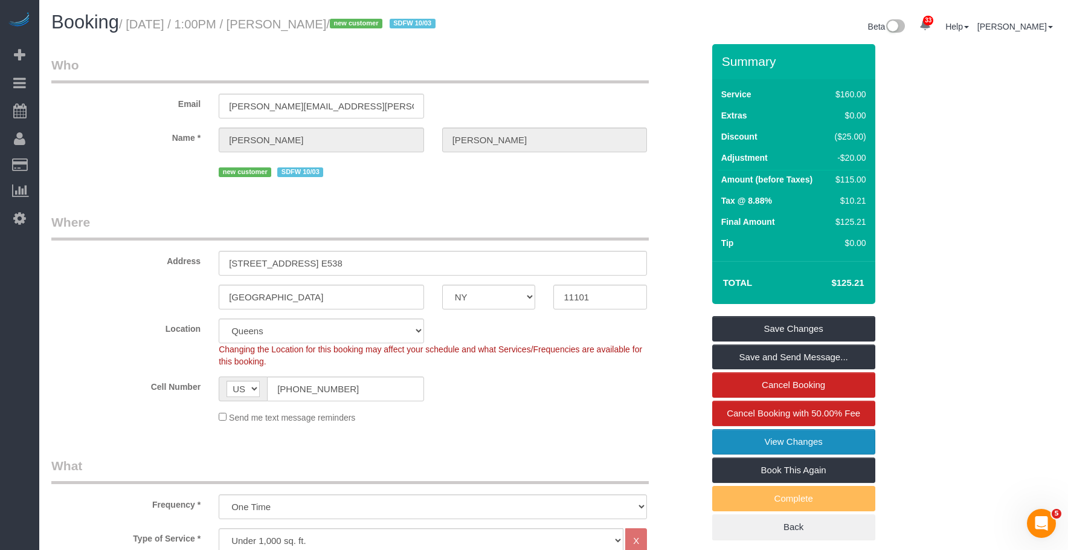
drag, startPoint x: 834, startPoint y: 437, endPoint x: 827, endPoint y: 436, distance: 7.3
click at [834, 437] on link "View Changes" at bounding box center [793, 441] width 163 height 25
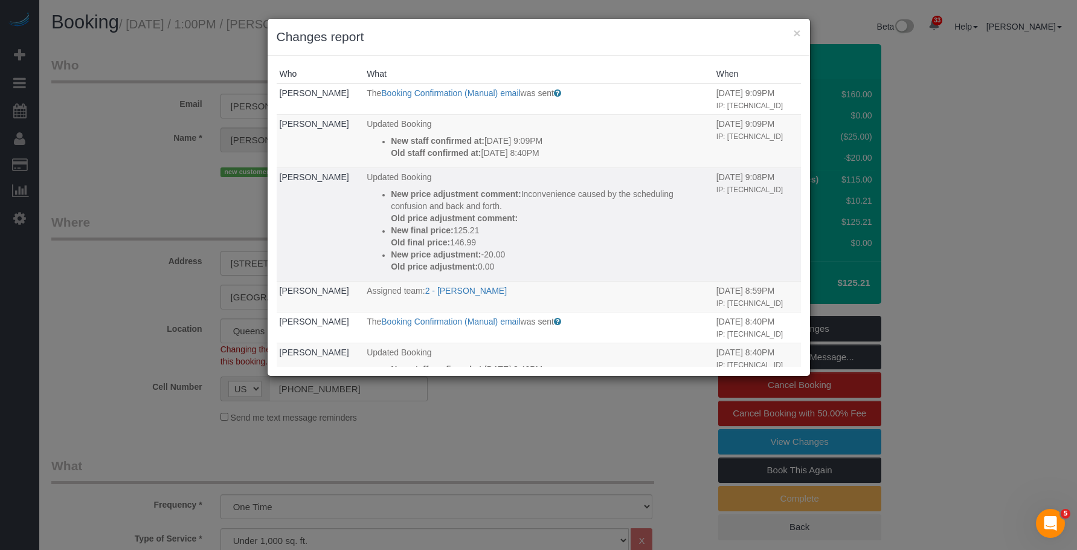
click at [533, 236] on p "New final price: 125.21" at bounding box center [551, 230] width 320 height 12
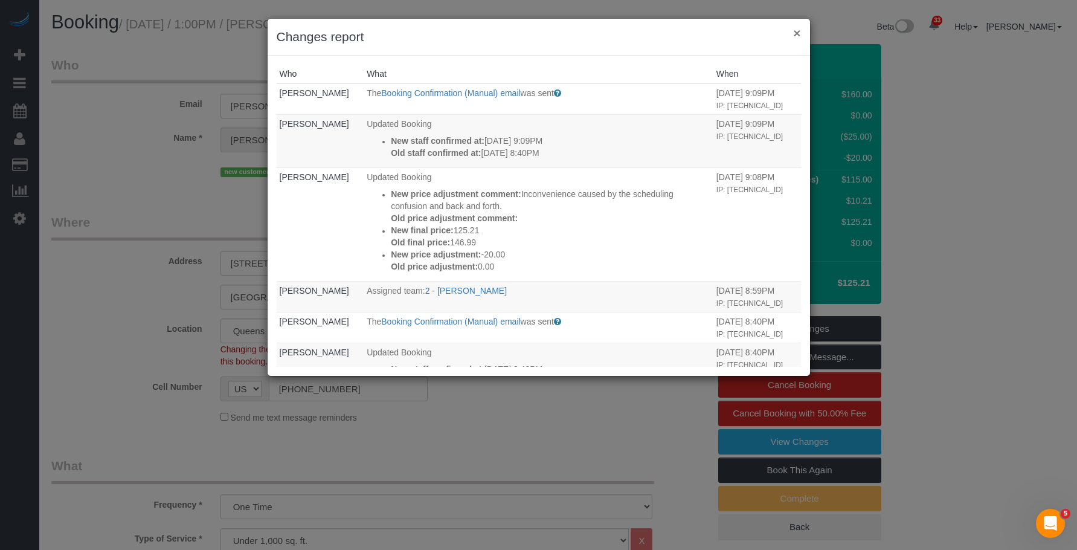
click at [800, 29] on button "×" at bounding box center [796, 33] width 7 height 13
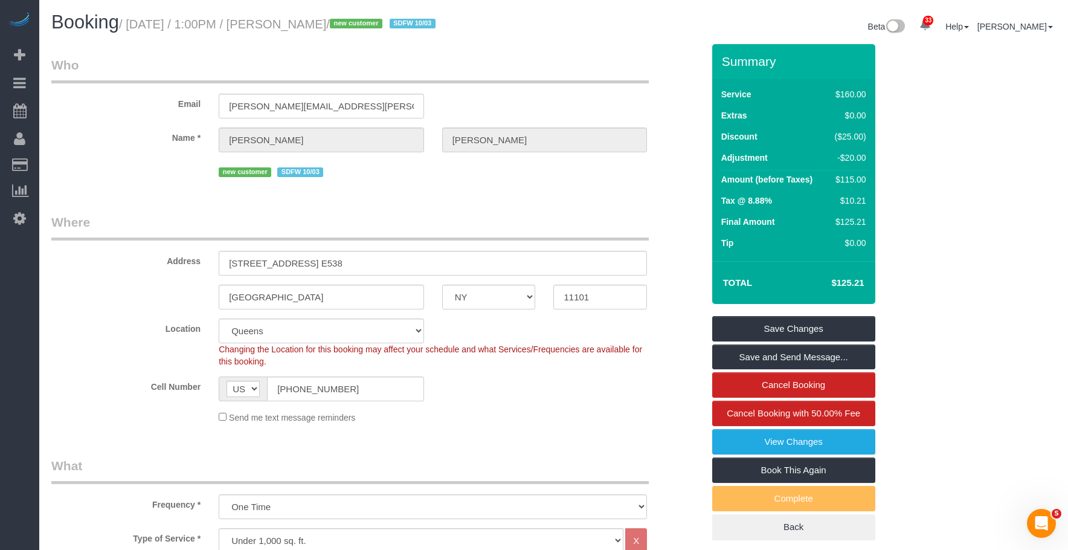
drag, startPoint x: 292, startPoint y: 26, endPoint x: 373, endPoint y: 28, distance: 81.0
click at [373, 28] on small "/ October 04, 2025 / 1:00PM / William Harman / new customer SDFW 10/03" at bounding box center [279, 24] width 320 height 13
copy small "William Harman"
click at [535, 56] on legend "Who" at bounding box center [349, 69] width 597 height 27
click at [352, 69] on legend "Who" at bounding box center [349, 69] width 597 height 27
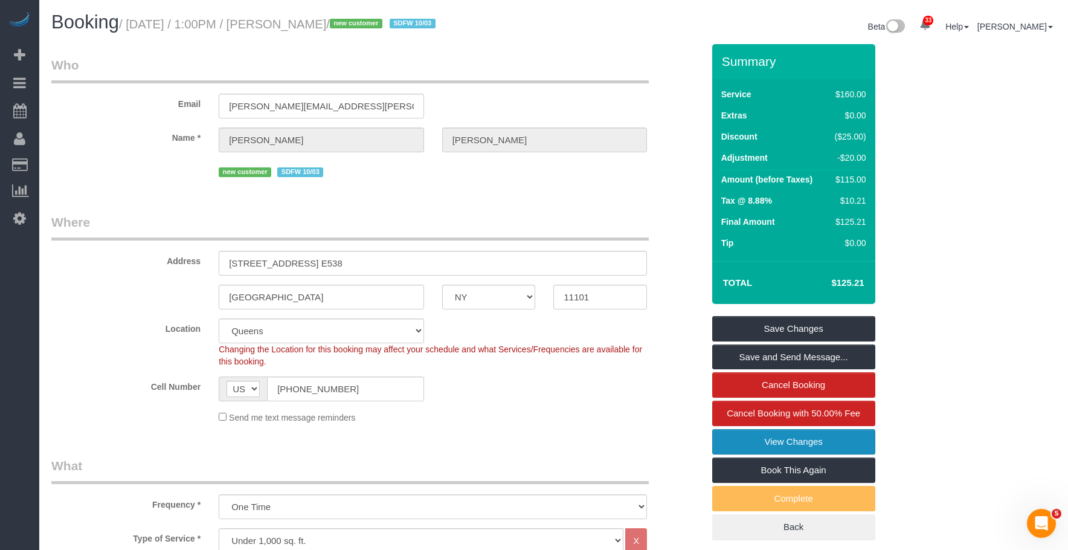
click at [744, 433] on link "View Changes" at bounding box center [793, 441] width 163 height 25
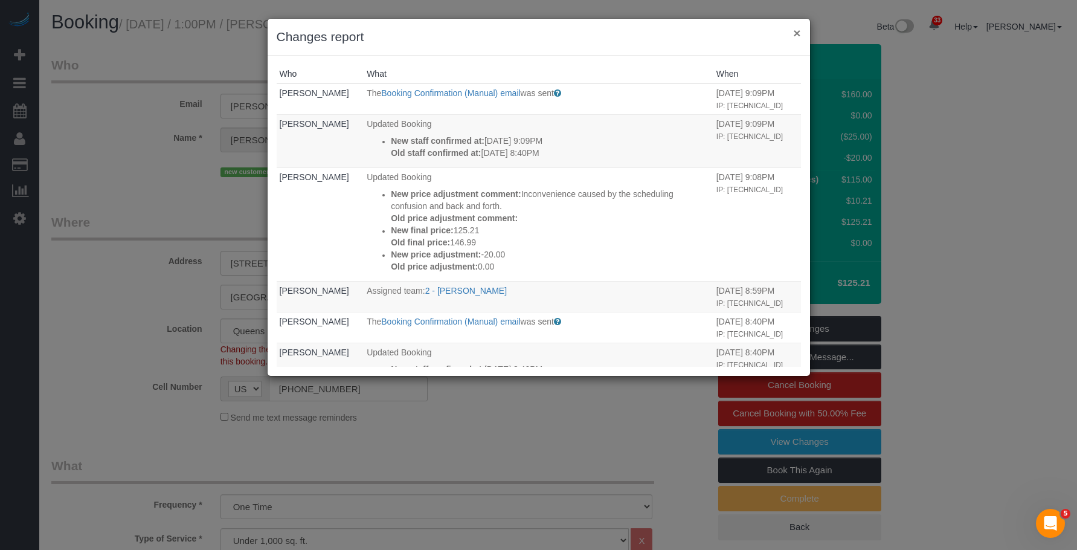
click at [797, 30] on button "×" at bounding box center [796, 33] width 7 height 13
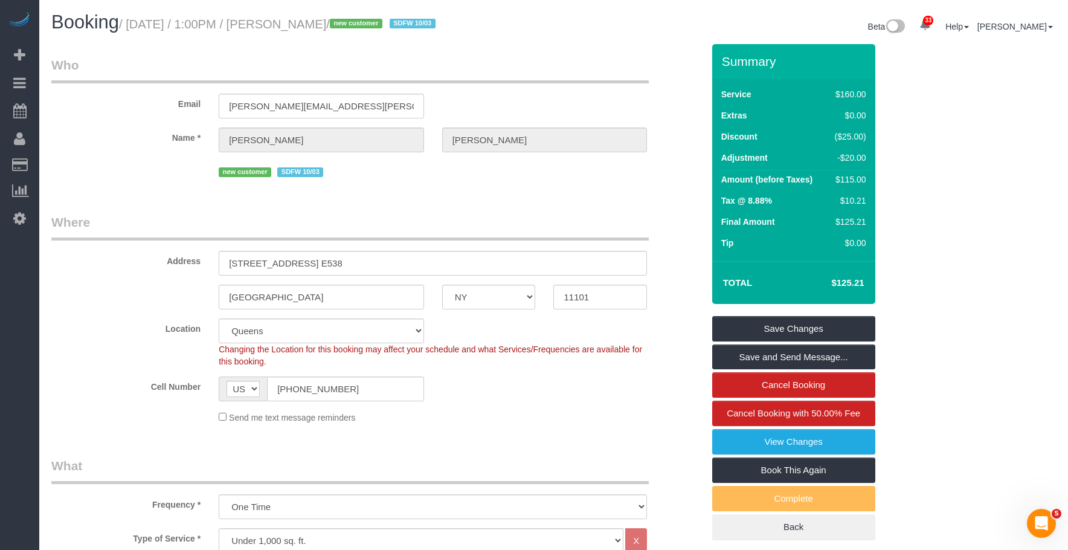
drag, startPoint x: 289, startPoint y: 25, endPoint x: 375, endPoint y: 29, distance: 85.9
click at [375, 29] on small "/ October 04, 2025 / 1:00PM / William Harman / new customer SDFW 10/03" at bounding box center [279, 24] width 320 height 13
copy small "William Harman"
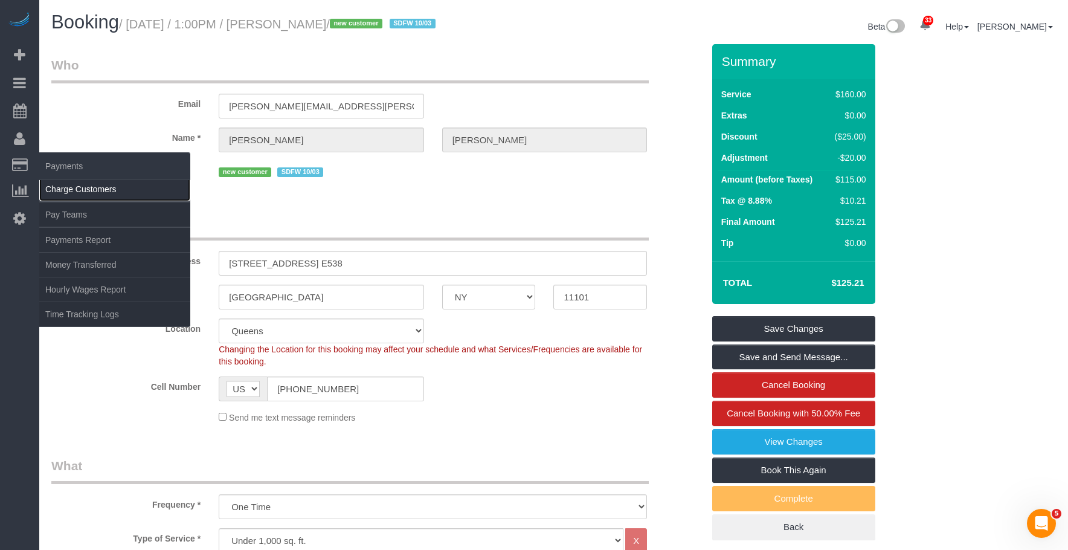
click at [77, 193] on link "Charge Customers" at bounding box center [114, 189] width 151 height 24
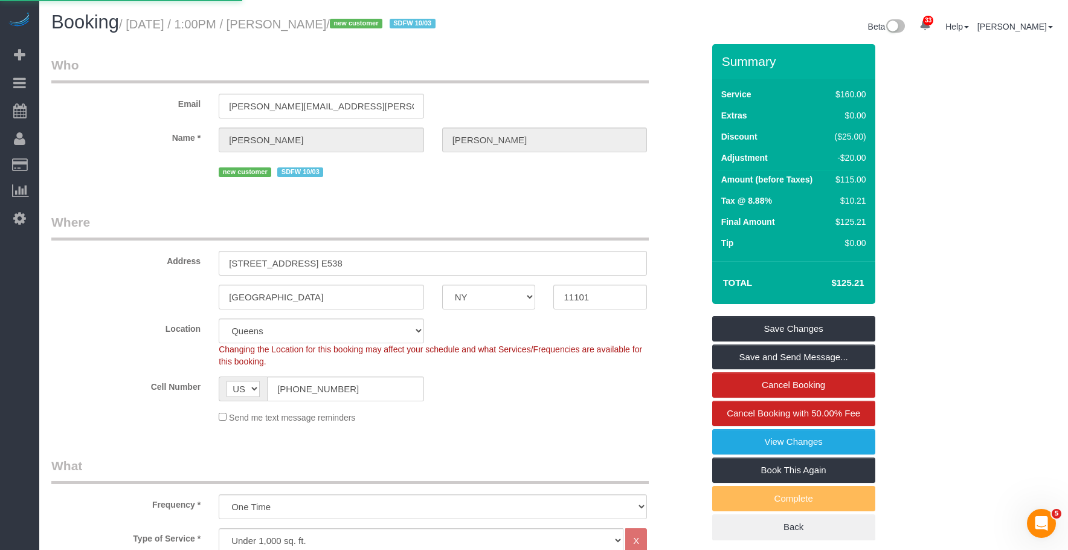
select select
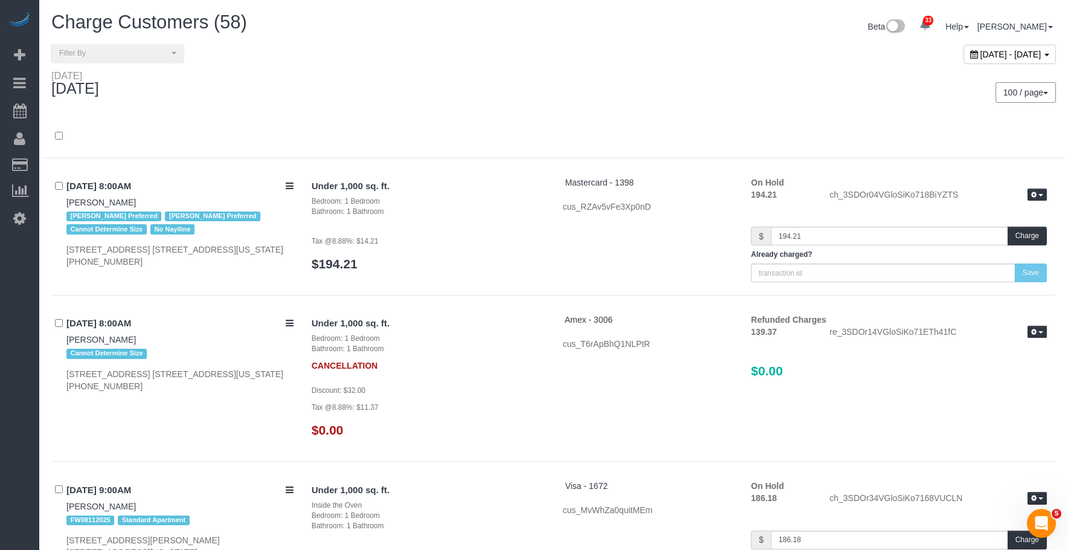
click at [980, 57] on span "October 03, 2025 - October 03, 2025" at bounding box center [1010, 55] width 61 height 10
type input "**********"
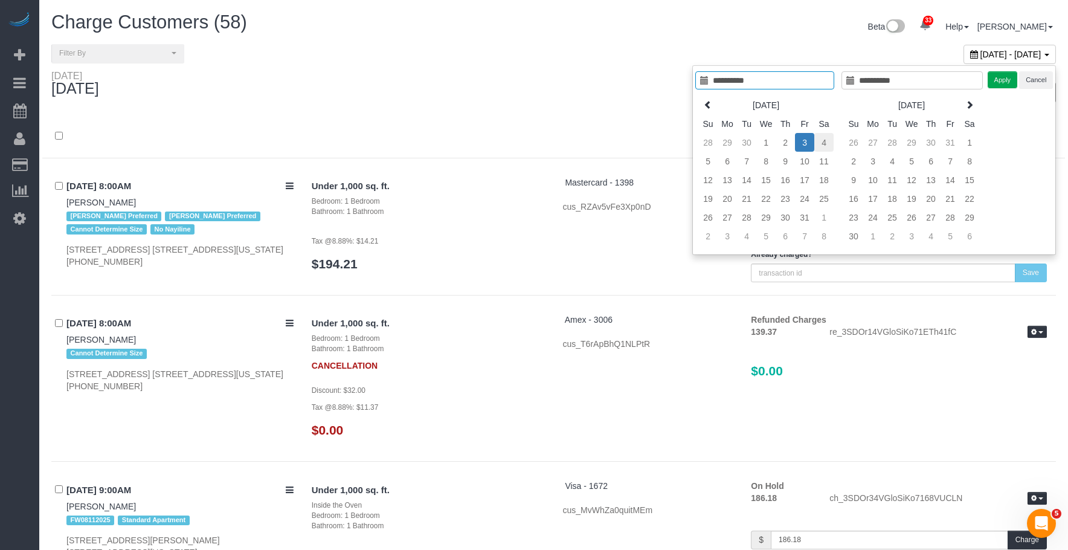
type input "**********"
click at [820, 140] on td "4" at bounding box center [823, 142] width 19 height 19
type input "**********"
click at [1001, 80] on button "Apply" at bounding box center [1003, 80] width 30 height 18
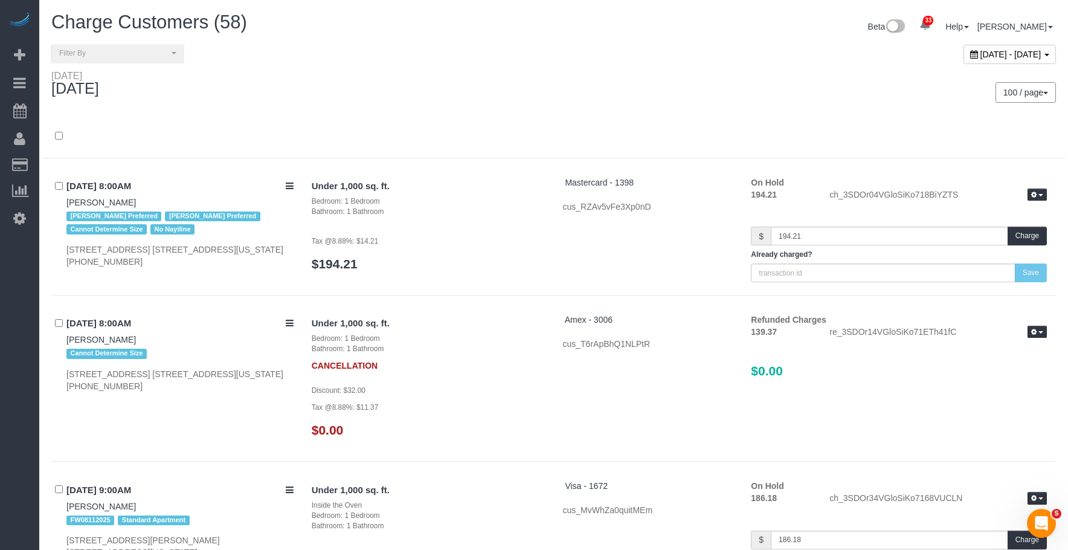
click at [590, 118] on div at bounding box center [553, 136] width 1023 height 43
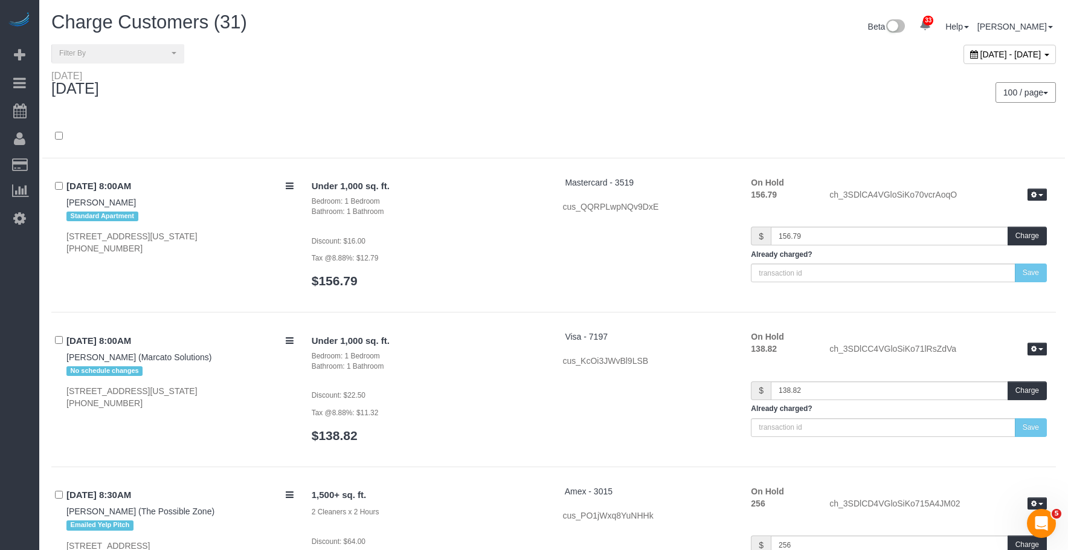
scroll to position [3723, 0]
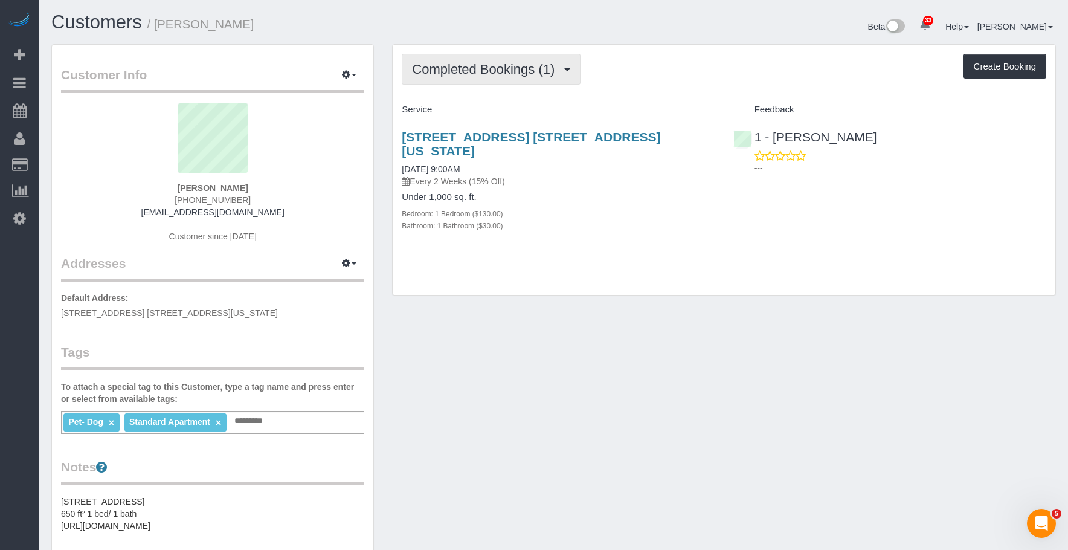
click at [457, 65] on span "Completed Bookings (1)" at bounding box center [486, 69] width 149 height 15
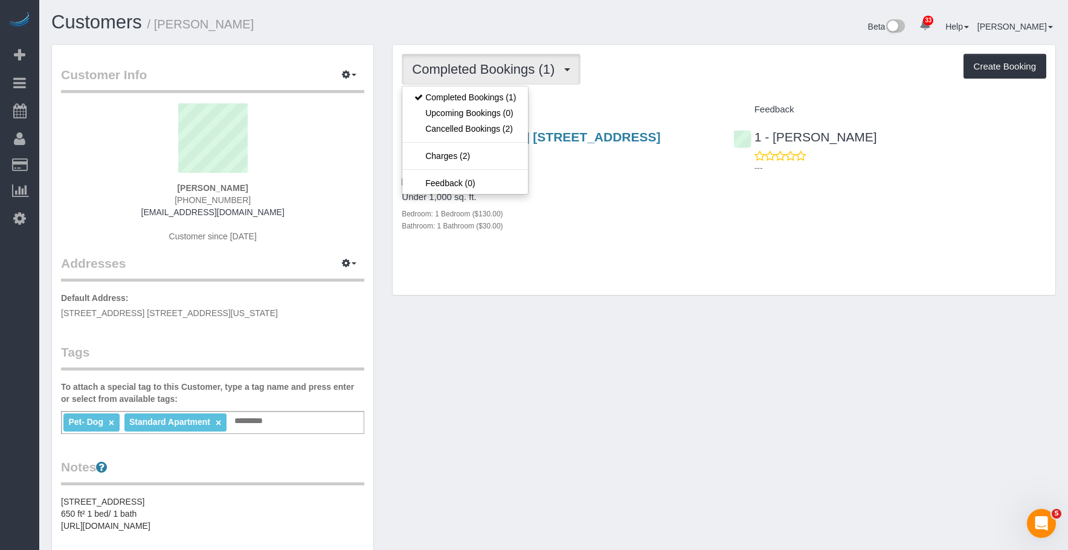
drag, startPoint x: 158, startPoint y: 27, endPoint x: 332, endPoint y: 22, distance: 174.1
click at [332, 22] on h1 "Customers / [PERSON_NAME]" at bounding box center [298, 22] width 494 height 21
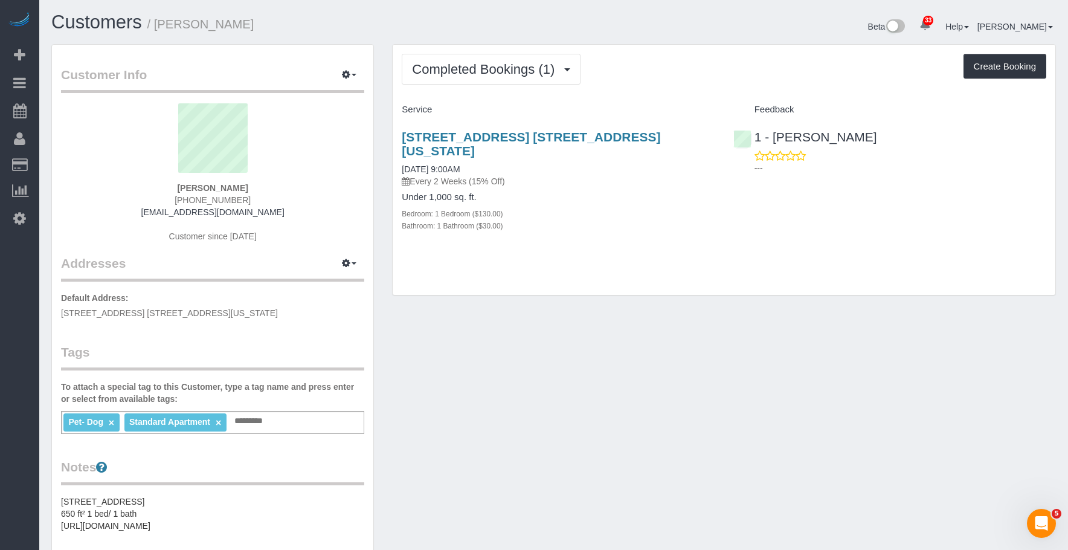
copy small "[PERSON_NAME]"
drag, startPoint x: 181, startPoint y: 198, endPoint x: 456, endPoint y: 88, distance: 296.8
click at [267, 201] on div "[PERSON_NAME] [PHONE_NUMBER] [EMAIL_ADDRESS][DOMAIN_NAME] Customer since [DATE]" at bounding box center [212, 178] width 303 height 151
copy span "[PHONE_NUMBER]"
drag, startPoint x: 159, startPoint y: 23, endPoint x: 265, endPoint y: 15, distance: 105.4
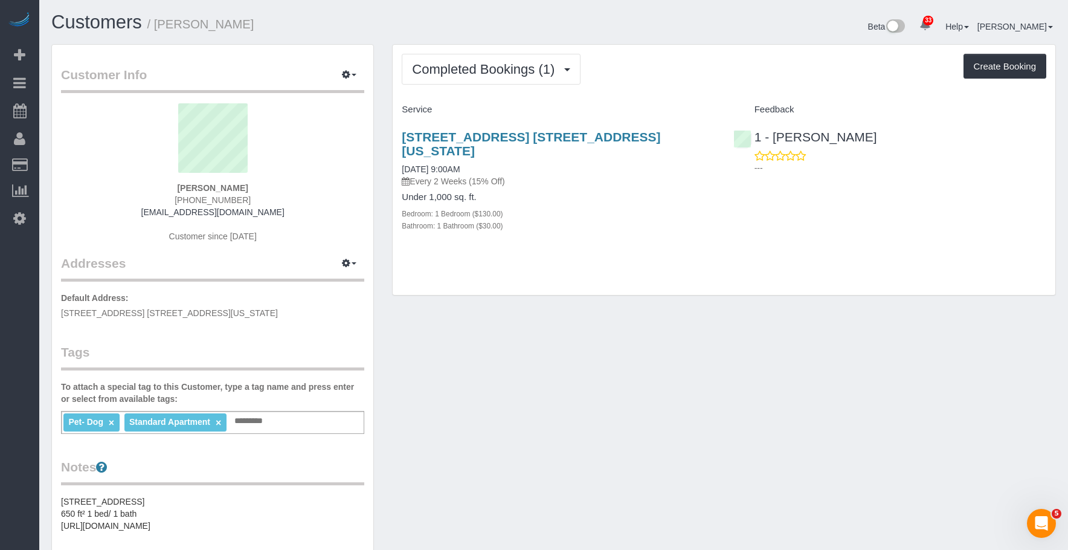
click at [265, 15] on h1 "Customers / [PERSON_NAME]" at bounding box center [298, 22] width 494 height 21
copy small "[PERSON_NAME]"
drag, startPoint x: 469, startPoint y: 80, endPoint x: 465, endPoint y: 90, distance: 11.1
click at [469, 80] on button "Completed Bookings (1)" at bounding box center [491, 69] width 179 height 31
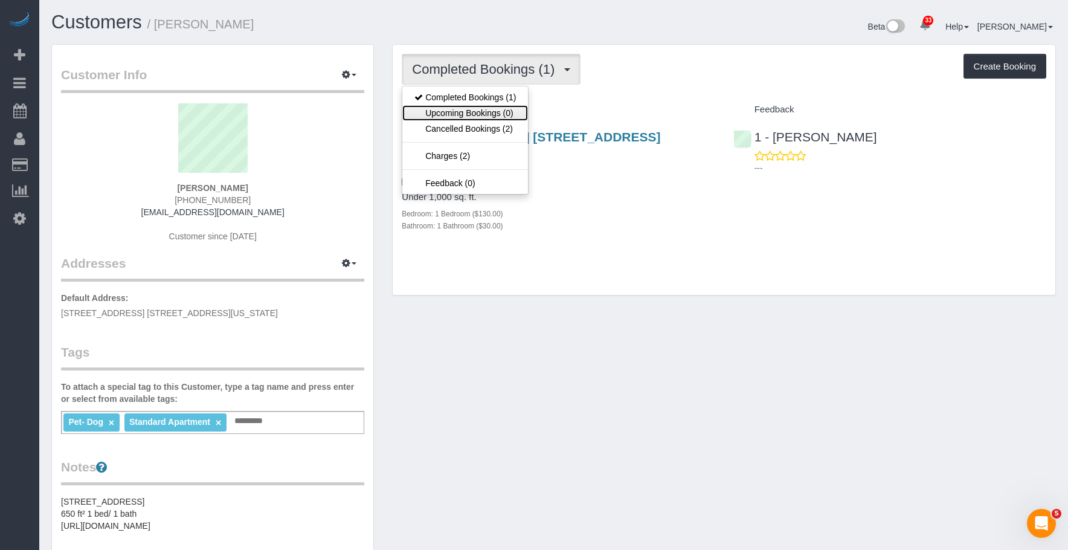
click at [458, 109] on link "Upcoming Bookings (0)" at bounding box center [465, 113] width 126 height 16
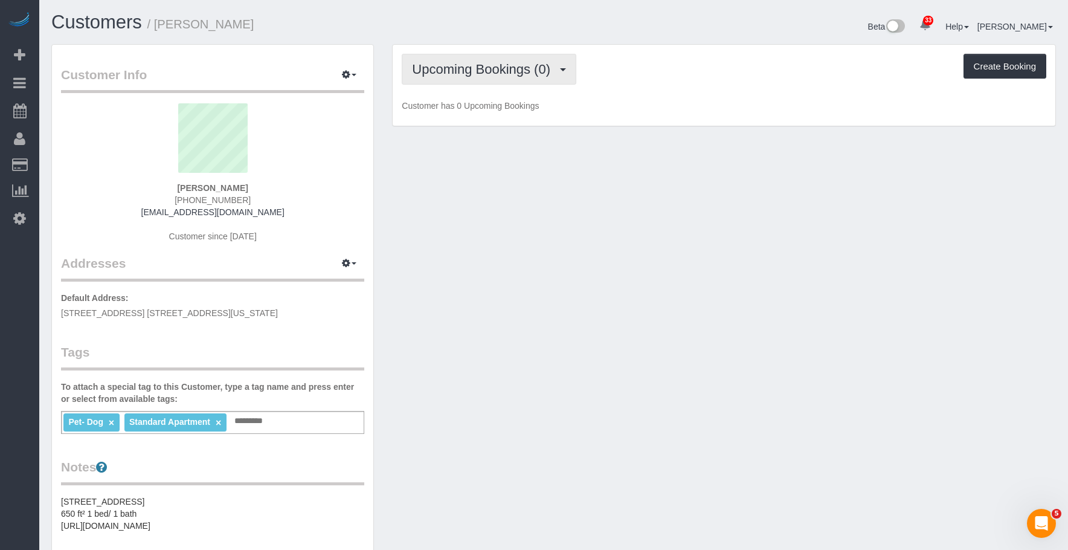
click at [447, 60] on button "Upcoming Bookings (0)" at bounding box center [489, 69] width 175 height 31
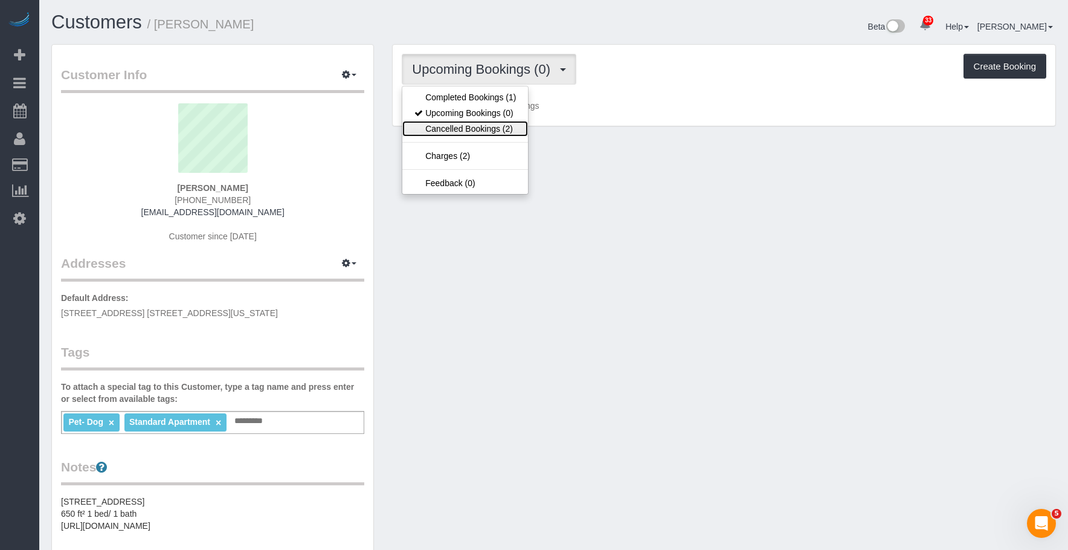
click at [458, 125] on link "Cancelled Bookings (2)" at bounding box center [465, 129] width 126 height 16
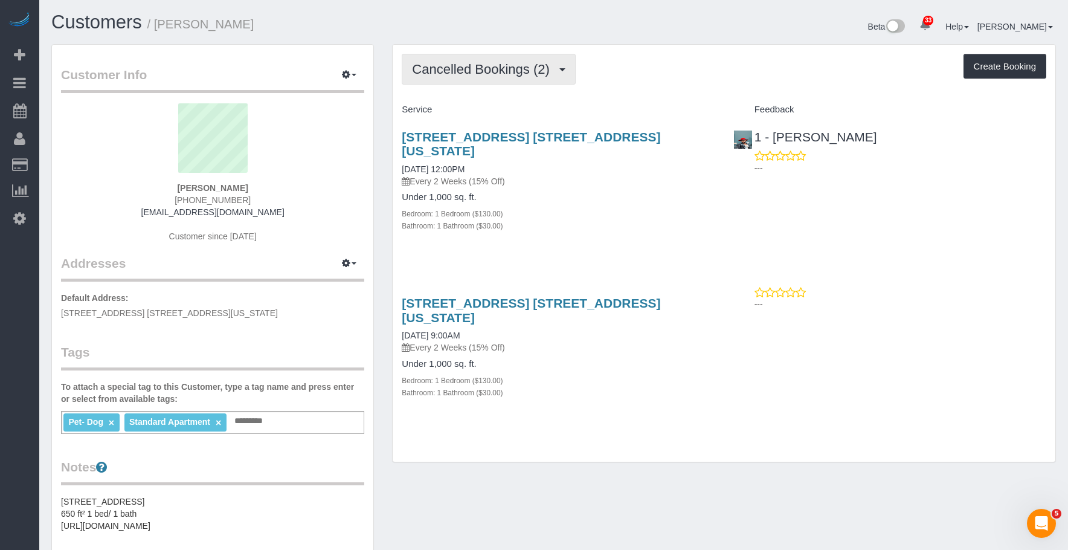
click at [489, 63] on span "Cancelled Bookings (2)" at bounding box center [483, 69] width 143 height 15
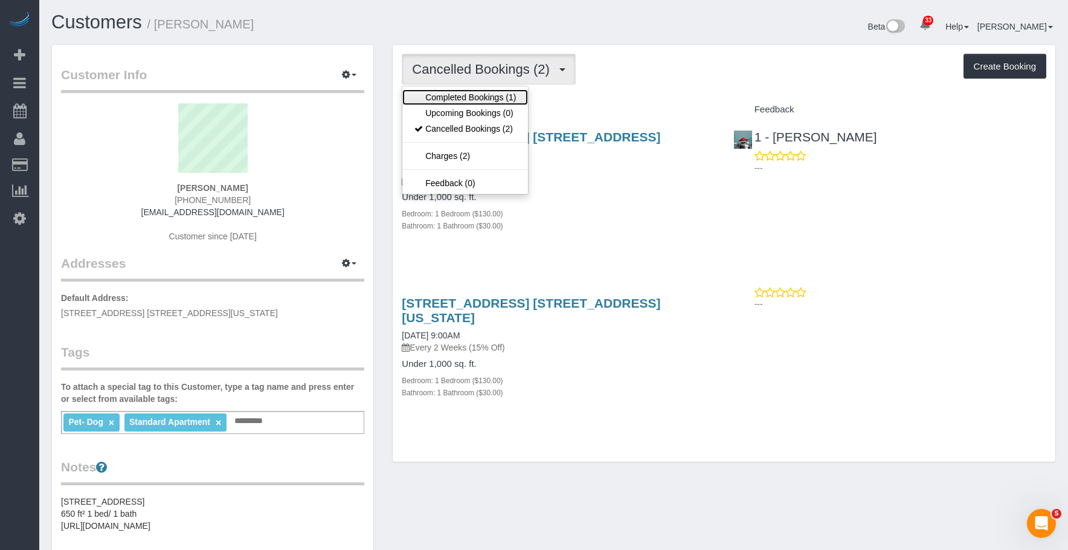
click at [488, 98] on link "Completed Bookings (1)" at bounding box center [465, 97] width 126 height 16
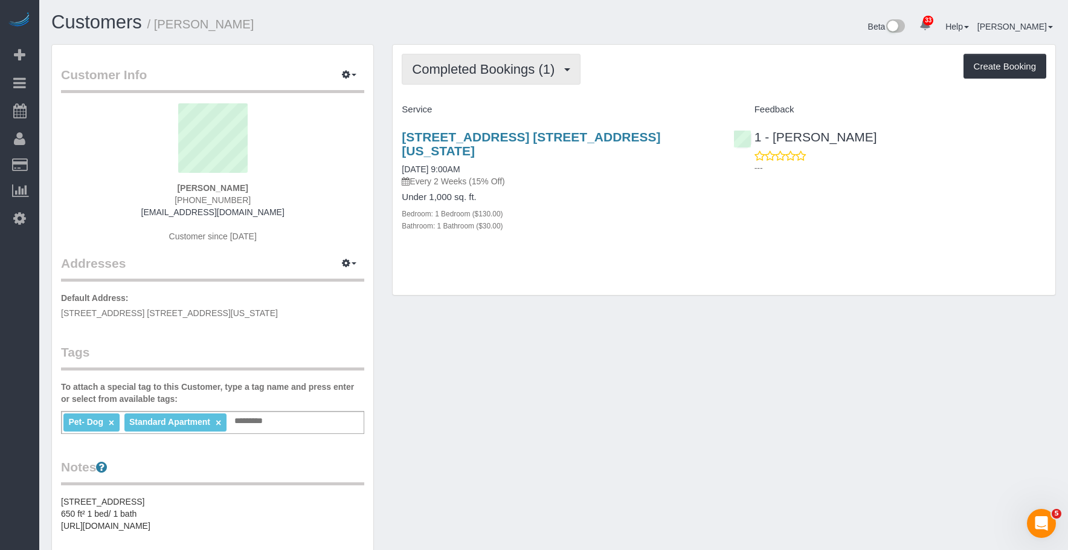
click at [485, 74] on span "Completed Bookings (1)" at bounding box center [486, 69] width 149 height 15
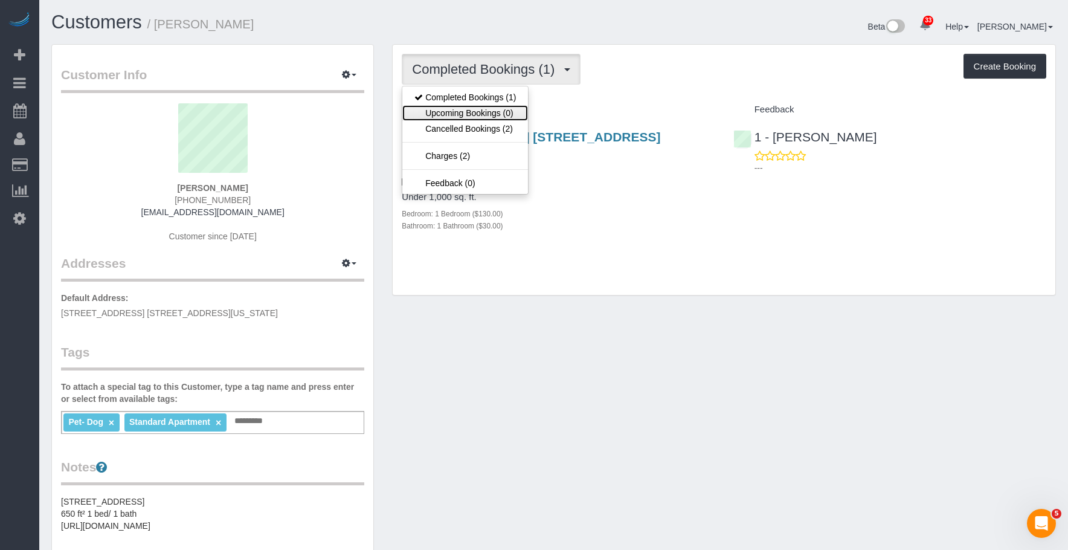
click at [478, 109] on link "Upcoming Bookings (0)" at bounding box center [465, 113] width 126 height 16
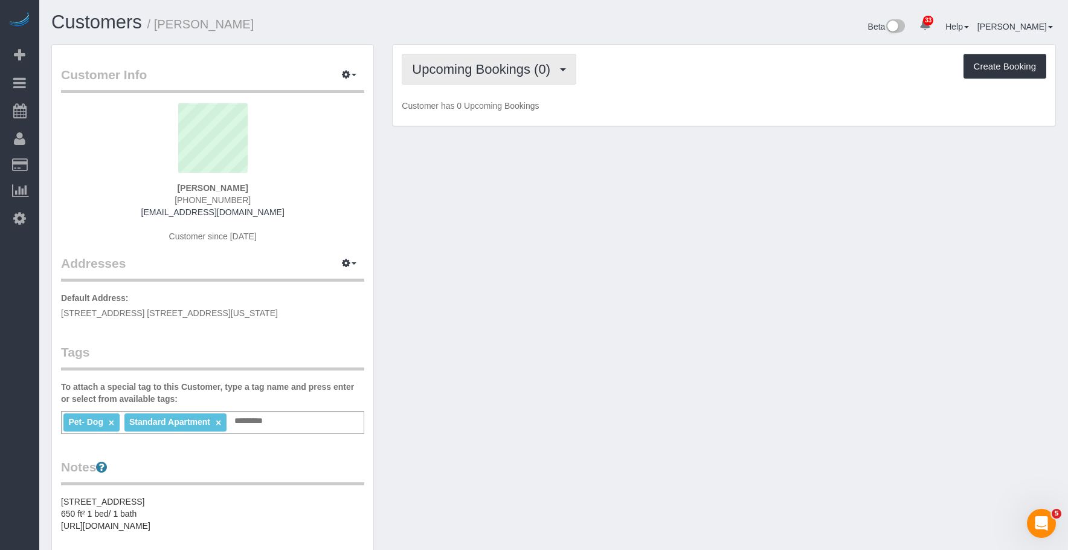
click at [477, 83] on button "Upcoming Bookings (0)" at bounding box center [489, 69] width 175 height 31
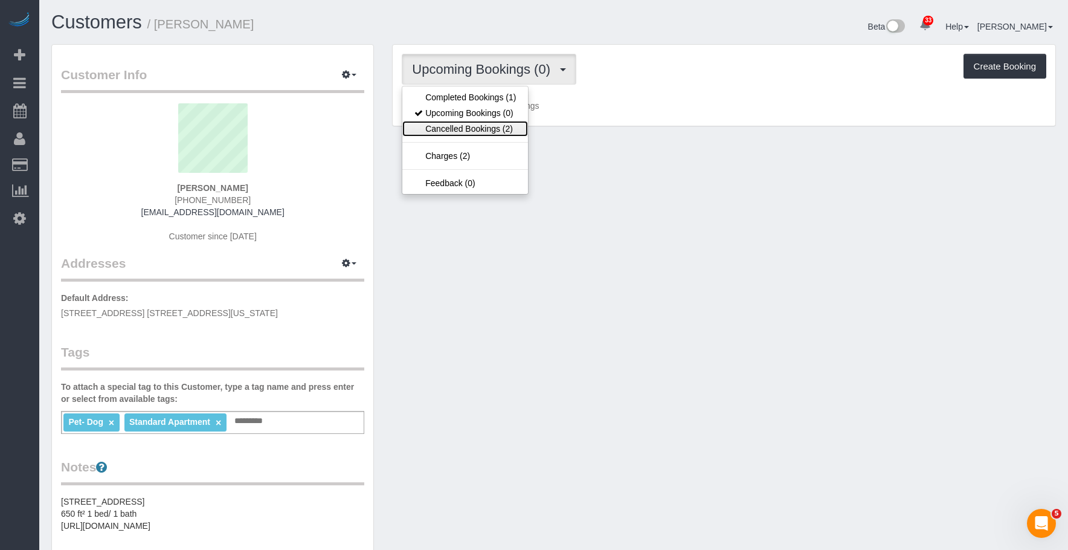
click at [470, 127] on link "Cancelled Bookings (2)" at bounding box center [465, 129] width 126 height 16
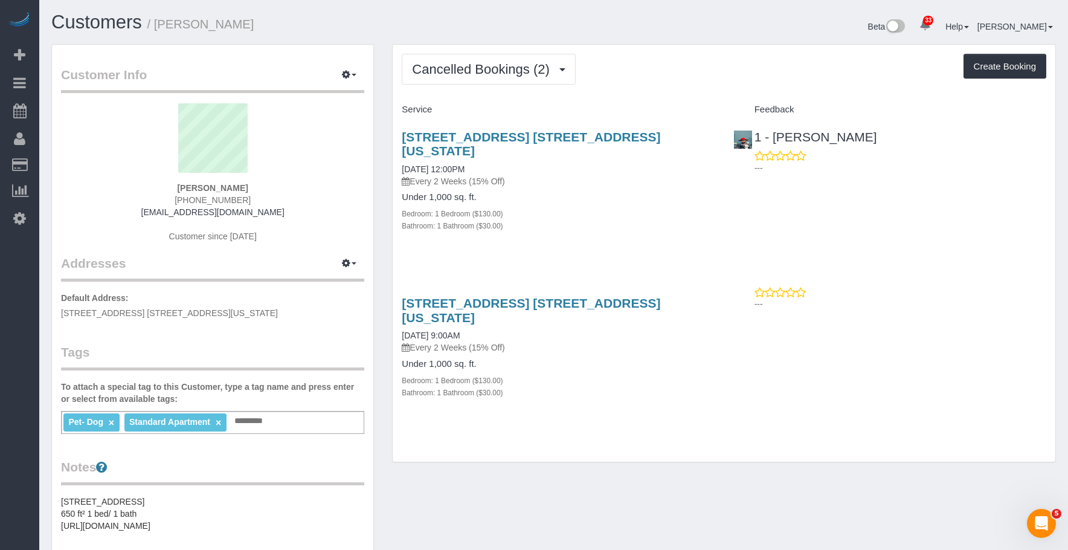
click at [602, 192] on div "Under 1,000 sq. ft. Bedroom: 1 Bedroom ($130.00) Bathroom: 1 Bathroom ($30.00)" at bounding box center [558, 211] width 313 height 39
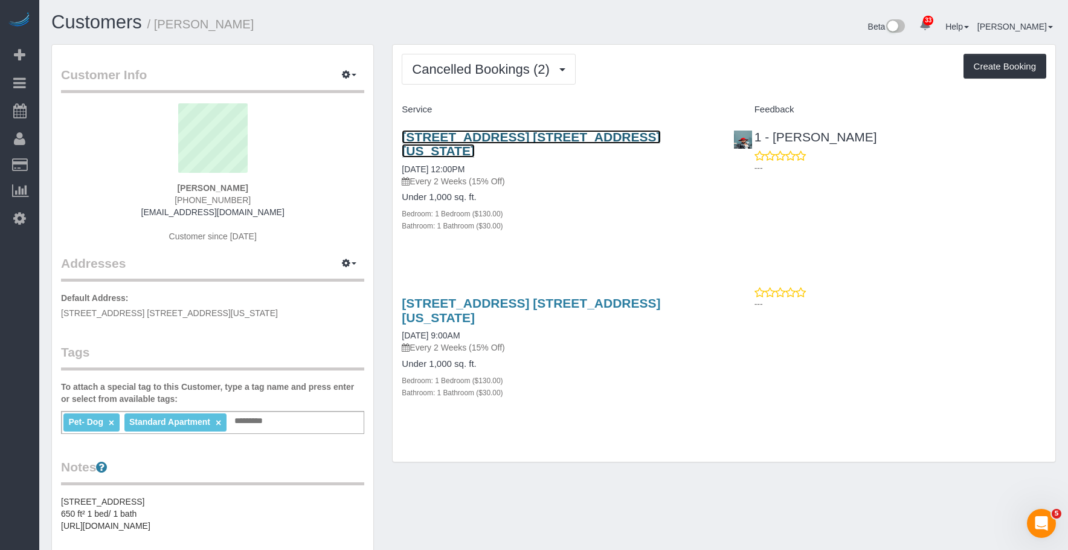
click at [520, 137] on link "[STREET_ADDRESS] [STREET_ADDRESS][US_STATE]" at bounding box center [531, 144] width 259 height 28
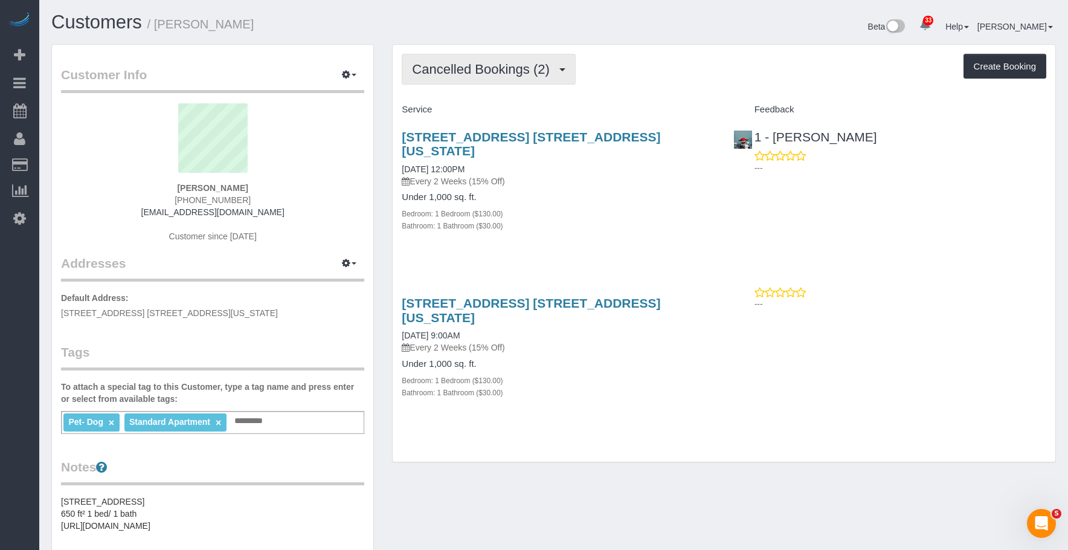
click at [500, 68] on span "Cancelled Bookings (2)" at bounding box center [483, 69] width 143 height 15
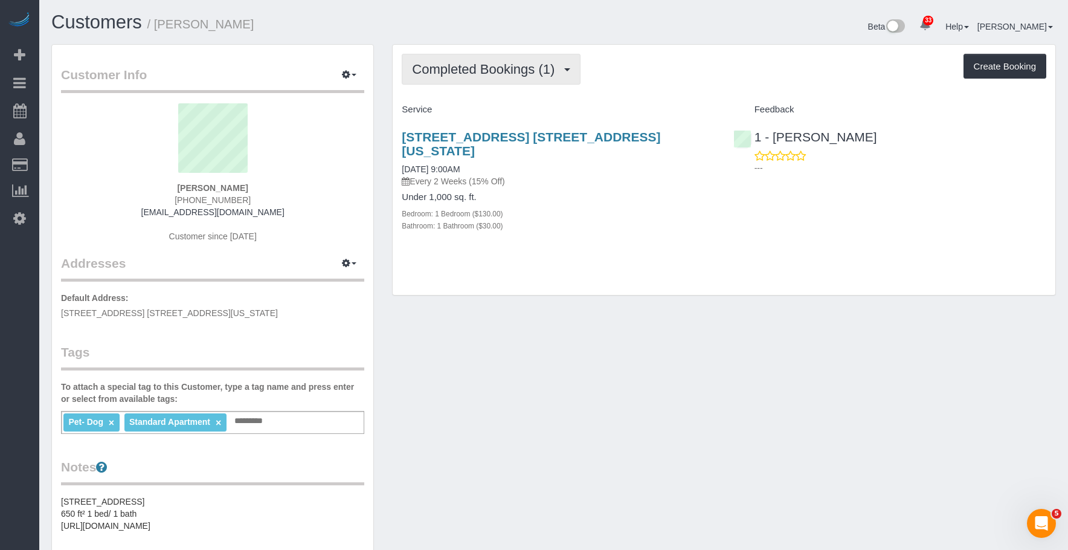
drag, startPoint x: 518, startPoint y: 71, endPoint x: 503, endPoint y: 86, distance: 21.4
click at [518, 71] on span "Completed Bookings (1)" at bounding box center [486, 69] width 149 height 15
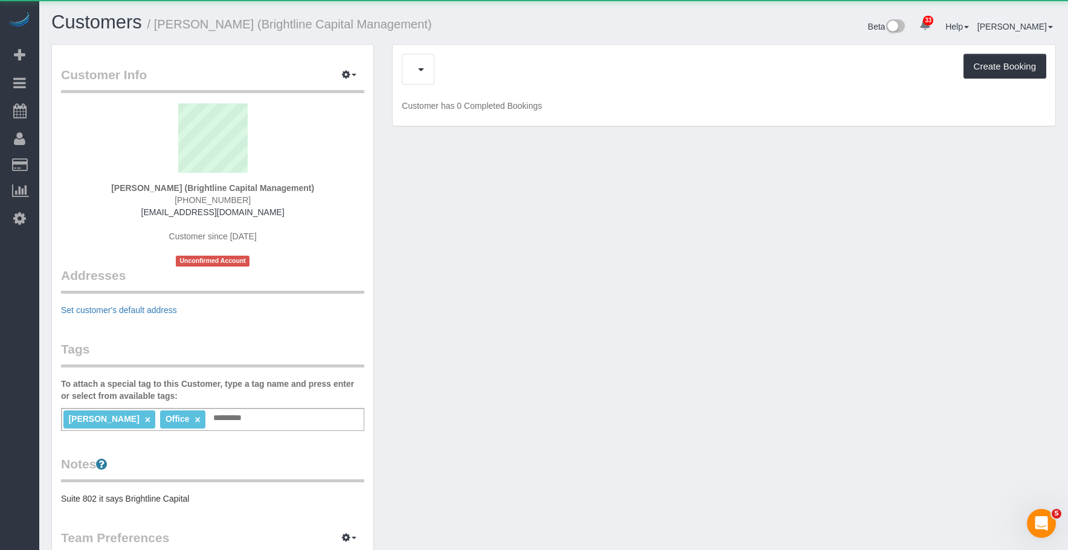
click at [486, 67] on div "Upcoming Bookings (6) Cancelled Bookings (5) Create Booking" at bounding box center [724, 69] width 645 height 31
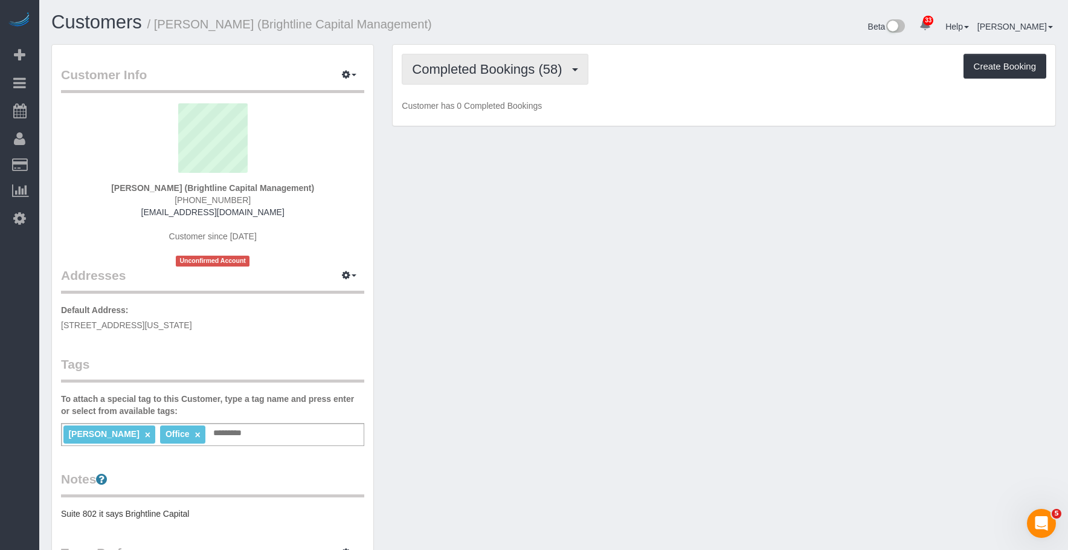
click at [485, 69] on span "Completed Bookings (58)" at bounding box center [490, 69] width 156 height 15
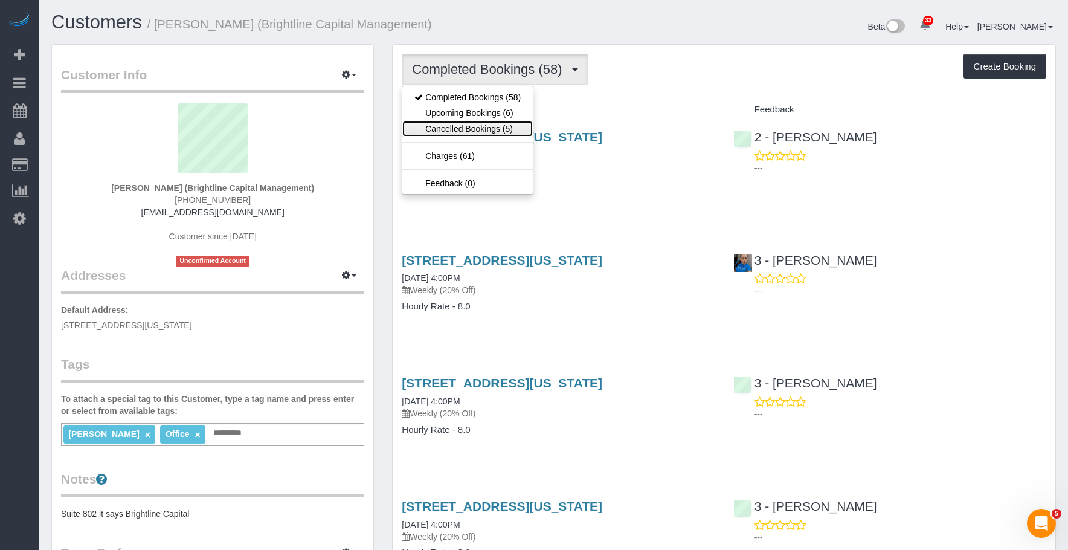
click at [462, 132] on link "Cancelled Bookings (5)" at bounding box center [467, 129] width 130 height 16
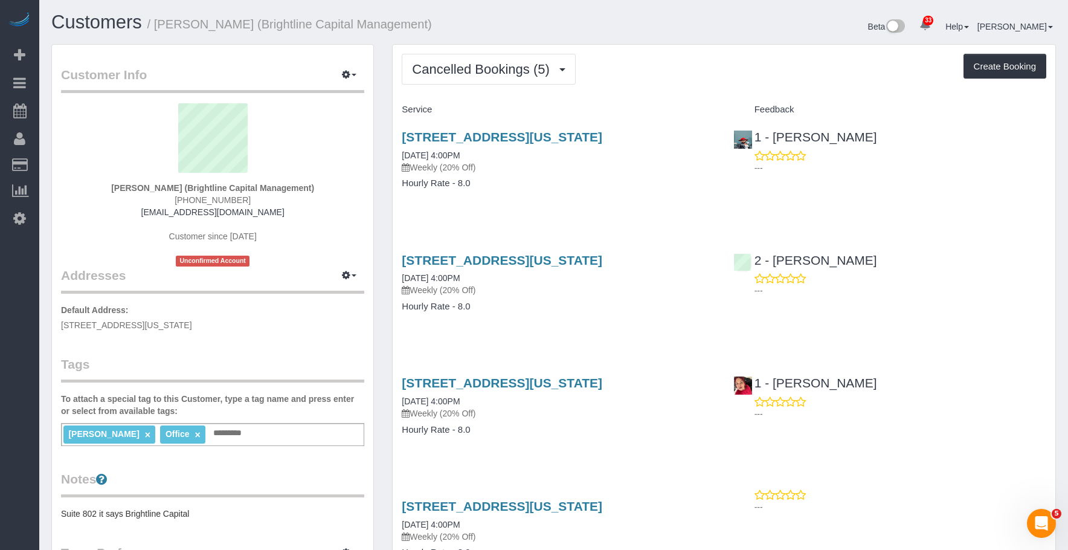
click at [593, 196] on div "[STREET_ADDRESS][US_STATE] [DATE] 4:00PM Weekly (20% Off) Hourly Rate - 8.0" at bounding box center [558, 166] width 331 height 93
click at [602, 134] on link "[STREET_ADDRESS][US_STATE]" at bounding box center [502, 137] width 201 height 14
click at [452, 68] on span "Cancelled Bookings (5)" at bounding box center [483, 69] width 143 height 15
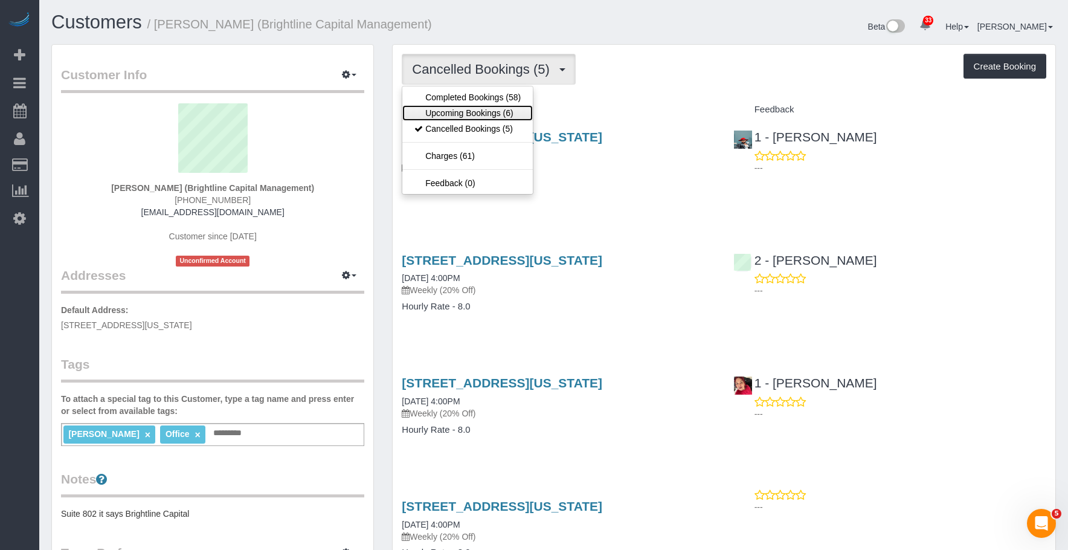
click at [444, 114] on link "Upcoming Bookings (6)" at bounding box center [467, 113] width 130 height 16
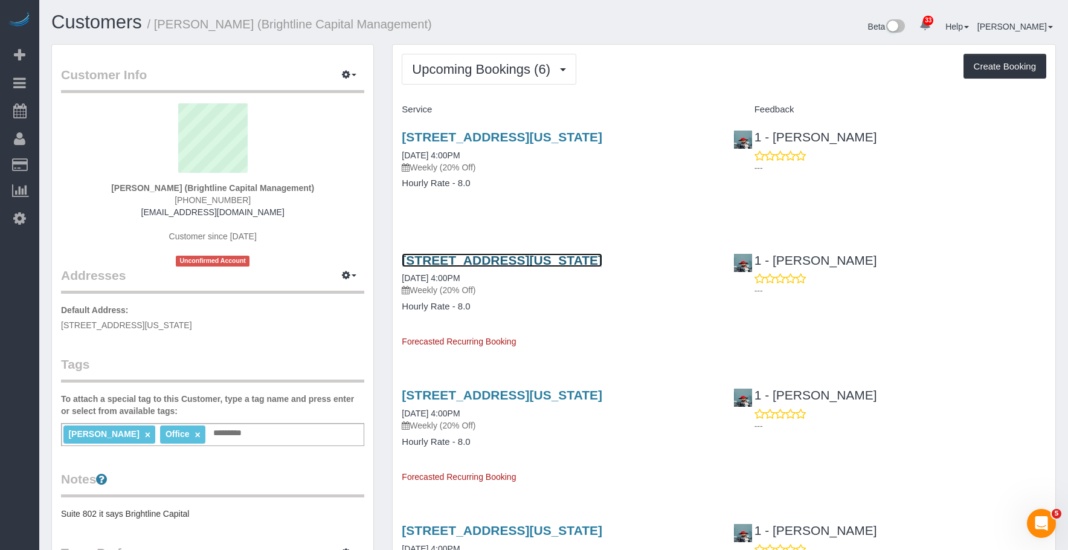
click at [489, 257] on link "[STREET_ADDRESS][US_STATE]" at bounding box center [502, 260] width 201 height 14
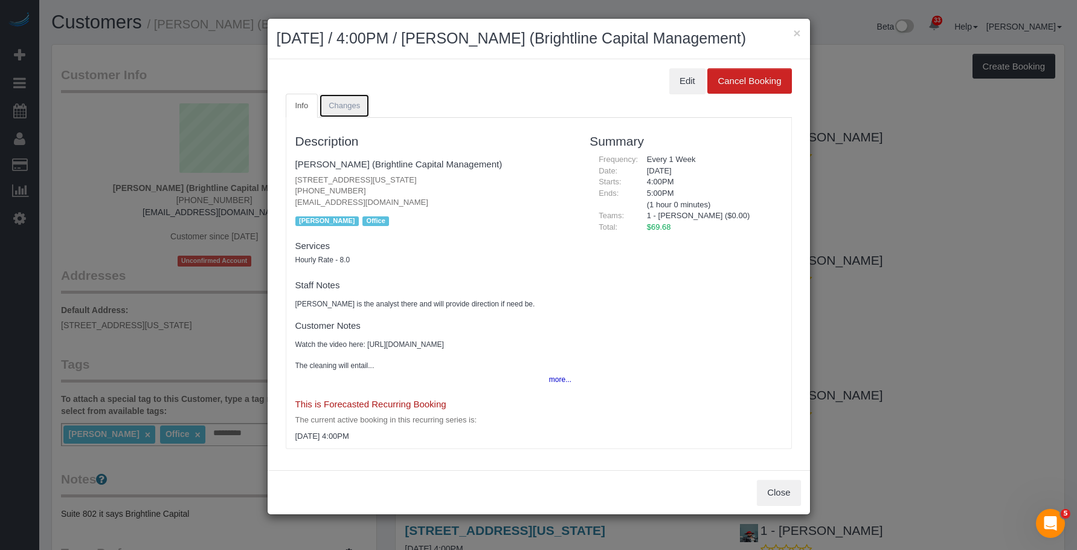
click at [361, 108] on link "Changes" at bounding box center [344, 106] width 51 height 25
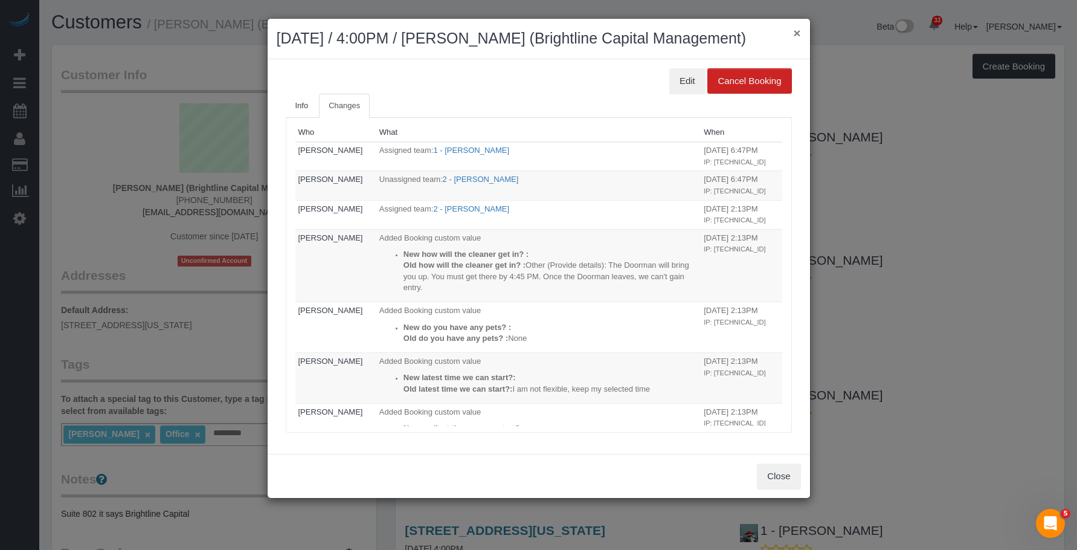
click at [799, 36] on button "×" at bounding box center [796, 33] width 7 height 13
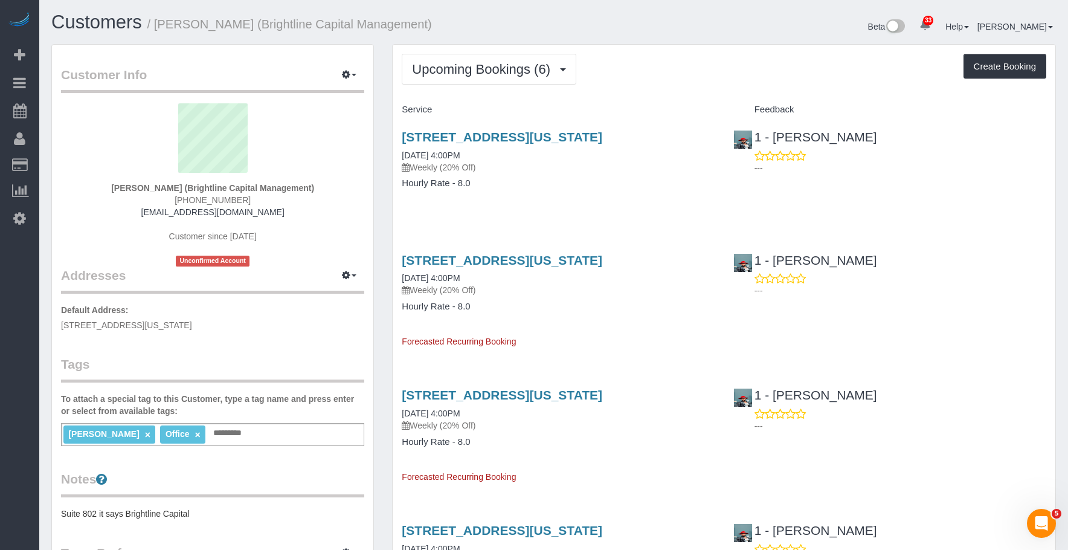
drag, startPoint x: 607, startPoint y: 182, endPoint x: 613, endPoint y: 149, distance: 33.2
click at [608, 181] on h4 "Hourly Rate - 8.0" at bounding box center [558, 183] width 313 height 10
click at [602, 138] on link "[STREET_ADDRESS][US_STATE]" at bounding box center [502, 137] width 201 height 14
click at [458, 60] on button "Upcoming Bookings (6)" at bounding box center [489, 69] width 175 height 31
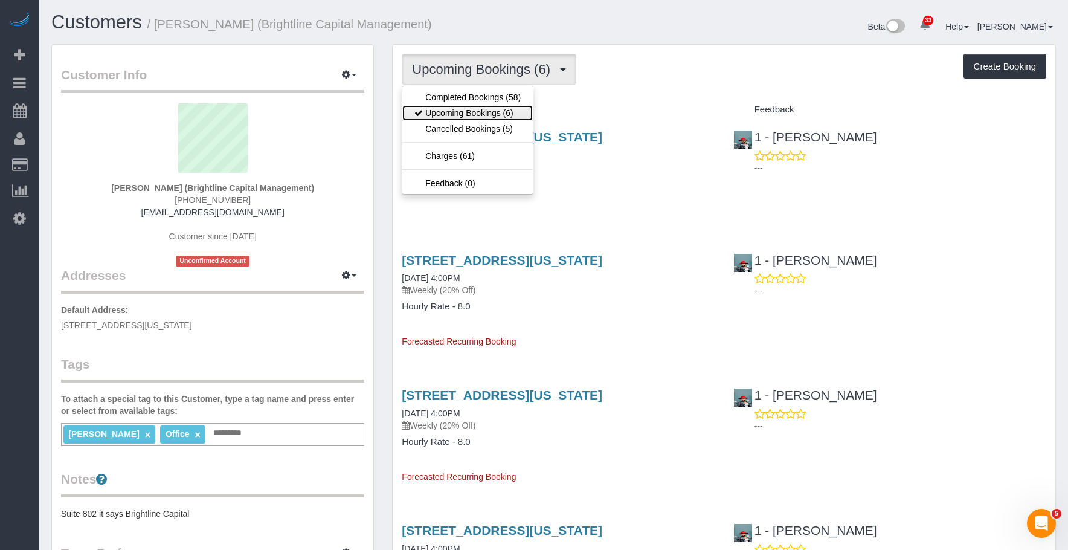
click at [451, 109] on link "Upcoming Bookings (6)" at bounding box center [467, 113] width 130 height 16
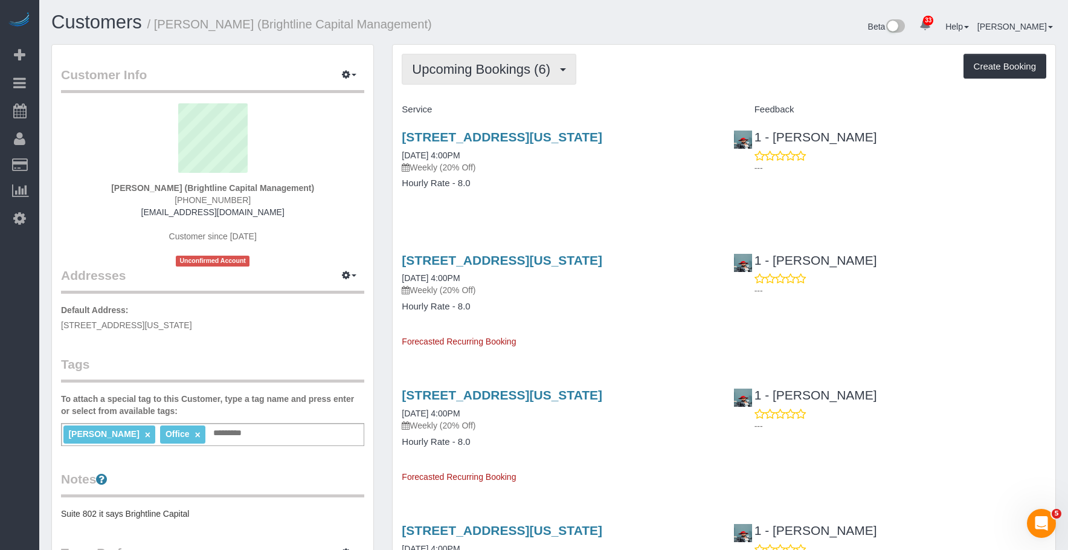
drag, startPoint x: 489, startPoint y: 59, endPoint x: 481, endPoint y: 69, distance: 12.9
click at [488, 60] on button "Upcoming Bookings (6)" at bounding box center [489, 69] width 175 height 31
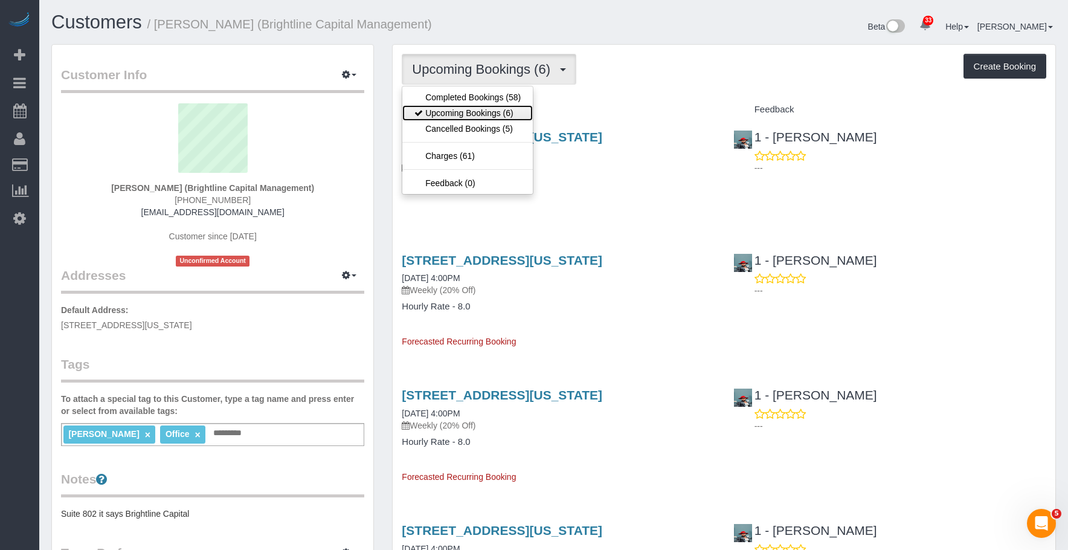
click at [456, 115] on link "Upcoming Bookings (6)" at bounding box center [467, 113] width 130 height 16
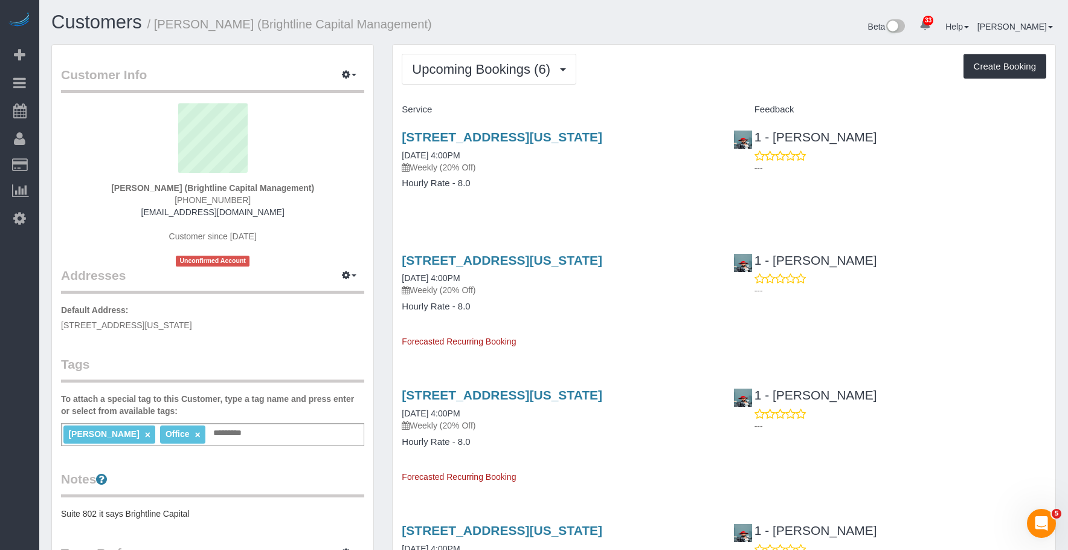
drag, startPoint x: 560, startPoint y: 165, endPoint x: 387, endPoint y: 61, distance: 202.1
click at [560, 165] on p "Weekly (20% Off)" at bounding box center [558, 167] width 313 height 12
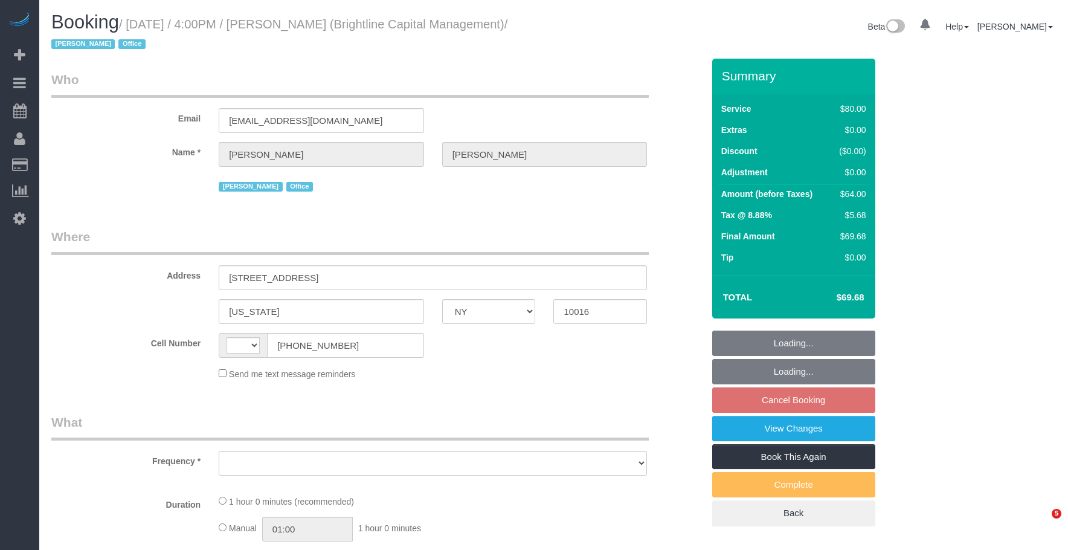
select select "NY"
select select "object:572"
select select "string:stripe-pm_1QrNtx4VGloSiKo7JRyNQS5o"
select select "number:89"
select select "number:90"
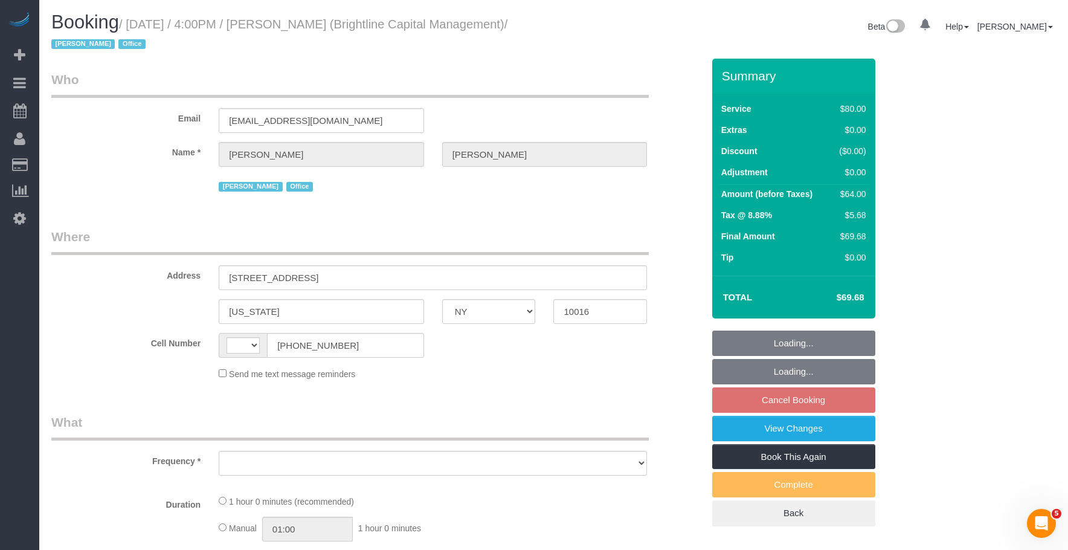
select select "number:15"
select select "number:7"
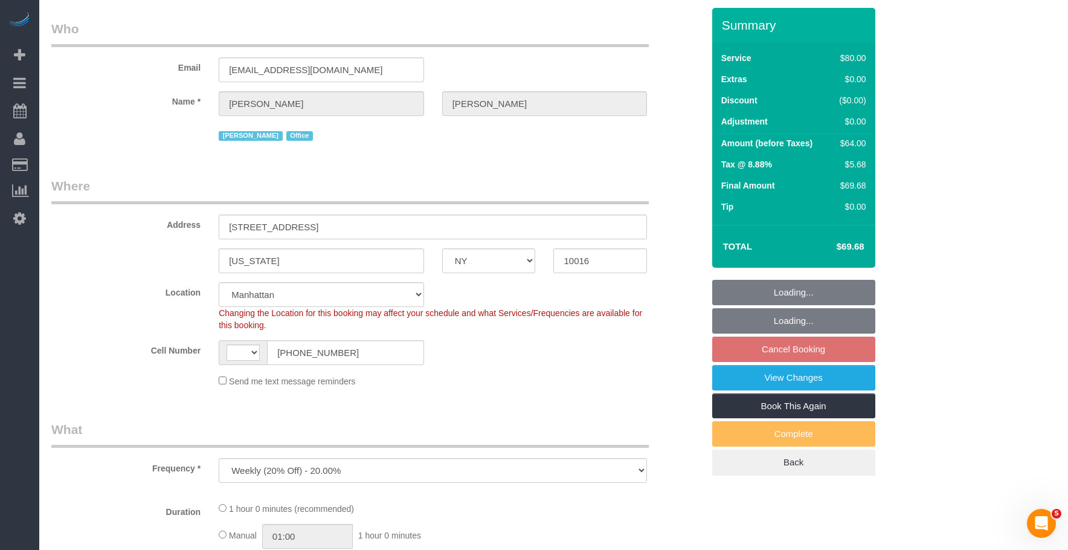
select select "object:723"
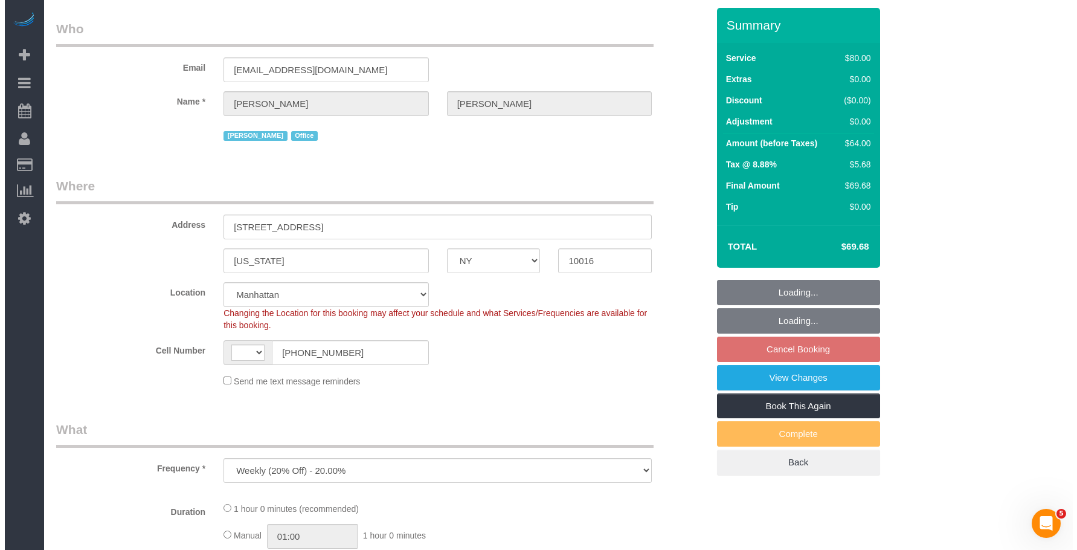
scroll to position [362, 0]
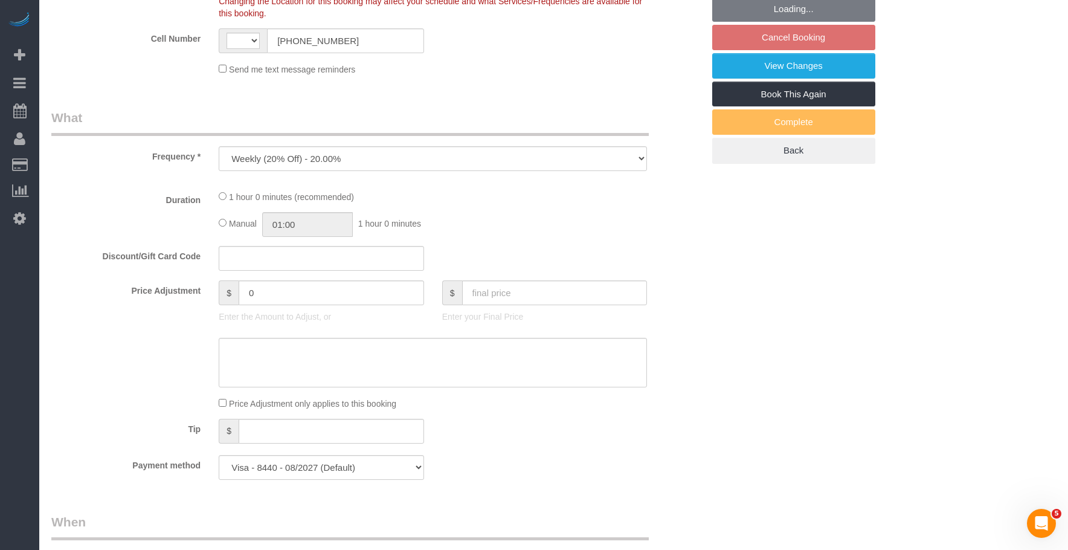
select select "string:[GEOGRAPHIC_DATA]"
select select "spot9"
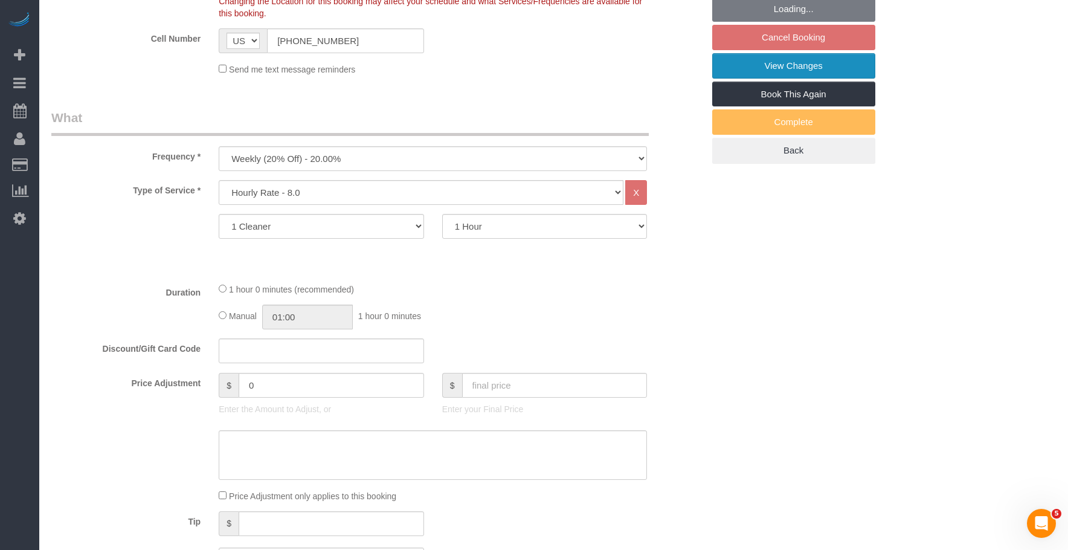
click at [743, 60] on link "View Changes" at bounding box center [793, 65] width 163 height 25
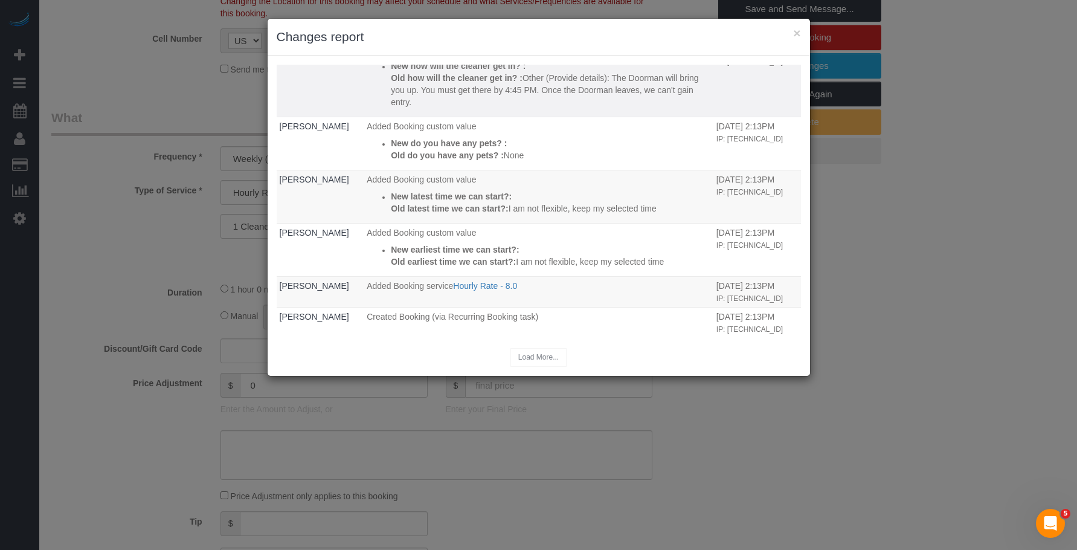
scroll to position [0, 0]
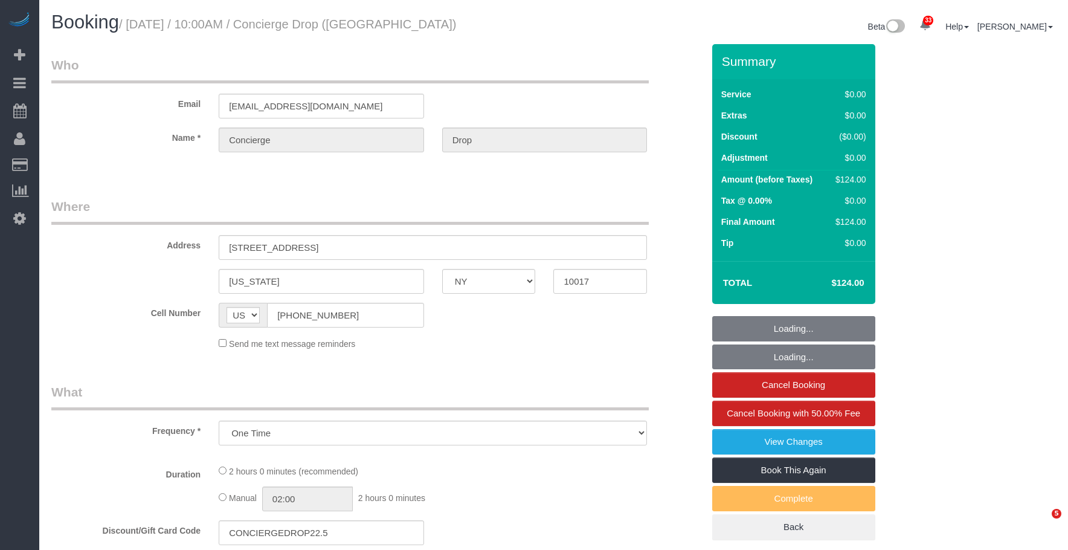
select select "NY"
select select "string:stripe-pm_1RaQn24VGloSiKo7zeOF73Wj"
select select "1"
select select "number:89"
select select "number:90"
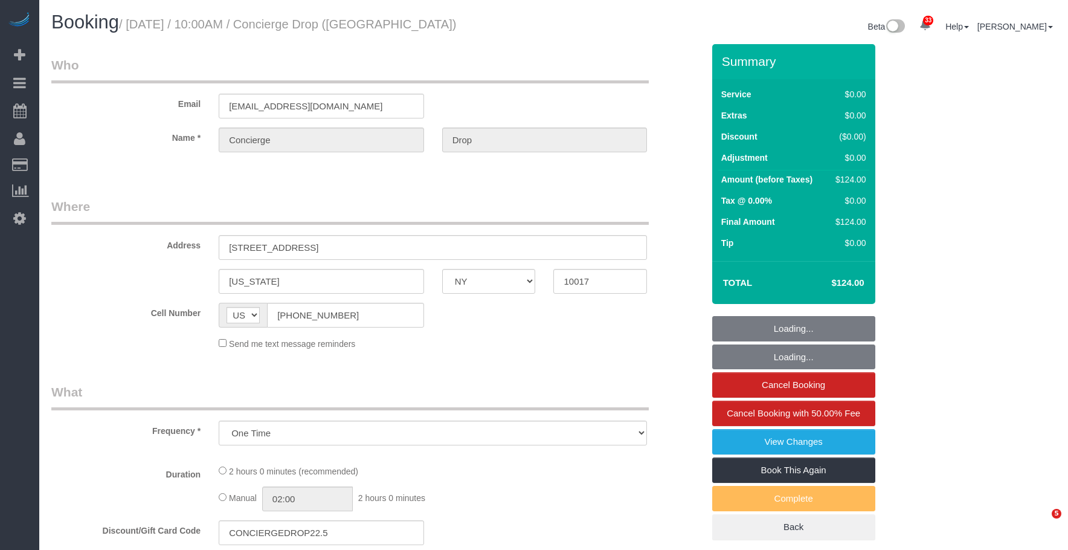
select select "number:15"
select select "number:7"
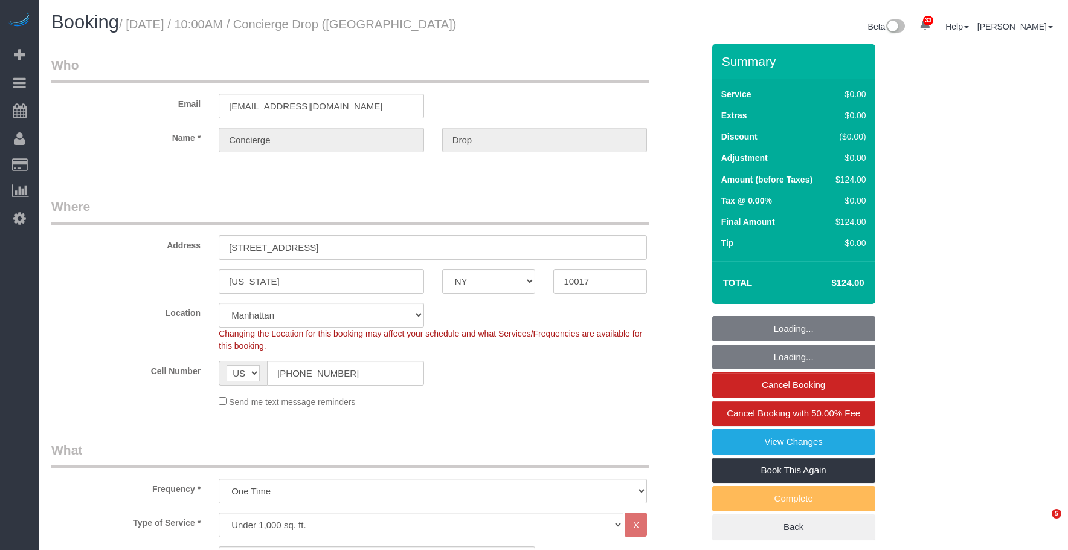
select select "object:1452"
select select "spot1"
click at [561, 201] on legend "Where" at bounding box center [349, 211] width 597 height 27
select select "1"
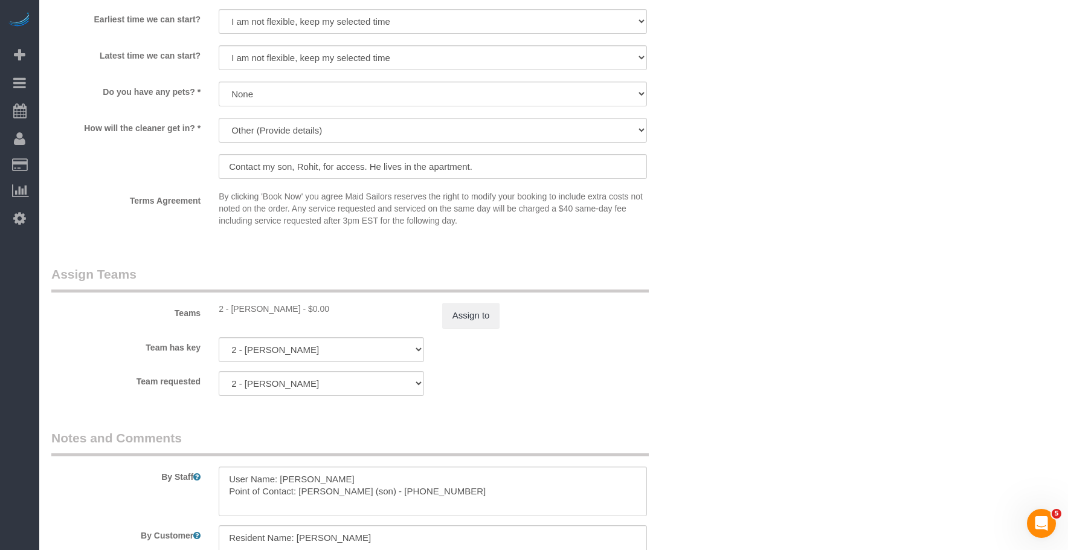
scroll to position [1450, 0]
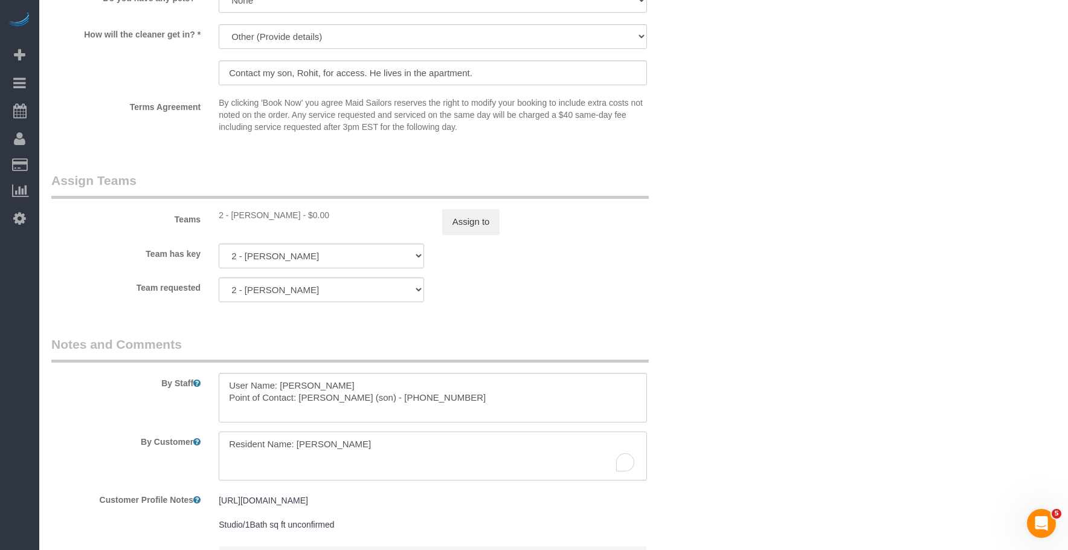
click at [294, 448] on textarea "To enrich screen reader interactions, please activate Accessibility in Grammarl…" at bounding box center [433, 456] width 428 height 50
click at [644, 260] on div "Team has key 2 - [PERSON_NAME] 000- [PERSON_NAME] 000 - Partnerships 000 - TEAM…" at bounding box center [377, 255] width 670 height 25
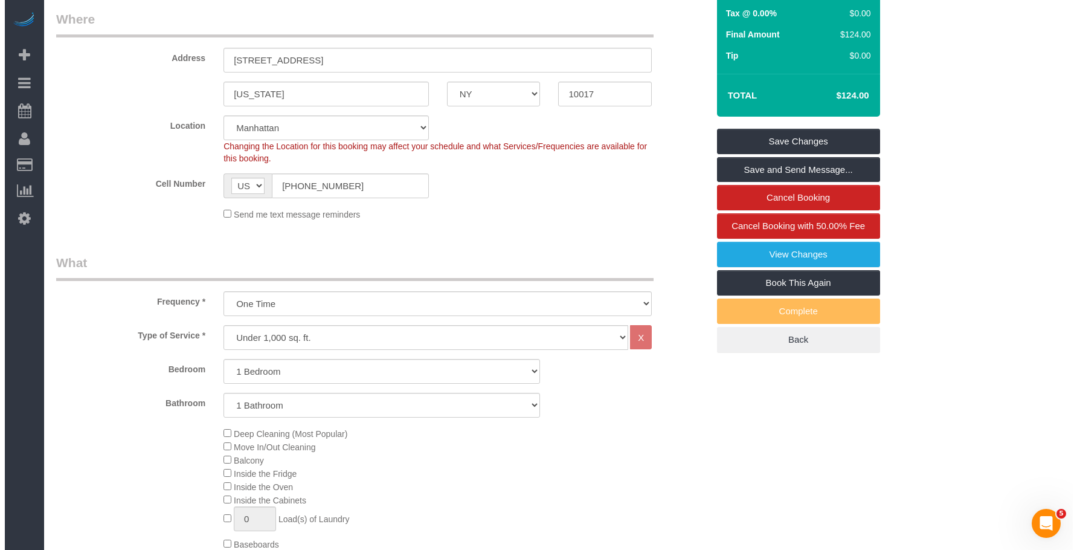
scroll to position [121, 0]
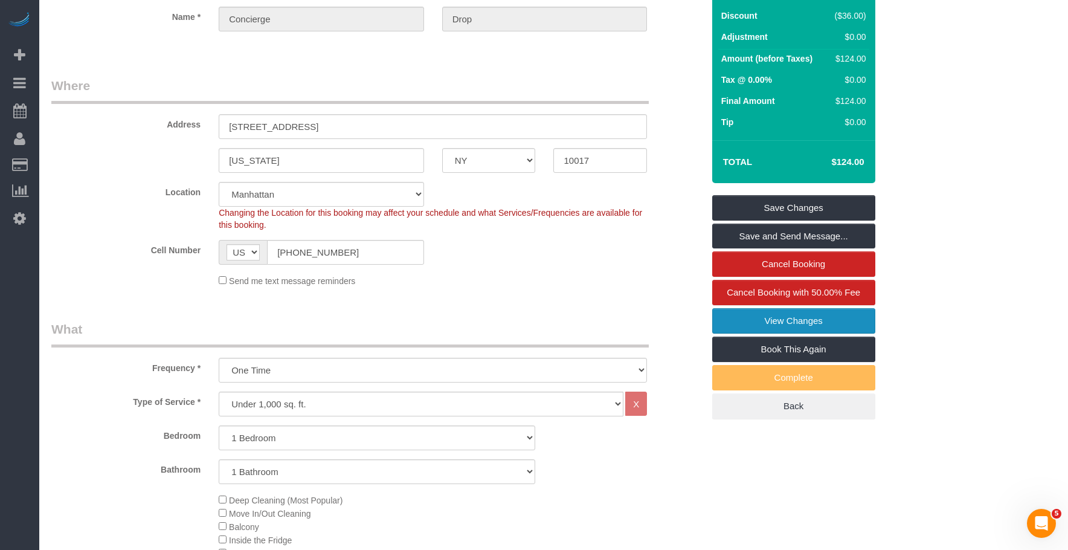
click at [735, 319] on link "View Changes" at bounding box center [793, 320] width 163 height 25
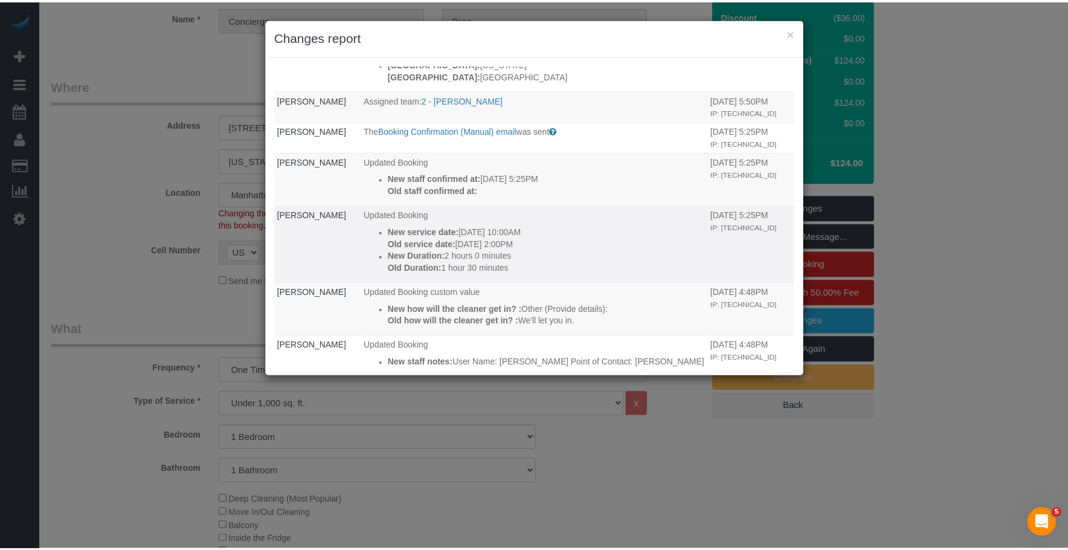
scroll to position [19, 0]
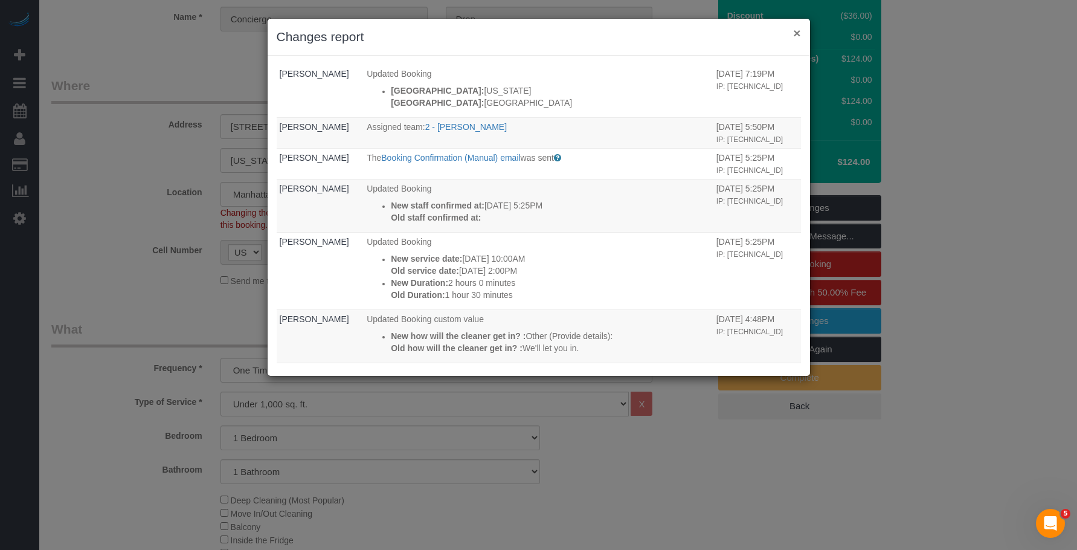
click at [797, 33] on button "×" at bounding box center [796, 33] width 7 height 13
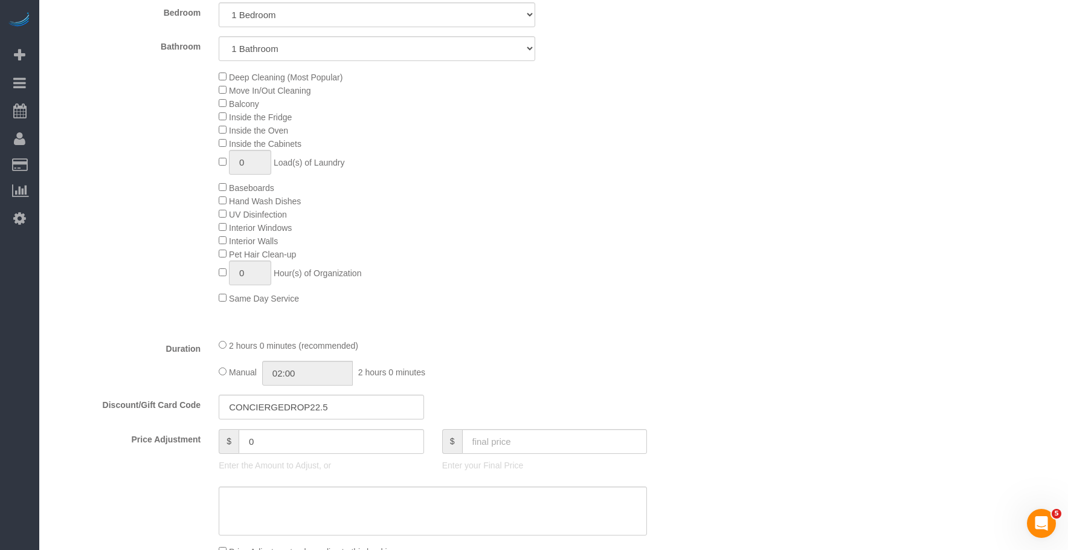
scroll to position [181, 0]
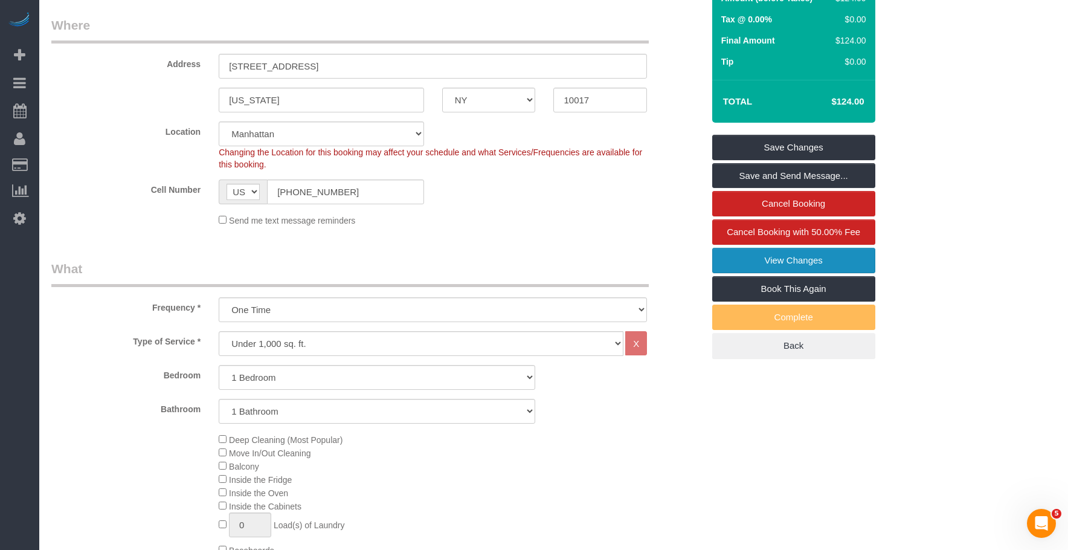
click at [732, 251] on link "View Changes" at bounding box center [793, 260] width 163 height 25
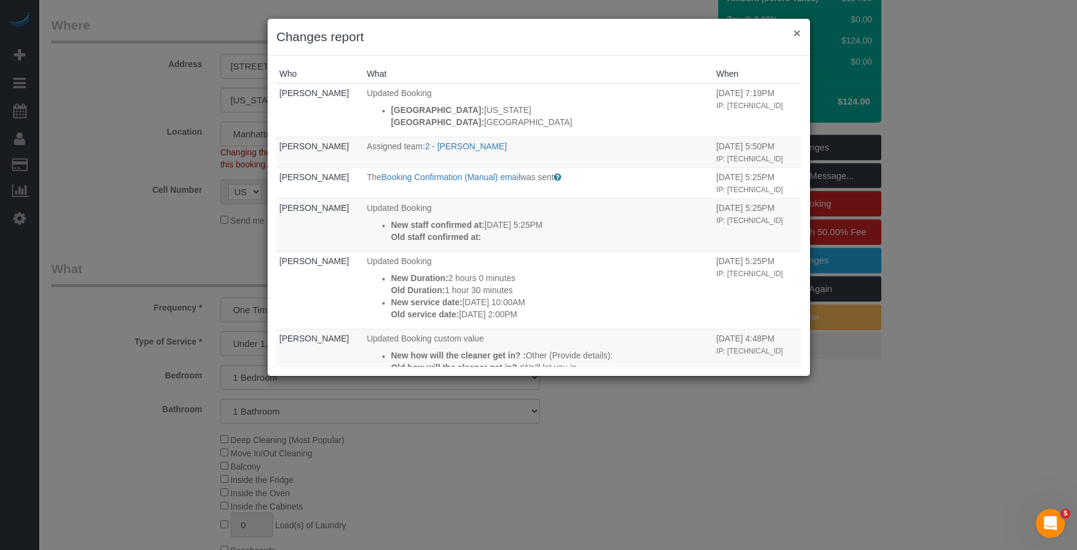
drag, startPoint x: 797, startPoint y: 33, endPoint x: 788, endPoint y: 40, distance: 11.6
click at [797, 33] on button "×" at bounding box center [796, 33] width 7 height 13
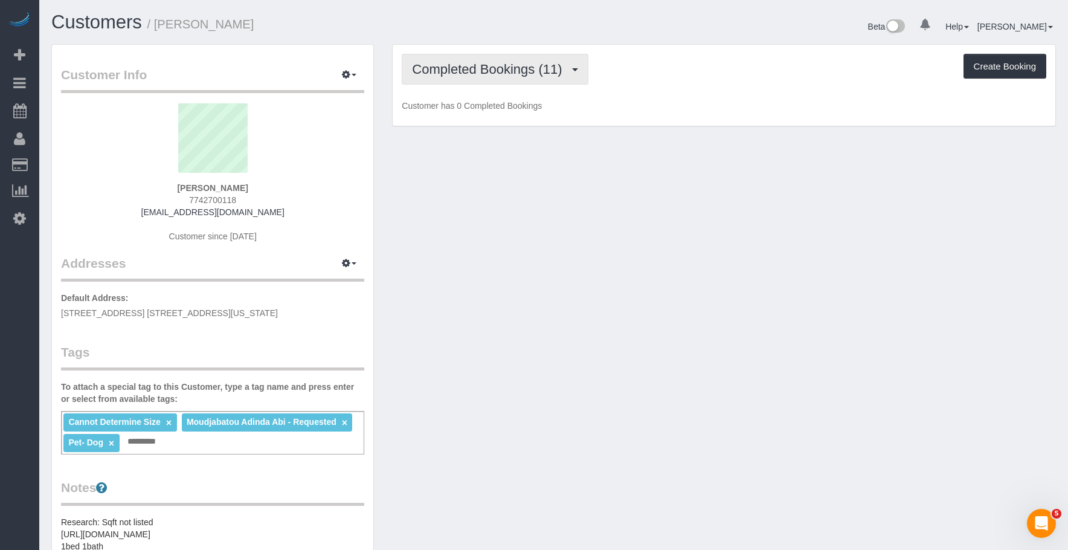
drag, startPoint x: 517, startPoint y: 73, endPoint x: 477, endPoint y: 111, distance: 55.1
click at [516, 73] on span "Completed Bookings (11)" at bounding box center [490, 69] width 156 height 15
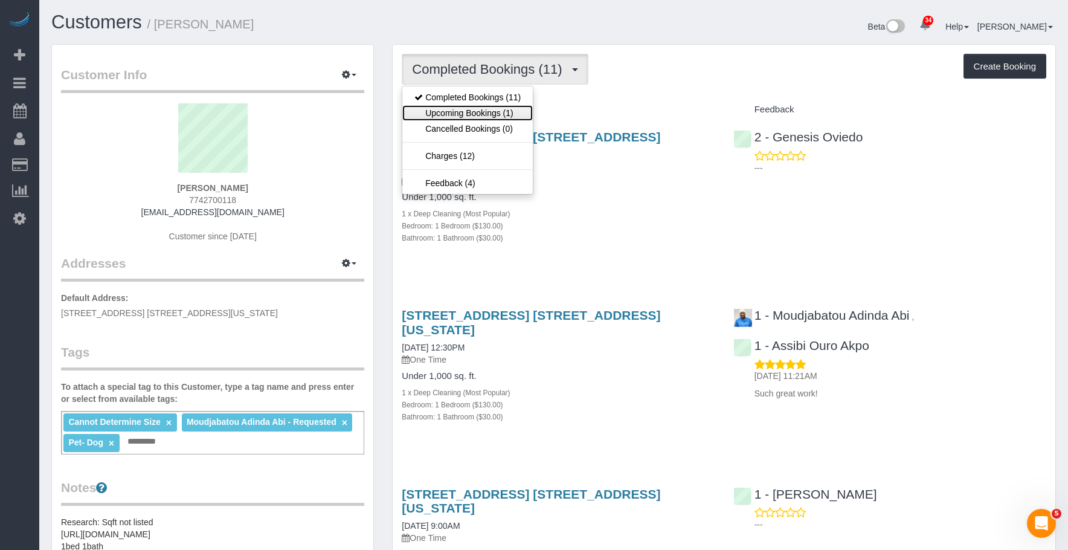
click at [477, 111] on link "Upcoming Bookings (1)" at bounding box center [467, 113] width 130 height 16
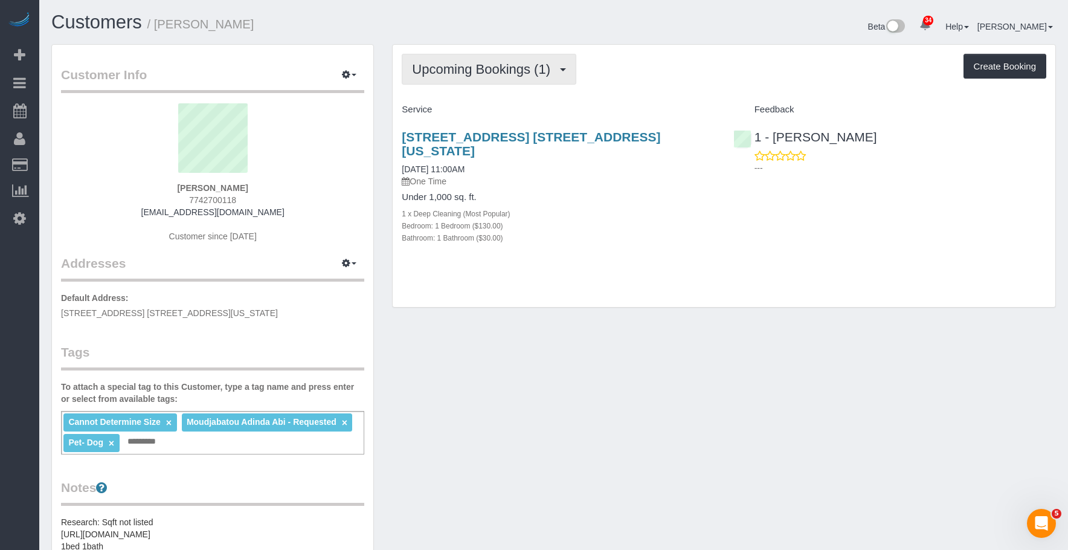
click at [472, 71] on span "Upcoming Bookings (1)" at bounding box center [484, 69] width 144 height 15
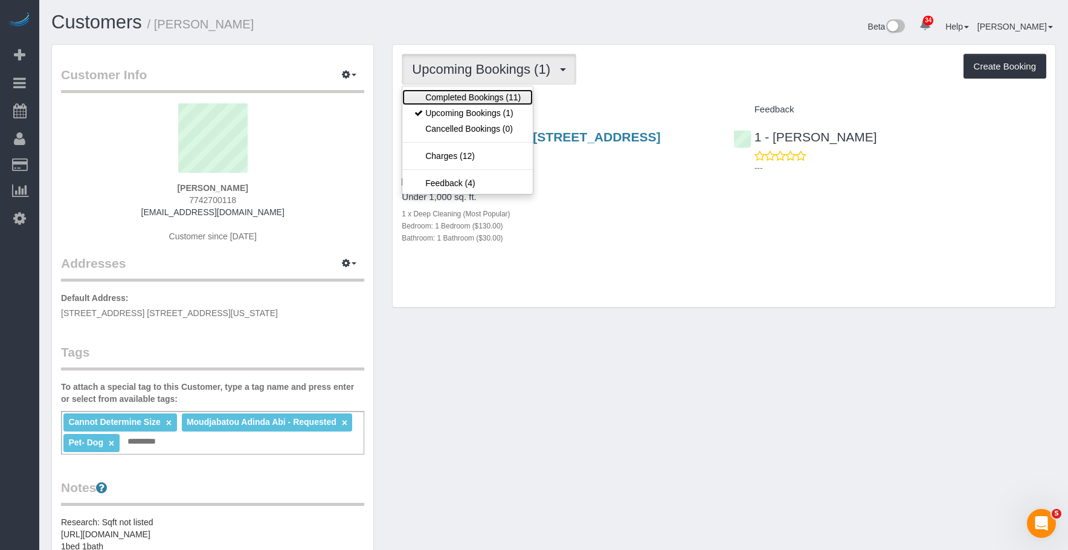
click at [451, 95] on link "Completed Bookings (11)" at bounding box center [467, 97] width 130 height 16
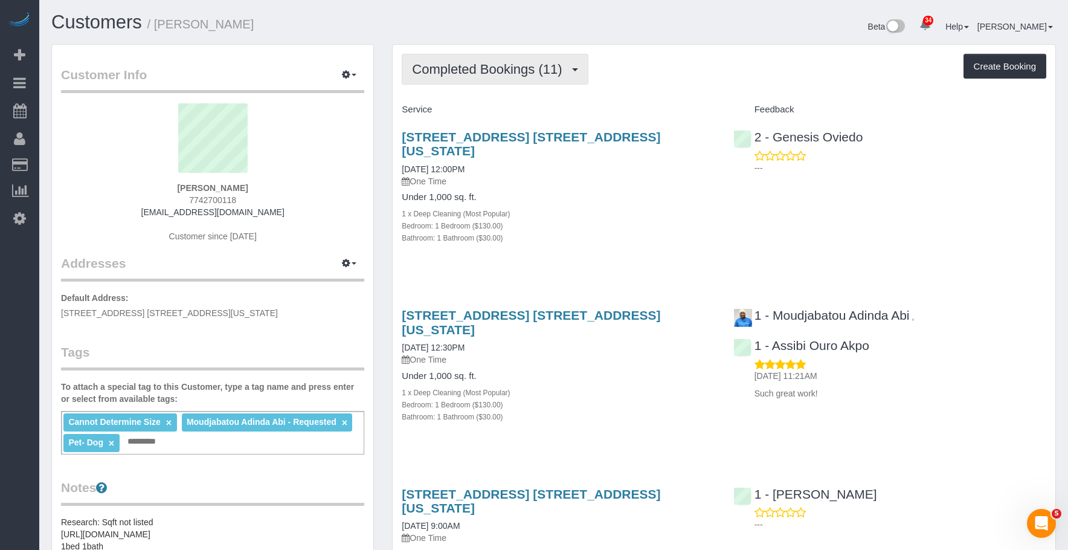
click at [500, 69] on span "Completed Bookings (11)" at bounding box center [490, 69] width 156 height 15
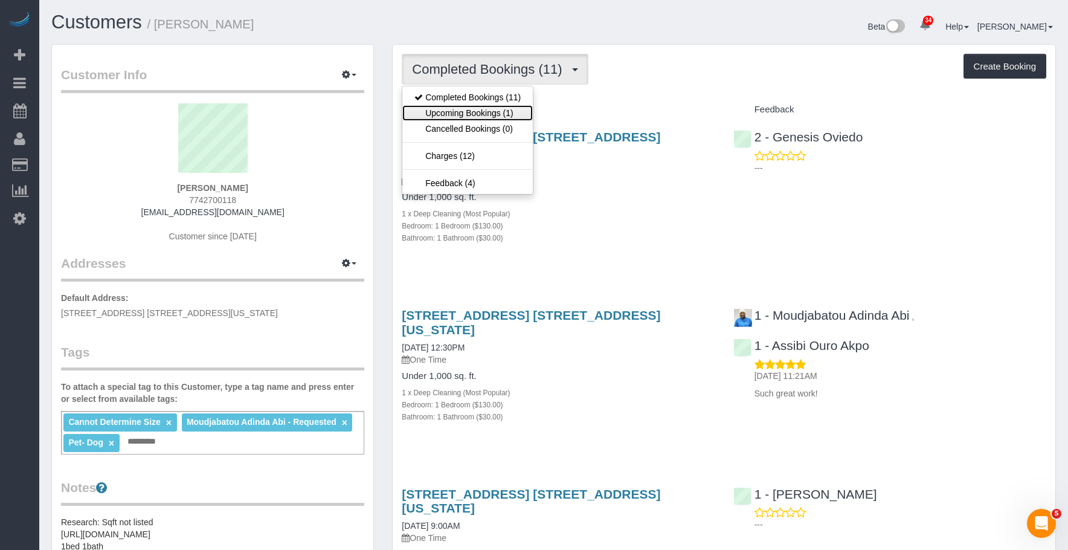
click at [477, 109] on link "Upcoming Bookings (1)" at bounding box center [467, 113] width 130 height 16
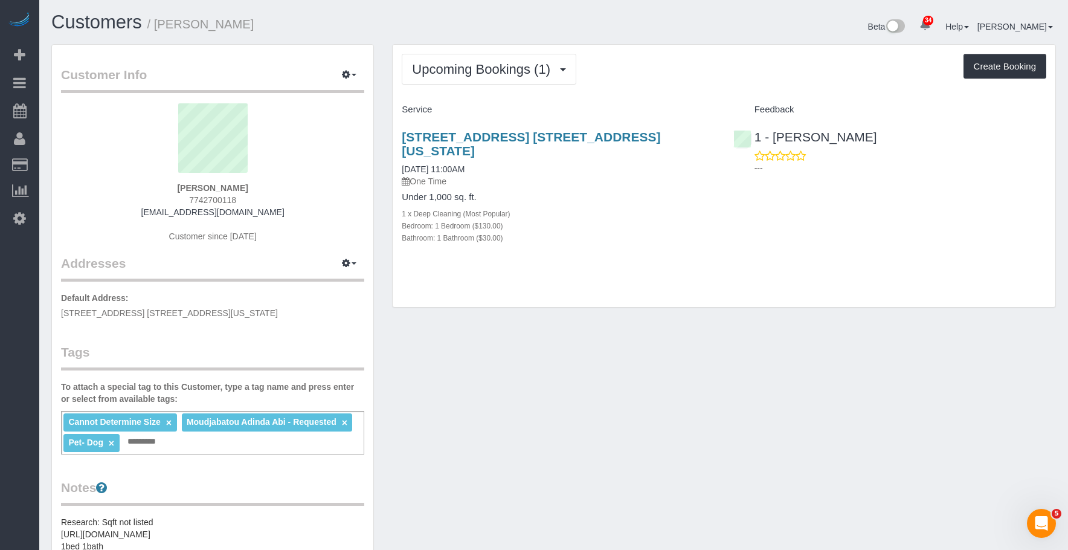
click at [616, 207] on div "1 x Deep Cleaning (Most Popular)" at bounding box center [558, 213] width 313 height 12
drag, startPoint x: 682, startPoint y: 236, endPoint x: 765, endPoint y: 209, distance: 87.7
click at [682, 236] on div "245 East 19th Street, Apt. 20l, New York, NY 10003 10/04/2025 11:00AM One Time …" at bounding box center [558, 194] width 331 height 148
